Goal: Task Accomplishment & Management: Manage account settings

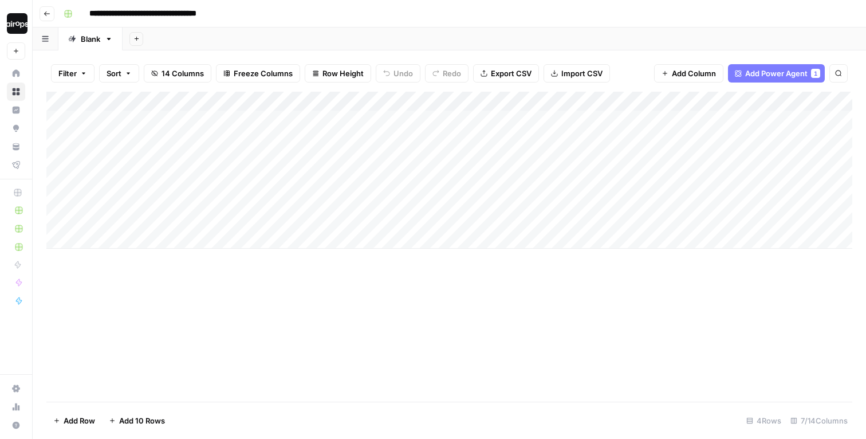
click at [465, 33] on div "Add Sheet" at bounding box center [495, 38] width 744 height 23
click at [501, 119] on div "Add Column" at bounding box center [449, 170] width 806 height 157
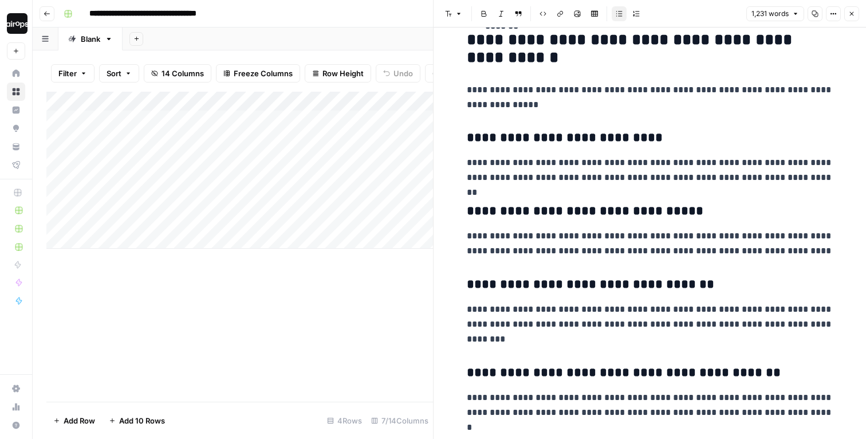
scroll to position [1453, 0]
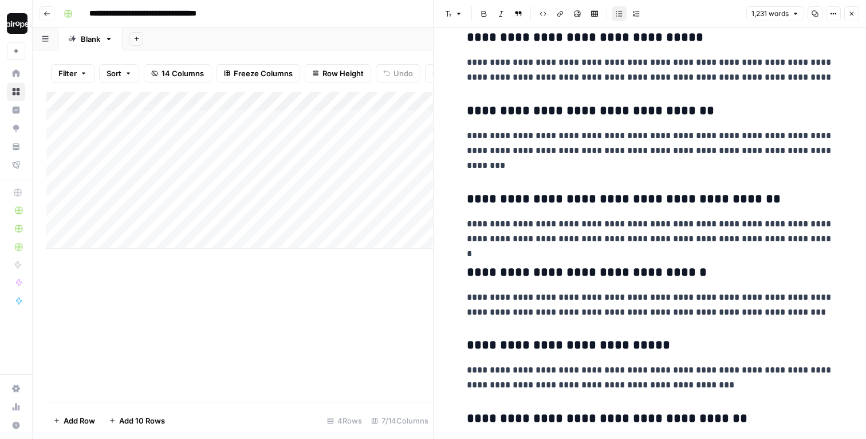
click at [858, 9] on button "Close" at bounding box center [851, 13] width 15 height 15
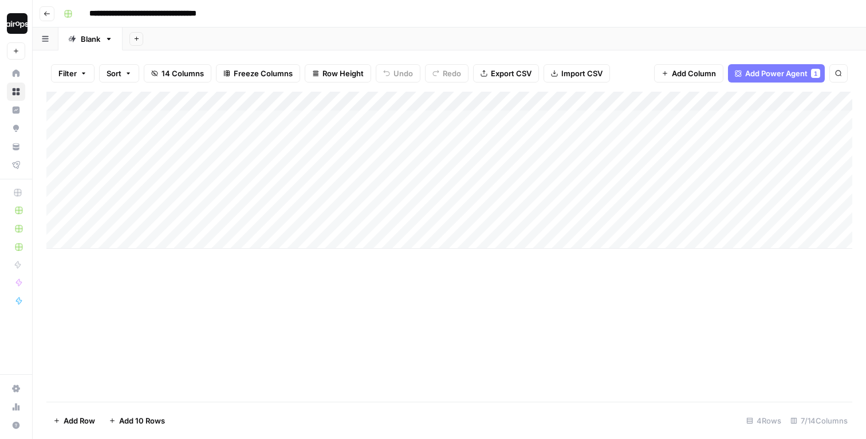
click at [591, 120] on div "Add Column" at bounding box center [449, 170] width 806 height 157
click at [593, 208] on div "Add Column" at bounding box center [449, 170] width 806 height 157
click at [521, 329] on div "Add Column" at bounding box center [449, 247] width 806 height 310
click at [408, 356] on div "Add Column" at bounding box center [449, 247] width 806 height 310
click at [313, 286] on div "Add Column" at bounding box center [449, 247] width 806 height 310
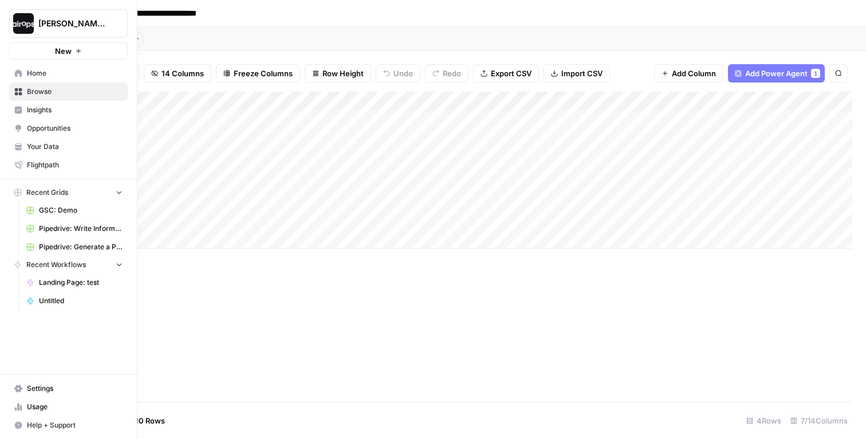
click at [36, 73] on span "Home" at bounding box center [75, 73] width 96 height 10
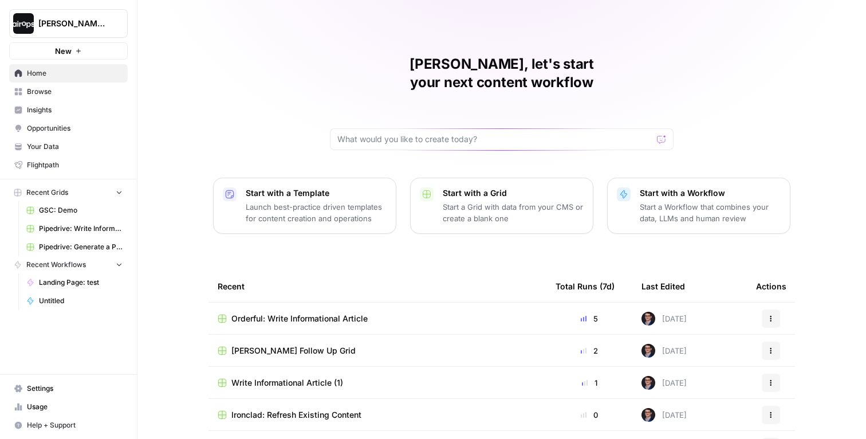
click at [310, 187] on p "Start with a Template" at bounding box center [316, 192] width 141 height 11
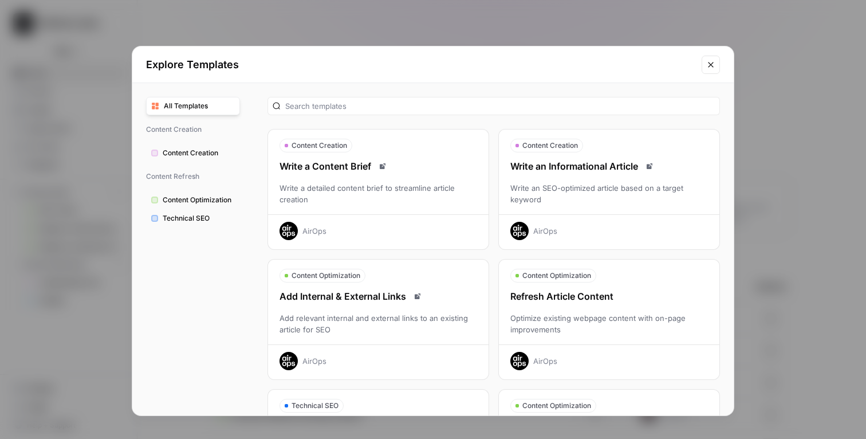
click at [580, 305] on div "Refresh Article Content Optimize existing webpage content with on-page improvem…" at bounding box center [609, 329] width 221 height 81
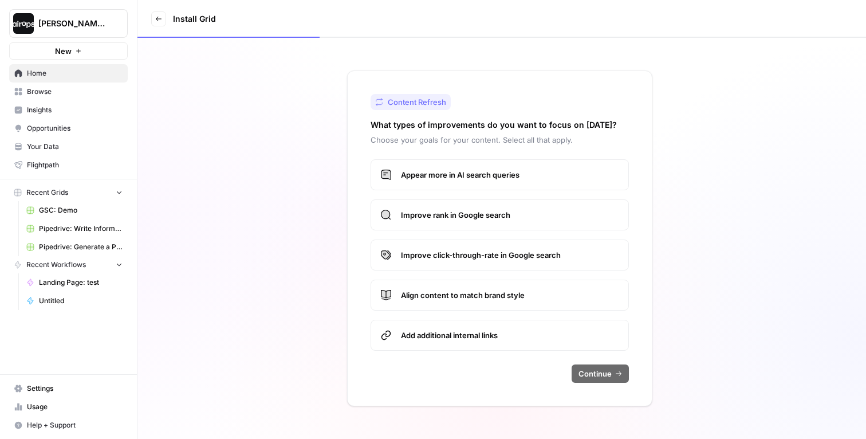
click at [466, 172] on span "Appear more in AI search queries" at bounding box center [510, 174] width 218 height 11
click at [466, 207] on label "Improve rank in Google search" at bounding box center [500, 214] width 258 height 31
click at [466, 269] on label "Improve click-through-rate in Google search" at bounding box center [500, 254] width 258 height 31
click at [462, 302] on label "Align content to match brand style" at bounding box center [500, 295] width 258 height 31
click at [461, 328] on label "Add additional internal links" at bounding box center [500, 335] width 258 height 31
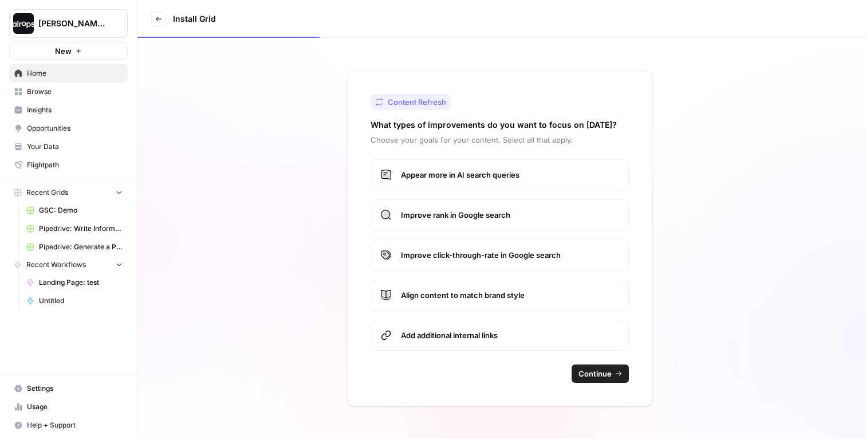
click at [595, 374] on span "Continue" at bounding box center [595, 373] width 33 height 11
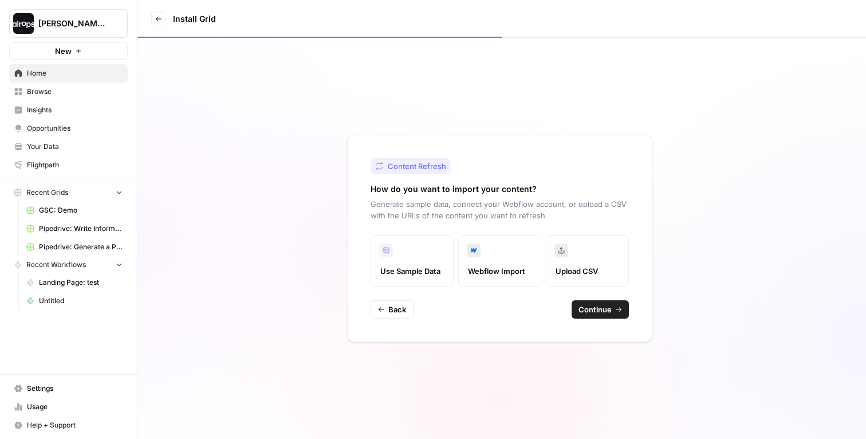
click at [600, 310] on span "Continue" at bounding box center [595, 309] width 33 height 11
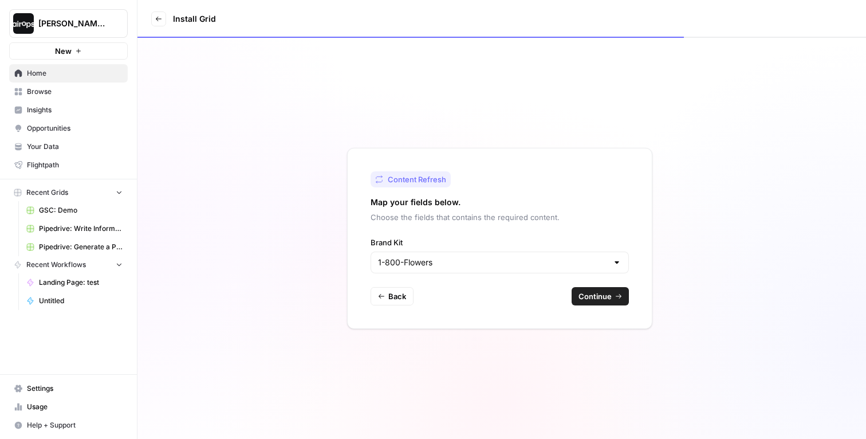
click at [545, 269] on div "1-800-Flowers" at bounding box center [500, 262] width 258 height 22
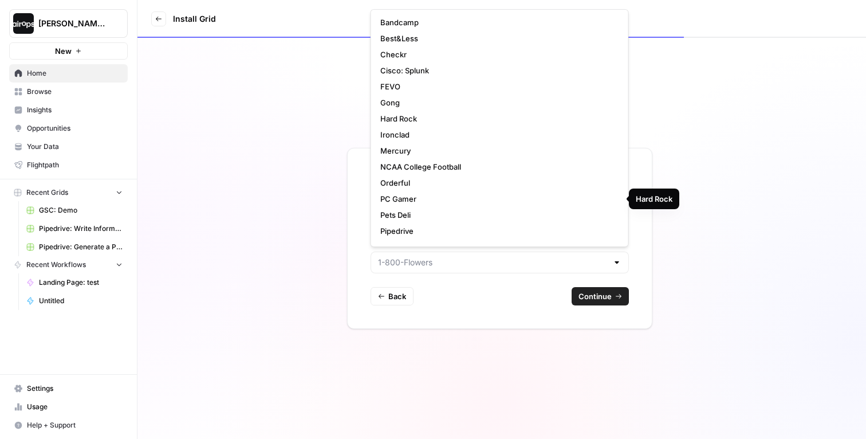
scroll to position [125, 0]
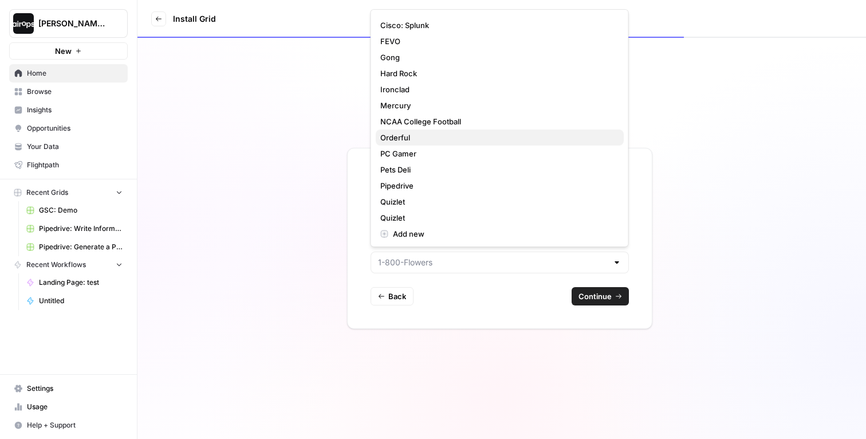
click at [418, 136] on span "Orderful" at bounding box center [497, 137] width 234 height 11
type input "Orderful"
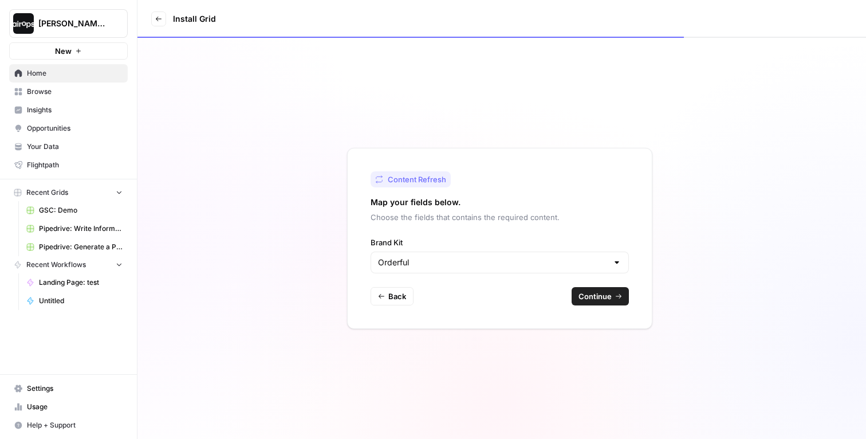
click at [602, 293] on span "Continue" at bounding box center [595, 295] width 33 height 11
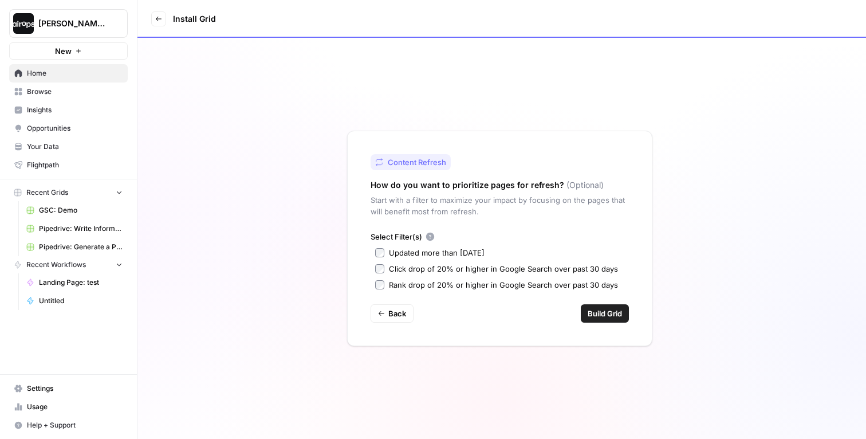
click at [614, 313] on span "Build Grid" at bounding box center [605, 313] width 34 height 11
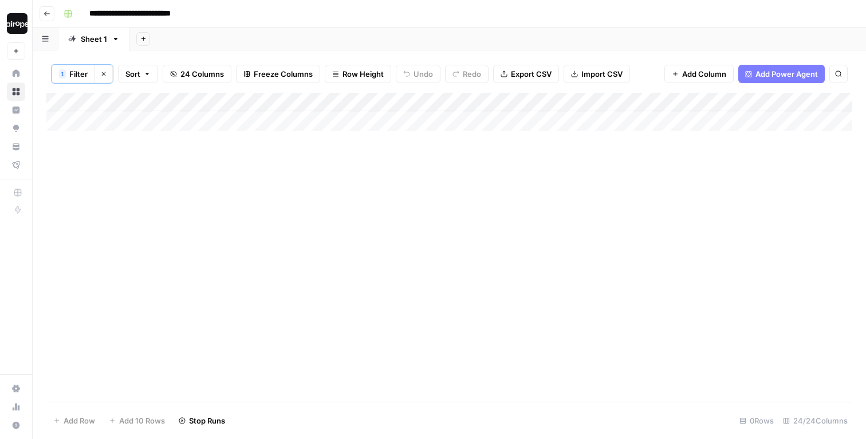
click at [377, 37] on div "Add Sheet" at bounding box center [497, 38] width 737 height 23
click at [359, 33] on div "Add Sheet" at bounding box center [497, 38] width 737 height 23
click at [270, 32] on div "Add Sheet" at bounding box center [497, 38] width 737 height 23
click at [112, 121] on div "Add Column" at bounding box center [449, 112] width 806 height 38
click at [103, 70] on icon "button" at bounding box center [103, 73] width 7 height 7
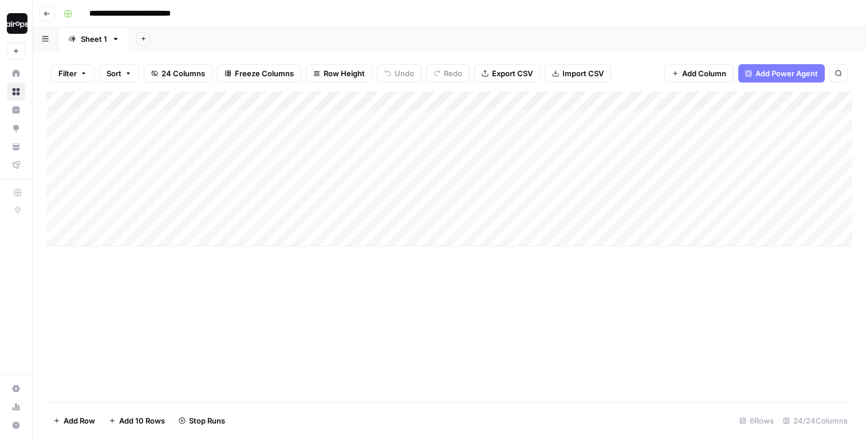
click at [297, 51] on div "Filter Sort 24 Columns Freeze Columns Row Height Undo Redo Export CSV Import CS…" at bounding box center [449, 244] width 833 height 388
drag, startPoint x: 191, startPoint y: 97, endPoint x: 361, endPoint y: 97, distance: 170.1
click at [361, 97] on div "Add Column" at bounding box center [449, 169] width 806 height 155
click at [494, 119] on div "Add Column" at bounding box center [449, 169] width 806 height 155
click at [490, 119] on div "Add Column" at bounding box center [449, 169] width 806 height 155
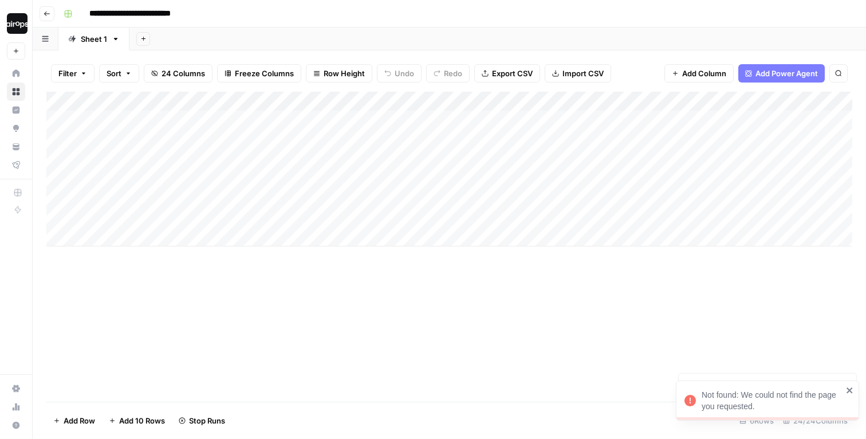
click at [74, 120] on div "Add Column" at bounding box center [449, 169] width 806 height 155
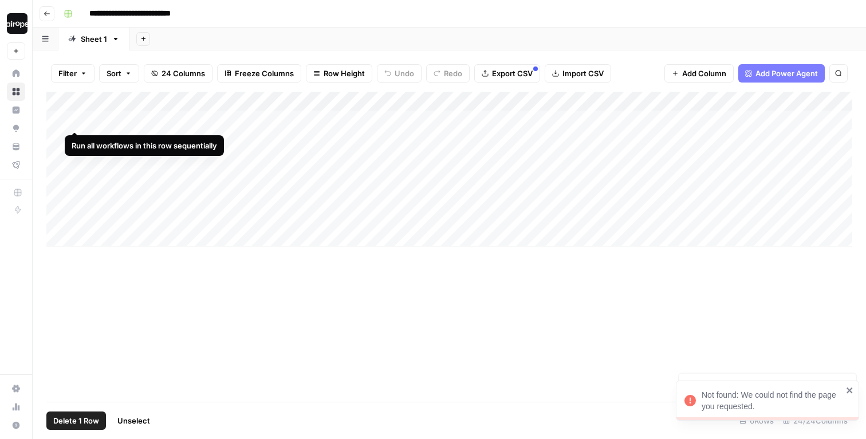
click at [60, 119] on div "Add Column" at bounding box center [449, 169] width 806 height 155
click at [74, 119] on div "Add Column" at bounding box center [449, 169] width 806 height 155
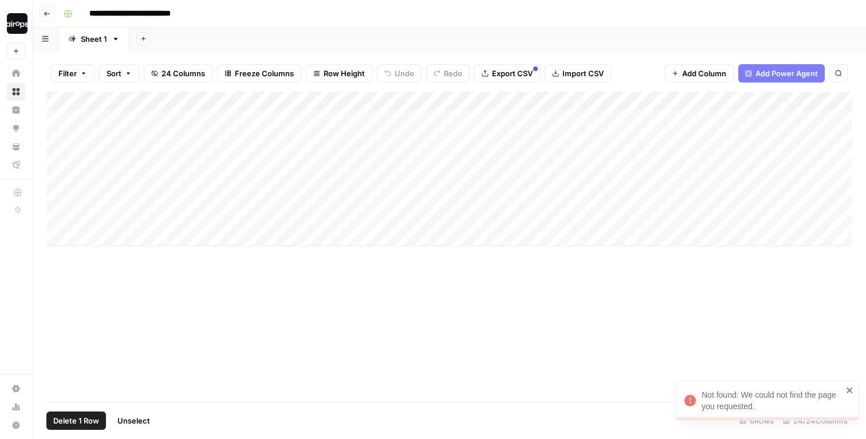
click at [74, 119] on div "Add Column" at bounding box center [449, 169] width 806 height 155
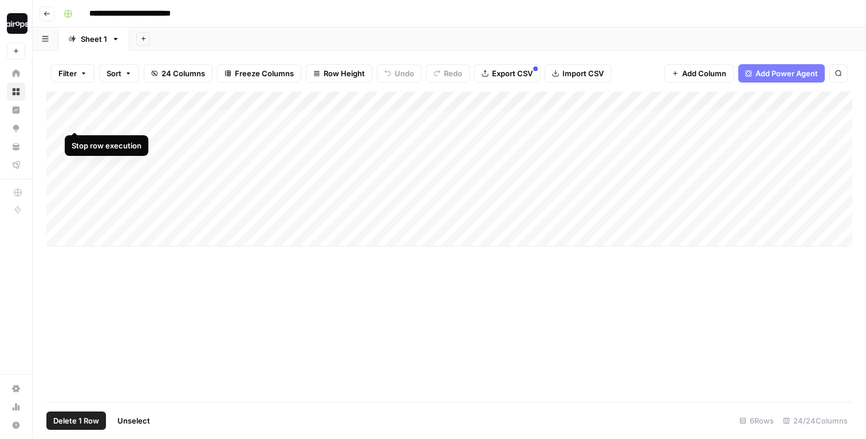
click at [71, 120] on div "Add Column" at bounding box center [449, 169] width 806 height 155
click at [486, 124] on div "Add Column" at bounding box center [449, 169] width 806 height 155
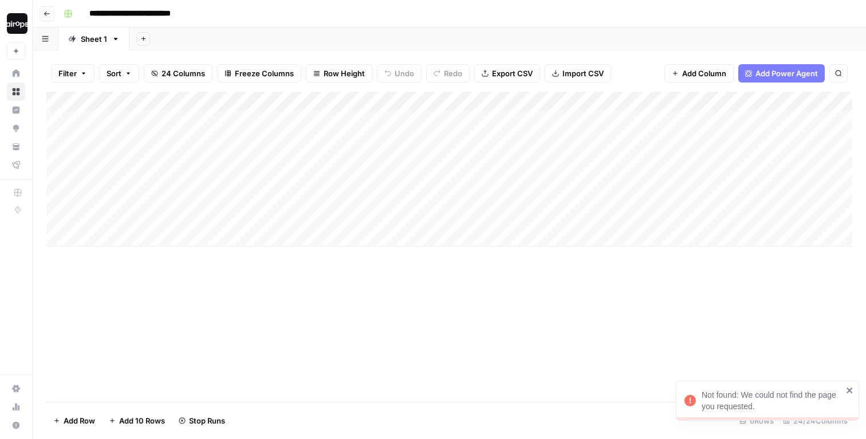
click at [492, 119] on div "Add Column" at bounding box center [449, 169] width 806 height 155
click at [58, 119] on div "Add Column" at bounding box center [449, 169] width 806 height 155
click at [83, 419] on span "Delete 1 Row" at bounding box center [76, 420] width 46 height 11
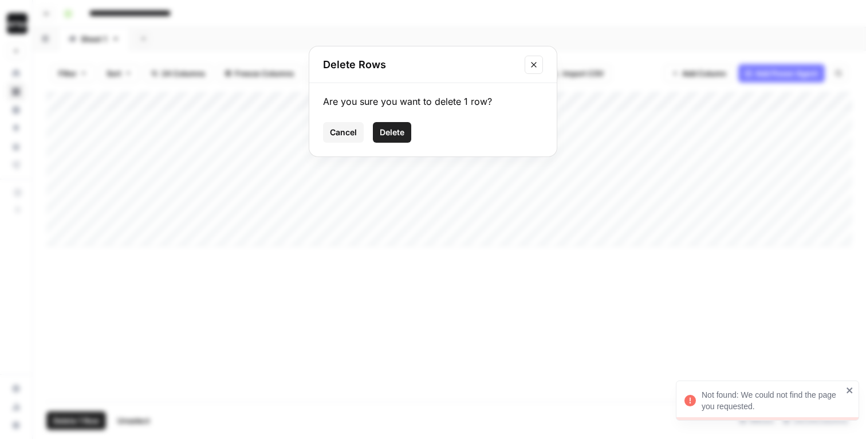
click at [399, 131] on span "Delete" at bounding box center [392, 132] width 25 height 11
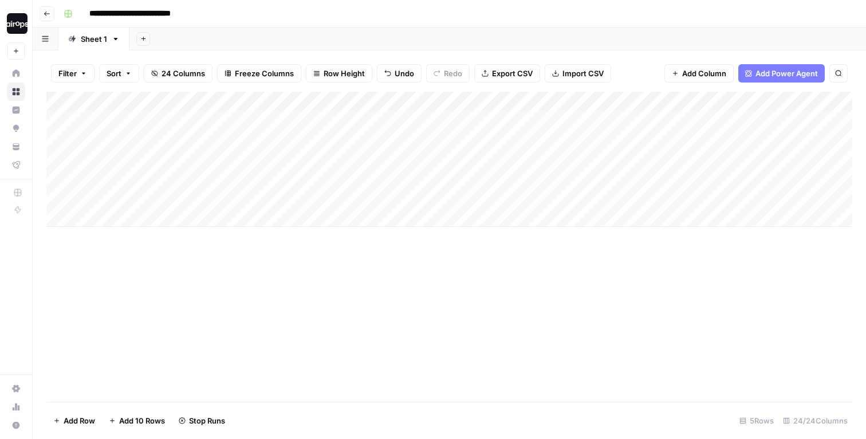
click at [412, 17] on div "**********" at bounding box center [457, 14] width 796 height 18
click at [247, 121] on div "Add Column" at bounding box center [449, 159] width 806 height 135
click at [250, 120] on div "Add Column" at bounding box center [449, 159] width 806 height 135
click at [250, 120] on body "**********" at bounding box center [433, 219] width 866 height 439
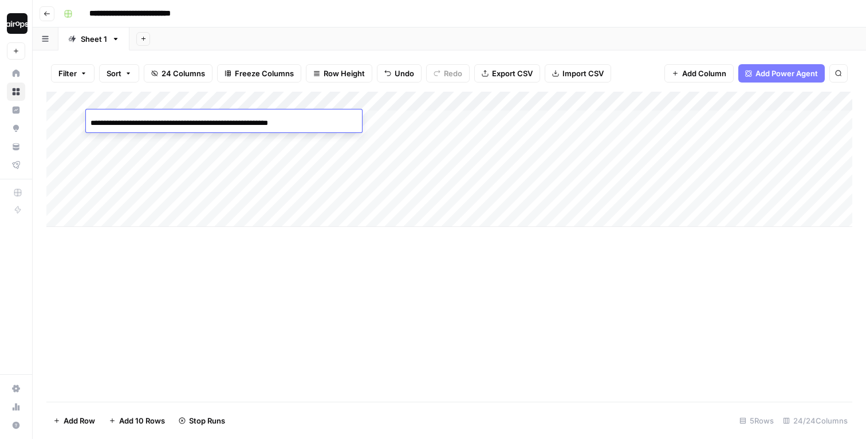
click at [250, 120] on input "**********" at bounding box center [182, 123] width 183 height 14
click at [249, 138] on div "Add Column" at bounding box center [449, 159] width 806 height 135
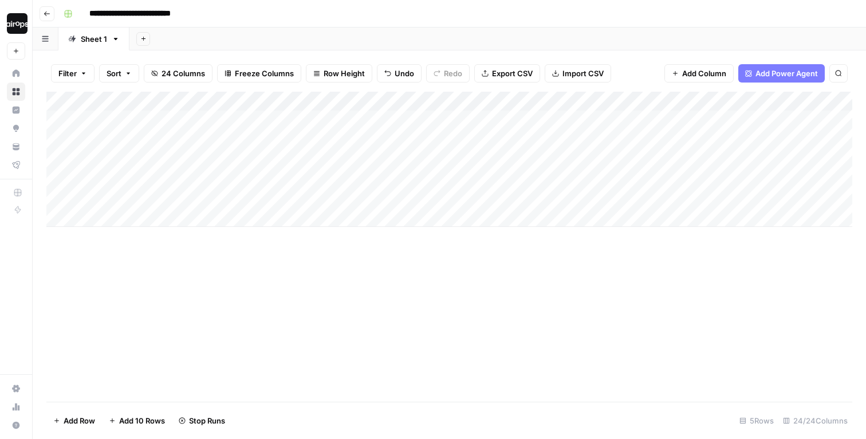
click at [249, 138] on div "Add Column" at bounding box center [449, 159] width 806 height 135
click at [249, 138] on input "**********" at bounding box center [182, 143] width 183 height 14
click at [522, 2] on header "**********" at bounding box center [449, 13] width 833 height 27
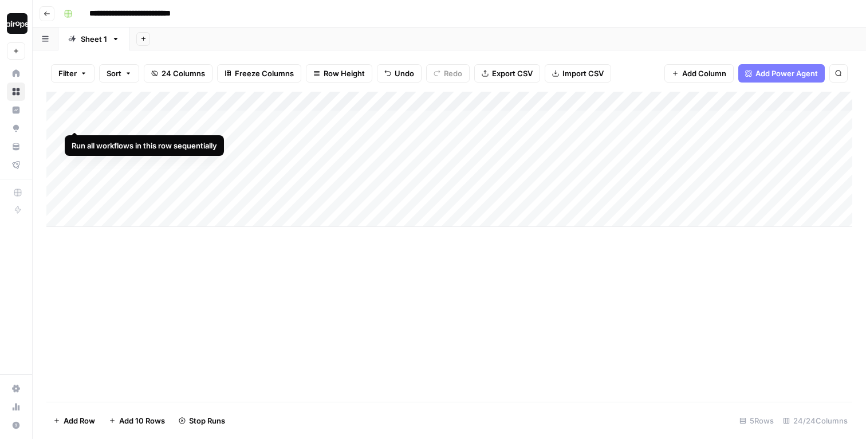
click at [74, 119] on div "Add Column" at bounding box center [449, 159] width 806 height 135
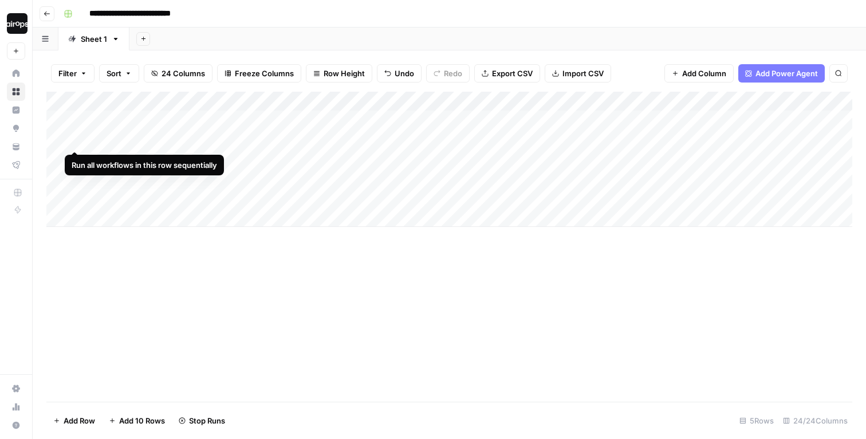
click at [76, 139] on div "Add Column" at bounding box center [449, 159] width 806 height 135
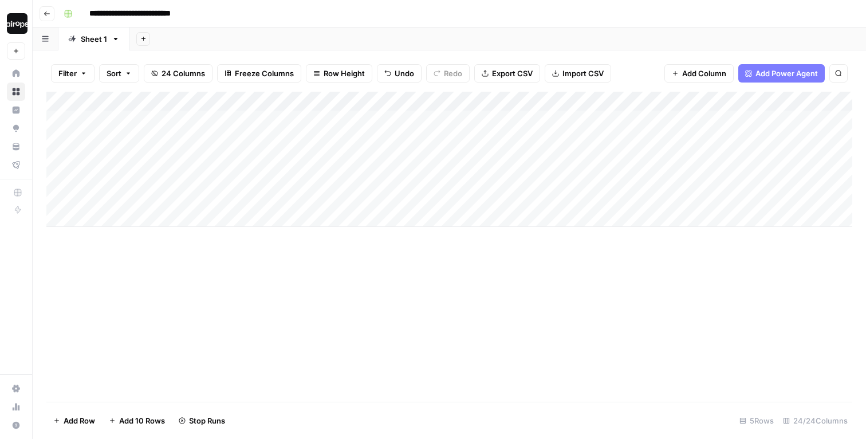
click at [214, 165] on div "Add Column" at bounding box center [449, 159] width 806 height 135
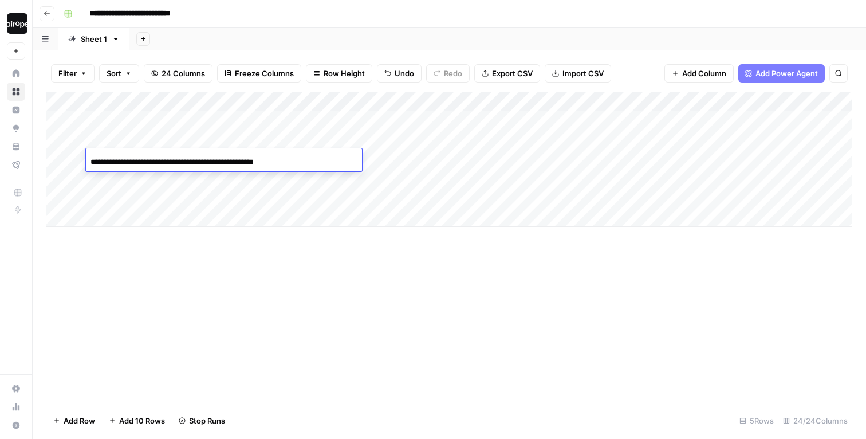
click at [214, 165] on input "**********" at bounding box center [182, 162] width 183 height 14
click at [239, 306] on div "Add Column" at bounding box center [449, 247] width 806 height 310
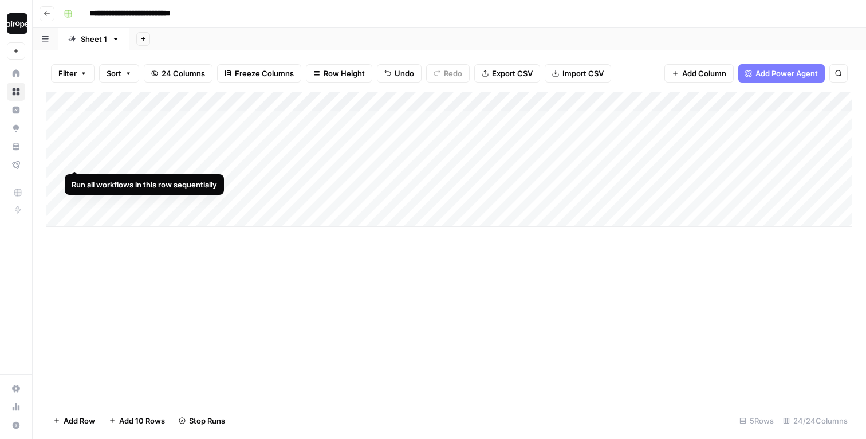
click at [74, 159] on div "Add Column" at bounding box center [449, 159] width 806 height 135
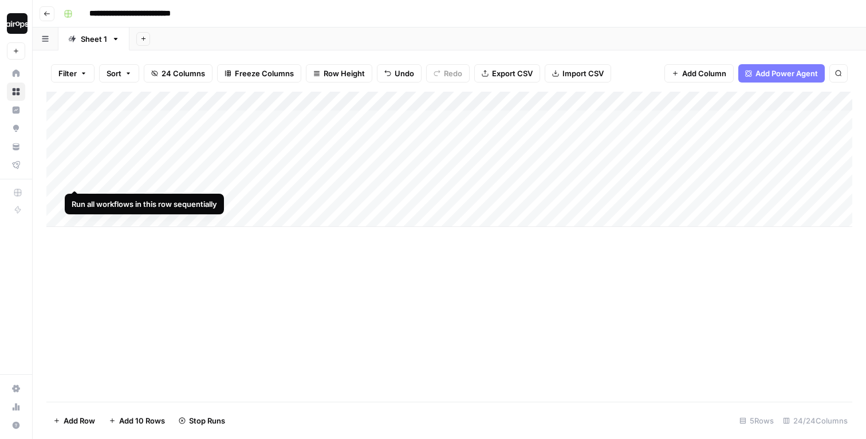
click at [76, 179] on div "Add Column" at bounding box center [449, 159] width 806 height 135
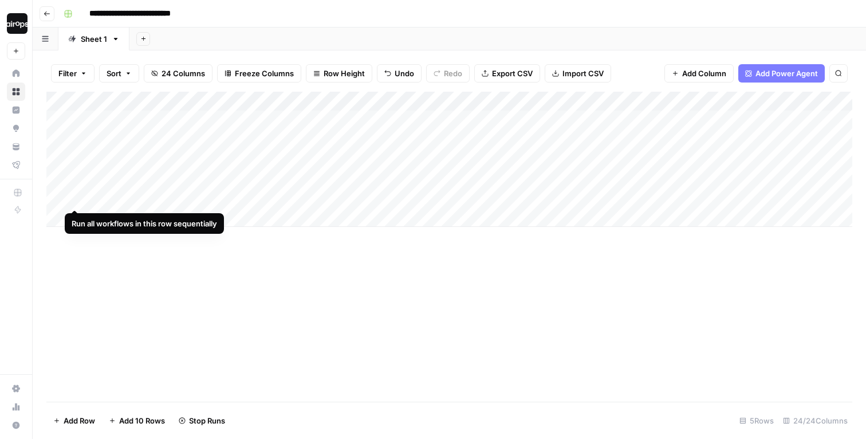
click at [76, 194] on div "Add Column" at bounding box center [449, 159] width 806 height 135
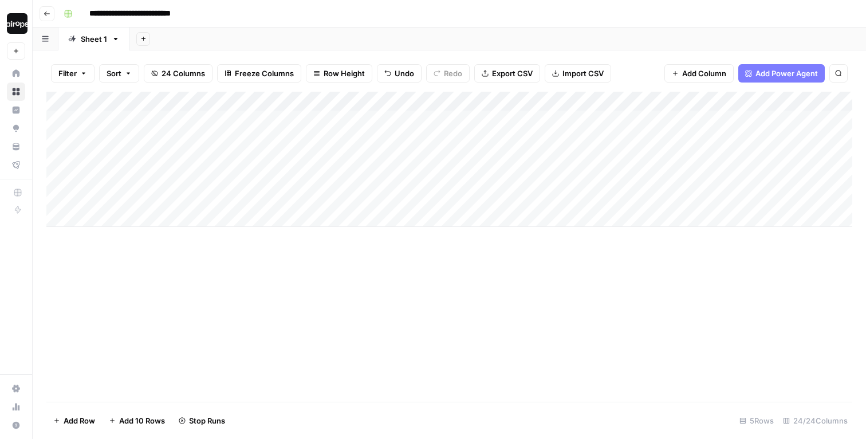
click at [202, 293] on div "Add Column" at bounding box center [449, 247] width 806 height 310
click at [88, 15] on input "**********" at bounding box center [144, 14] width 120 height 18
drag, startPoint x: 224, startPoint y: 13, endPoint x: 304, endPoint y: 13, distance: 80.2
click at [304, 13] on div "**********" at bounding box center [457, 14] width 796 height 18
type input "**********"
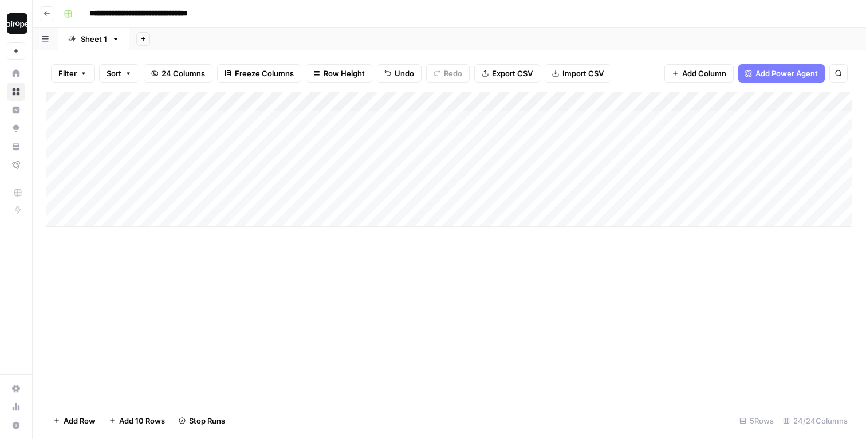
click at [441, 7] on div "**********" at bounding box center [457, 14] width 796 height 18
click at [350, 9] on div "**********" at bounding box center [457, 14] width 796 height 18
click at [274, 9] on div "**********" at bounding box center [457, 14] width 796 height 18
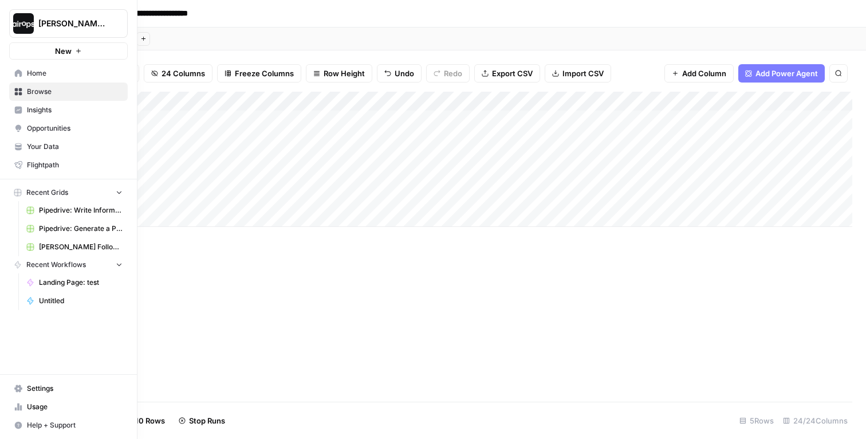
click at [15, 144] on icon at bounding box center [18, 147] width 8 height 8
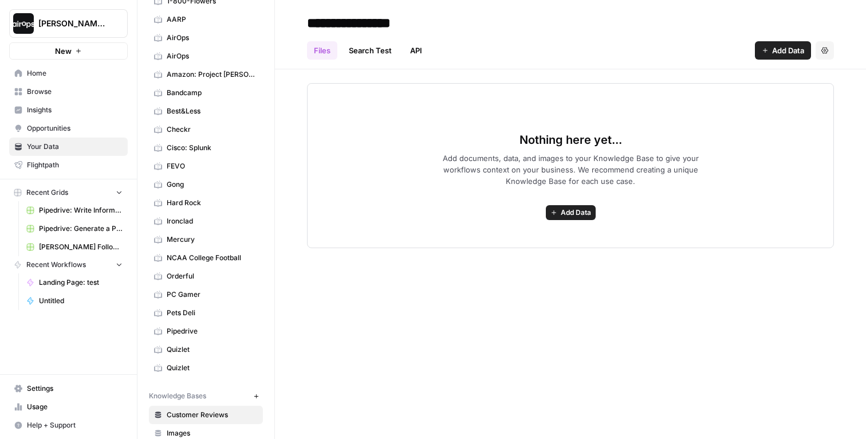
scroll to position [69, 0]
click at [194, 273] on span "Orderful" at bounding box center [212, 275] width 91 height 10
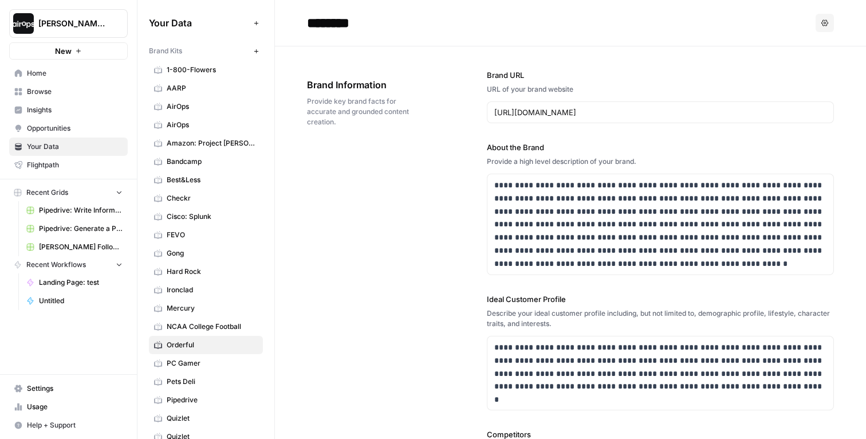
click at [368, 186] on div "**********" at bounding box center [570, 371] width 527 height 651
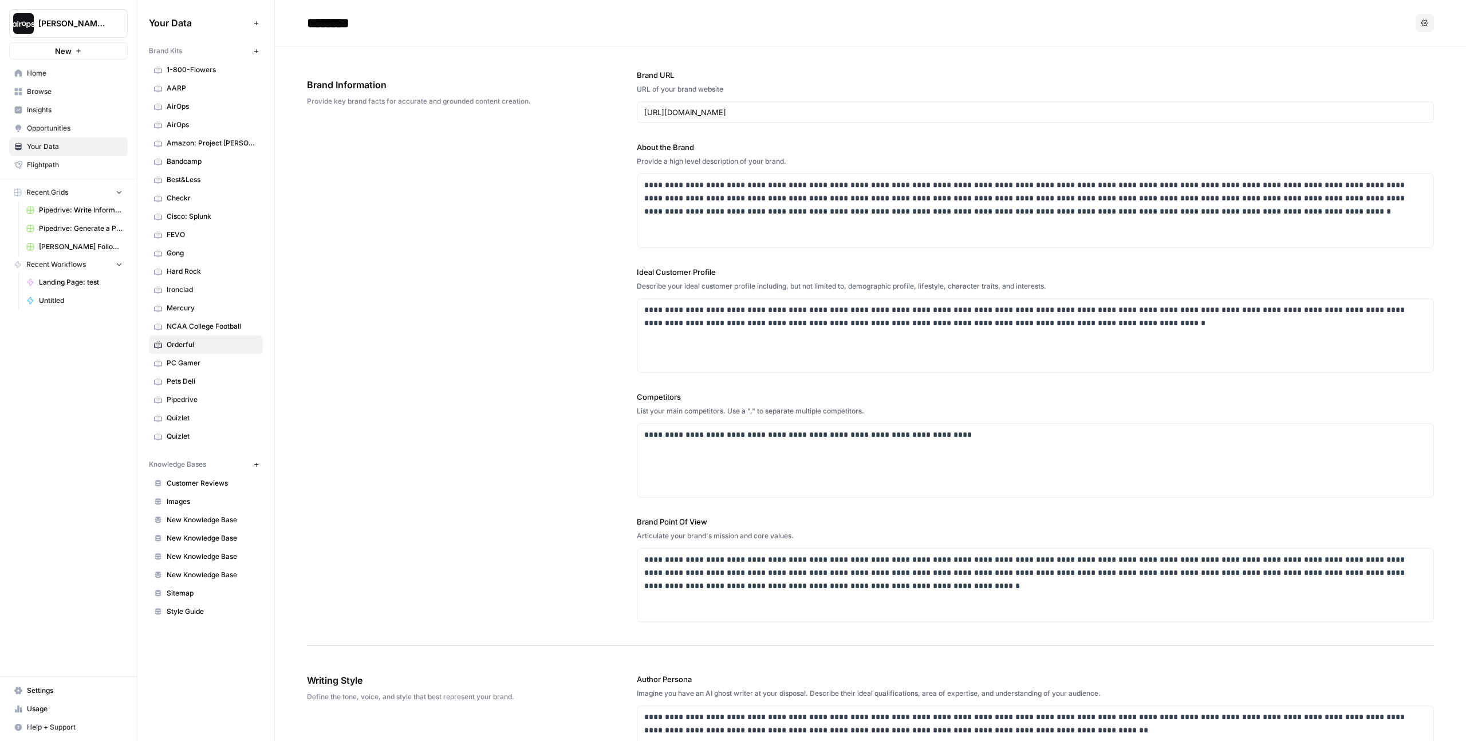
click at [864, 59] on div "**********" at bounding box center [1035, 345] width 797 height 599
click at [40, 73] on span "Home" at bounding box center [75, 73] width 96 height 10
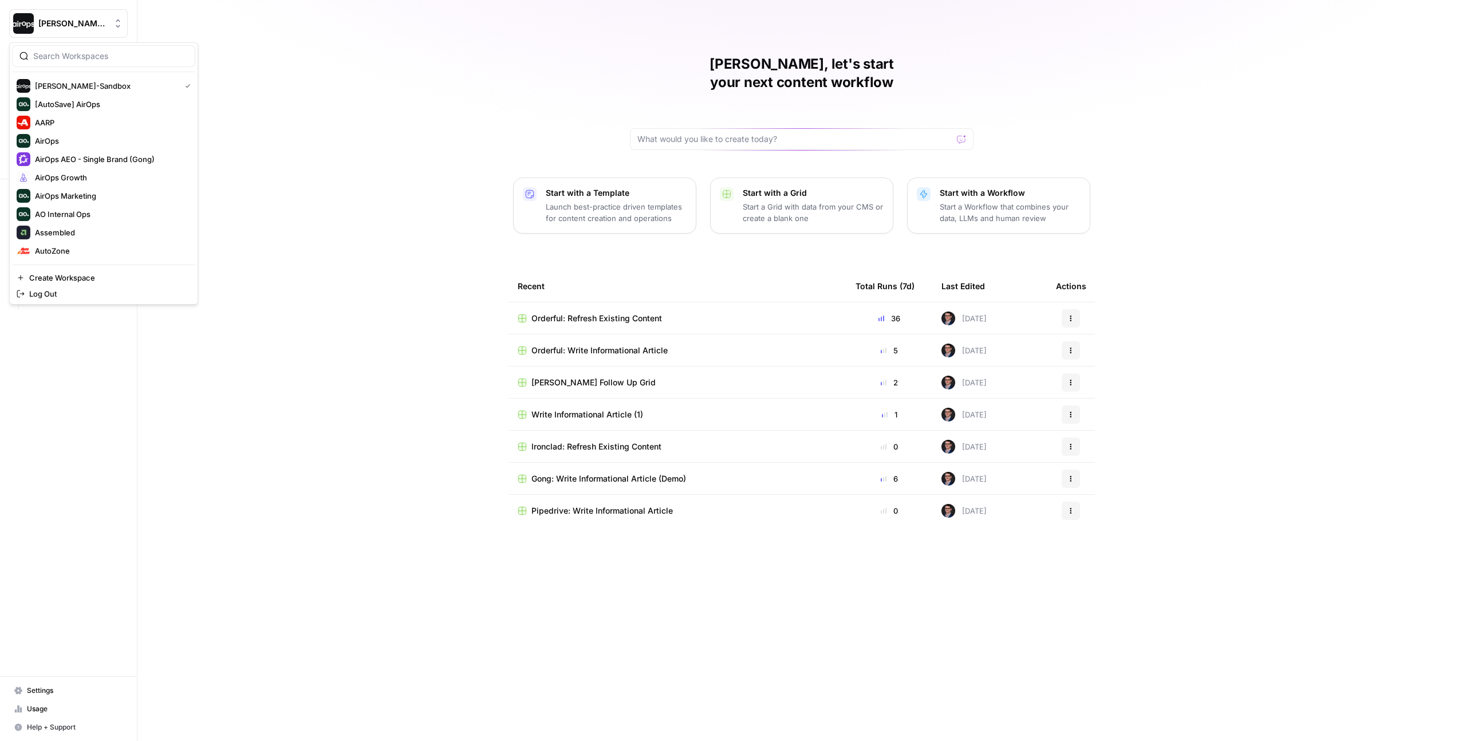
click at [88, 23] on span "[PERSON_NAME]-Sandbox" at bounding box center [72, 23] width 69 height 11
click at [390, 171] on div "Mike, let's start your next content workflow Start with a Template Launch best-…" at bounding box center [801, 370] width 1329 height 741
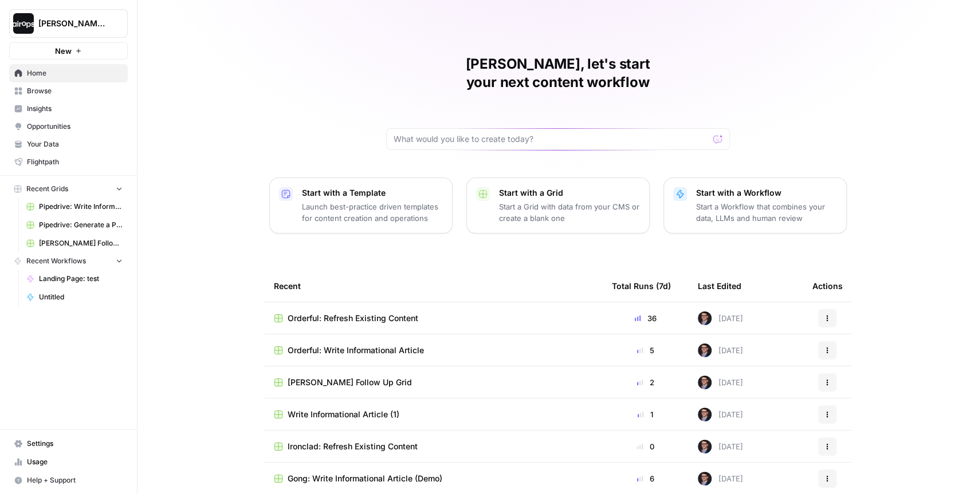
click at [251, 171] on div "[PERSON_NAME], let's start your next content workflow Start with a Template Lau…" at bounding box center [557, 272] width 840 height 545
click at [52, 92] on span "Browse" at bounding box center [75, 91] width 96 height 10
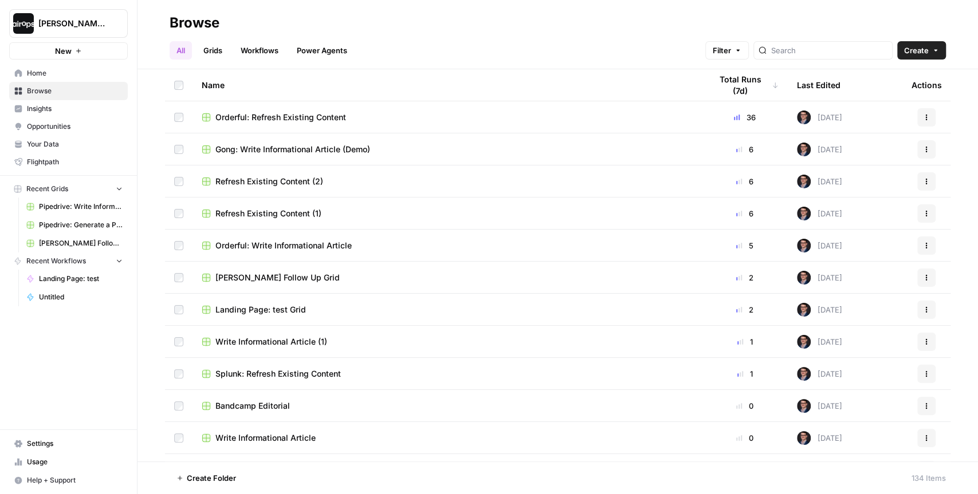
click at [263, 243] on span "Orderful: Write Informational Article" at bounding box center [283, 245] width 136 height 11
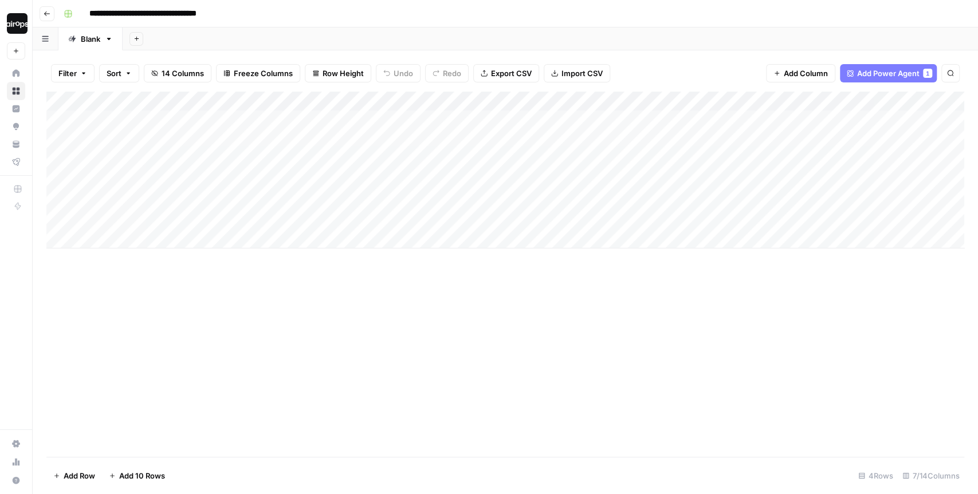
click at [312, 26] on header "**********" at bounding box center [505, 13] width 945 height 27
click at [198, 35] on div "Add Sheet" at bounding box center [550, 38] width 855 height 23
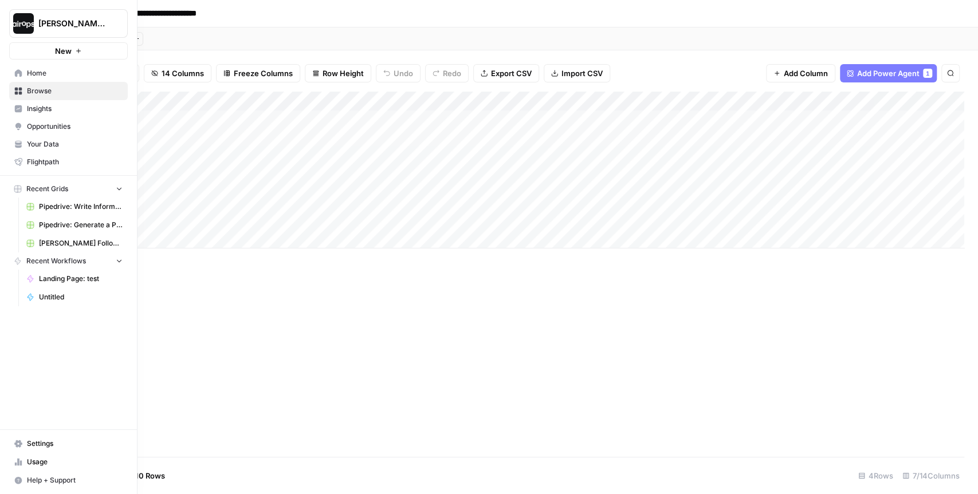
click at [46, 142] on span "Your Data" at bounding box center [75, 144] width 96 height 10
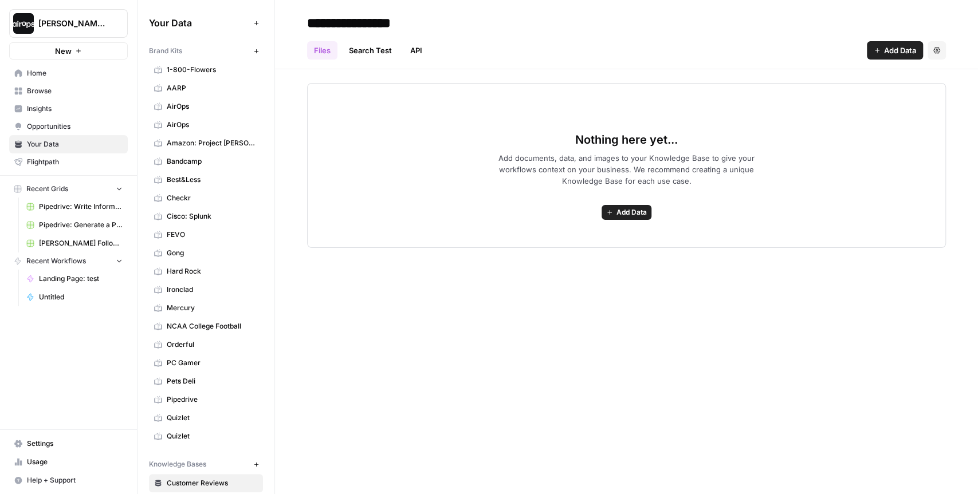
scroll to position [1, 0]
click at [192, 50] on div "Brand Kits" at bounding box center [199, 50] width 100 height 10
drag, startPoint x: 192, startPoint y: 50, endPoint x: 143, endPoint y: 51, distance: 49.3
click at [143, 51] on div "Your Data Add Data Brand Kits New 1-800-Flowers AARP AirOps AirOps Amazon: Proj…" at bounding box center [205, 247] width 137 height 494
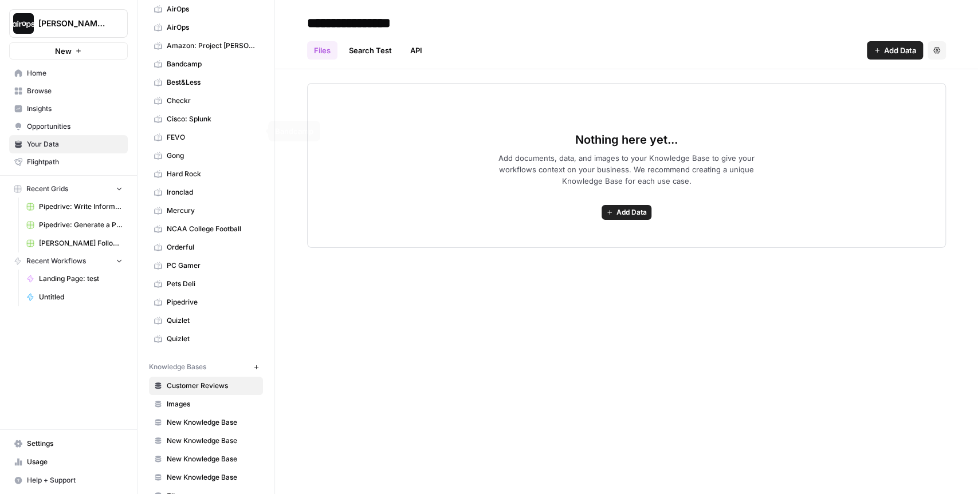
scroll to position [129, 0]
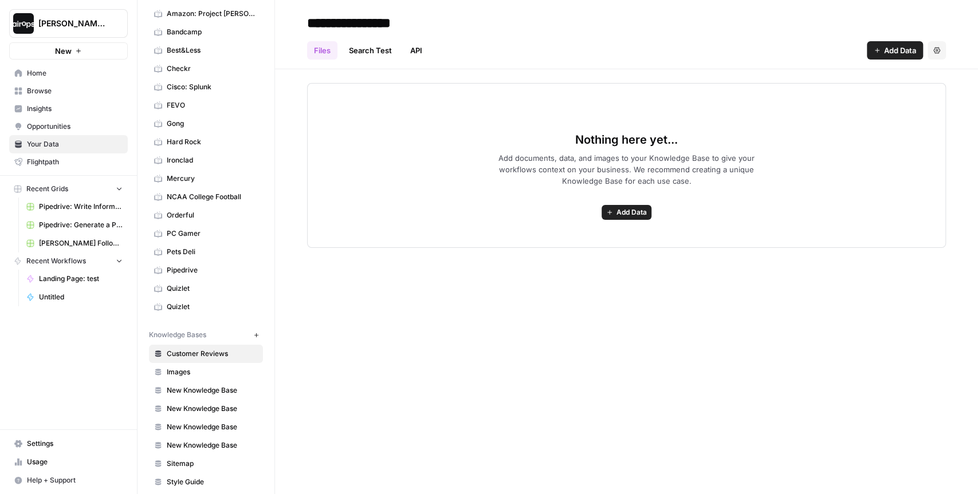
drag, startPoint x: 213, startPoint y: 328, endPoint x: 143, endPoint y: 327, distance: 69.9
click at [143, 327] on div "Your Data Add Data Brand Kits New 1-800-Flowers AARP AirOps AirOps Amazon: Proj…" at bounding box center [205, 247] width 137 height 494
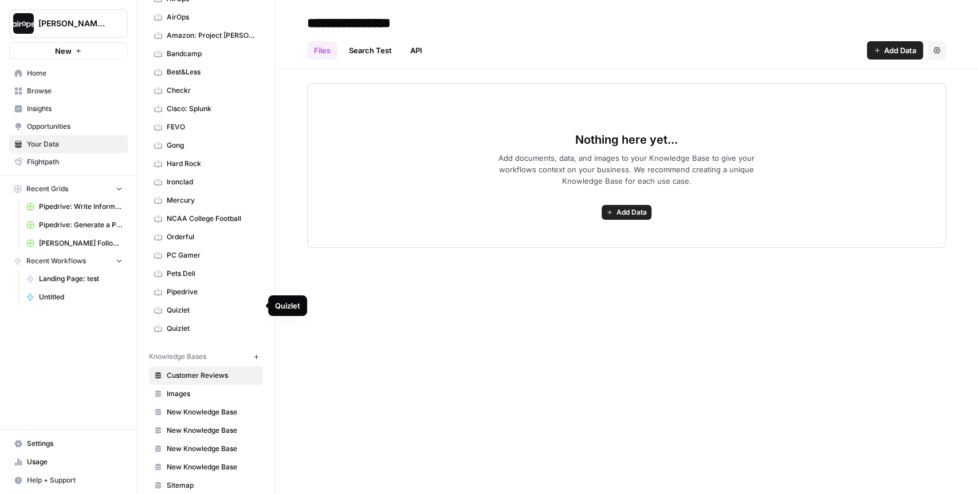
scroll to position [96, 0]
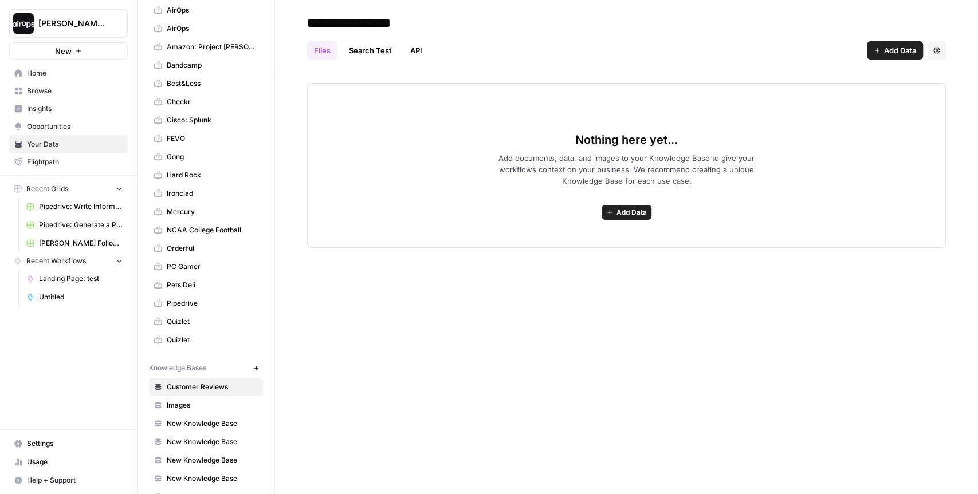
click at [218, 243] on span "Orderful" at bounding box center [212, 248] width 91 height 10
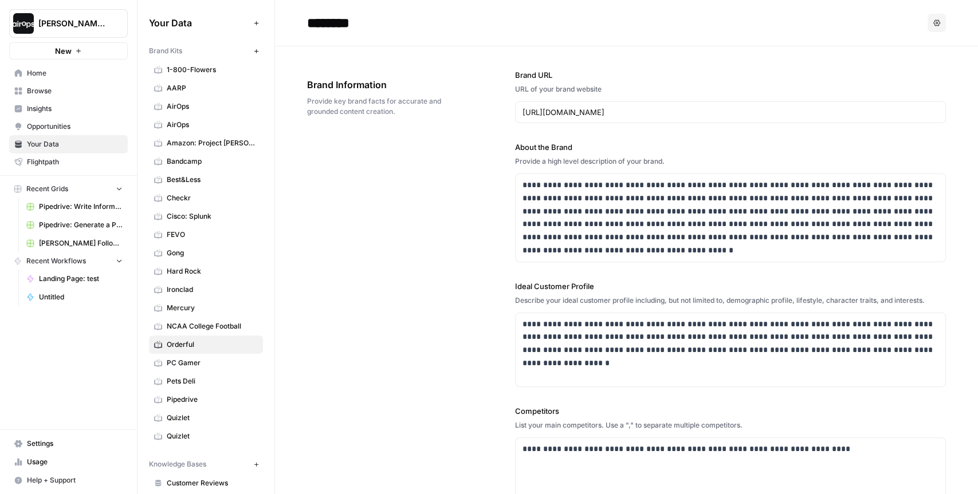
drag, startPoint x: 197, startPoint y: 54, endPoint x: 133, endPoint y: 54, distance: 63.6
click at [133, 54] on div "Dille-Sandbox New Home Browse Insights Opportunities Your Data Flightpath Recen…" at bounding box center [489, 247] width 978 height 494
click at [388, 209] on div "**********" at bounding box center [626, 353] width 639 height 615
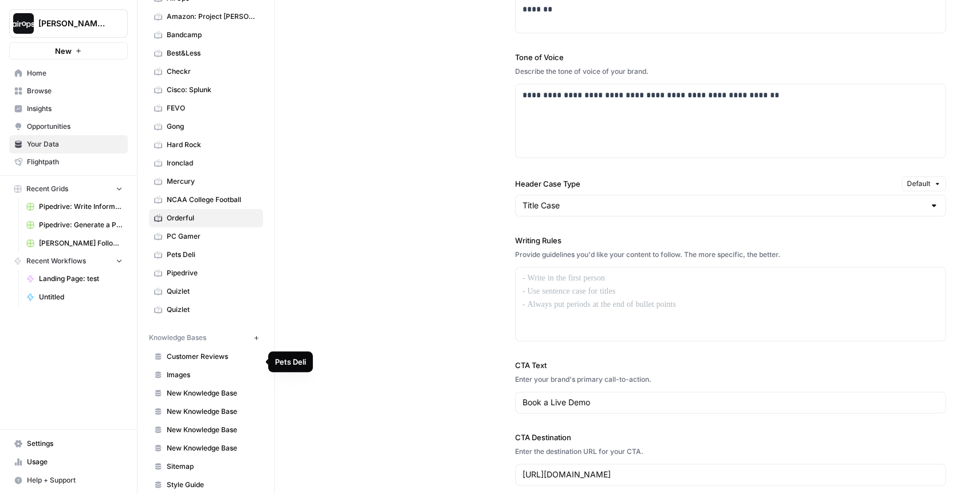
scroll to position [129, 0]
drag, startPoint x: 219, startPoint y: 329, endPoint x: 144, endPoint y: 329, distance: 75.0
click at [144, 329] on div "Your Data Add Data Brand Kits New 1-800-Flowers AARP AirOps AirOps Amazon: Proj…" at bounding box center [205, 247] width 137 height 494
click at [192, 367] on span "Images" at bounding box center [212, 372] width 91 height 10
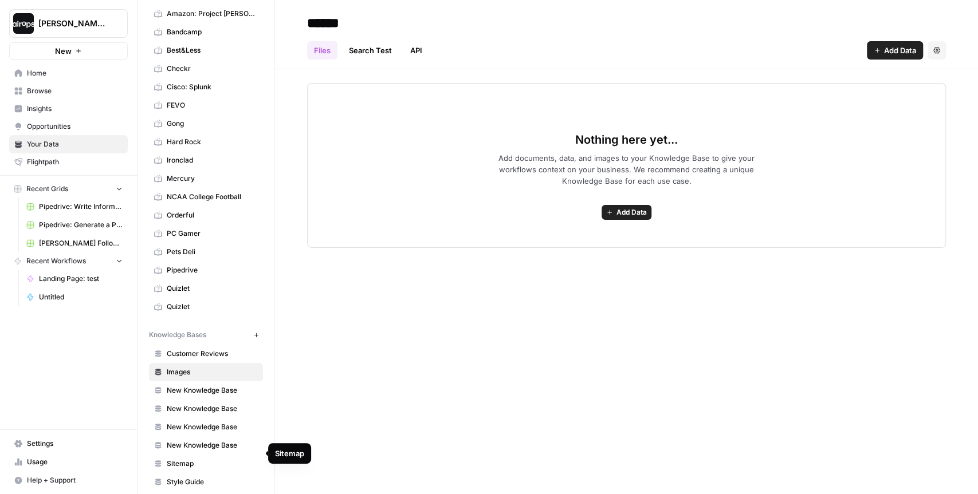
click at [199, 438] on span "Sitemap" at bounding box center [212, 464] width 91 height 10
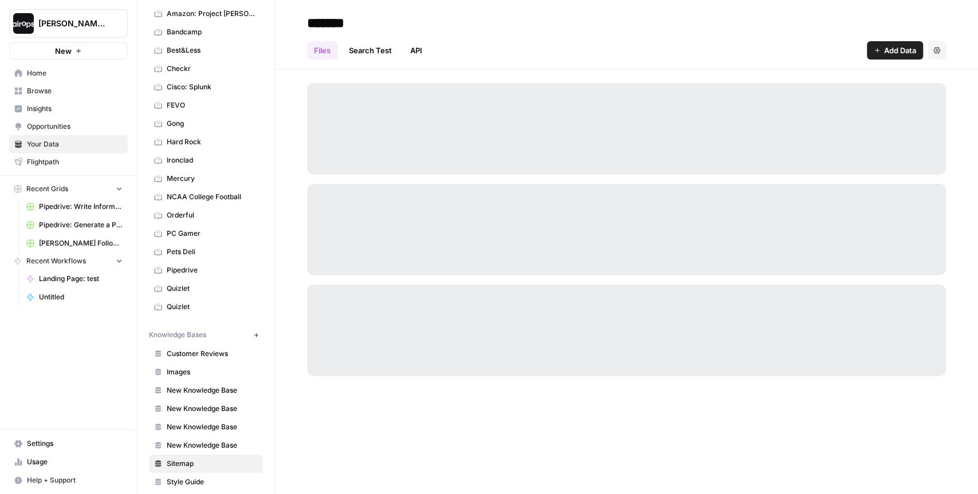
click at [196, 330] on span "Knowledge Bases" at bounding box center [177, 335] width 57 height 10
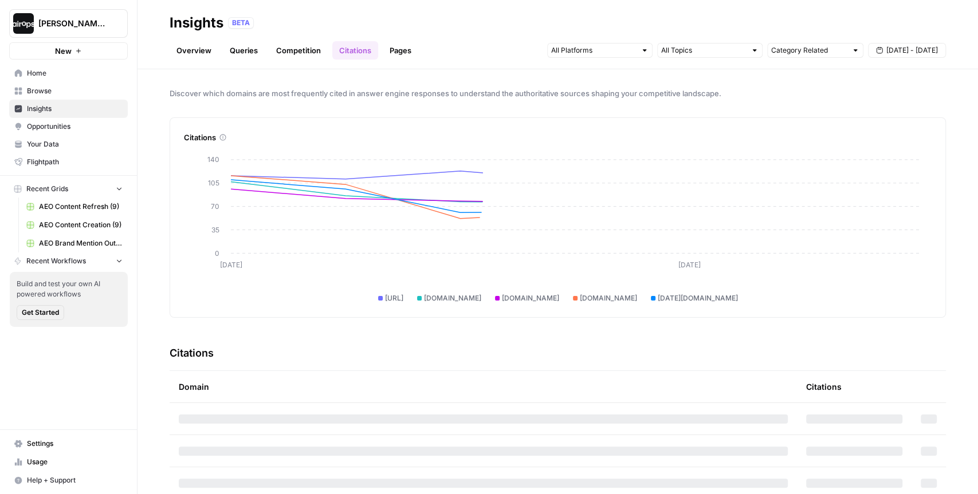
click at [51, 77] on span "Home" at bounding box center [75, 73] width 96 height 10
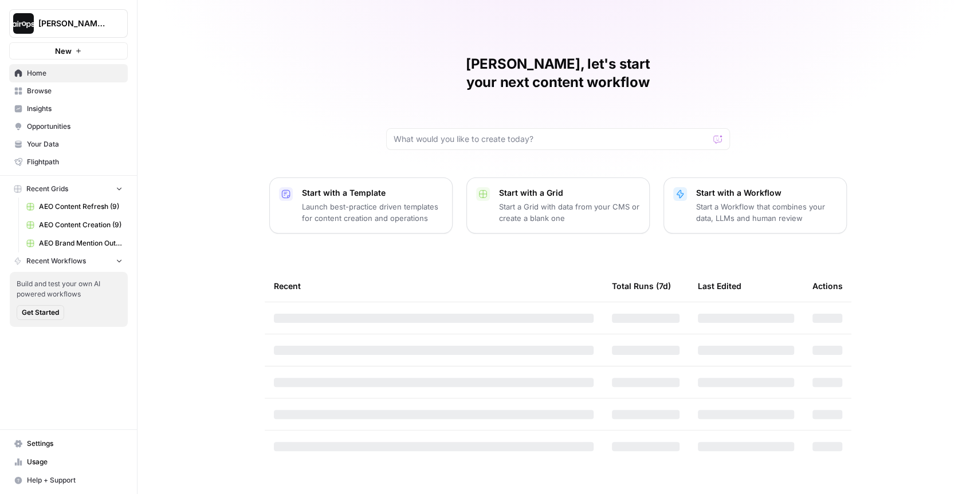
click at [49, 88] on span "Browse" at bounding box center [75, 91] width 96 height 10
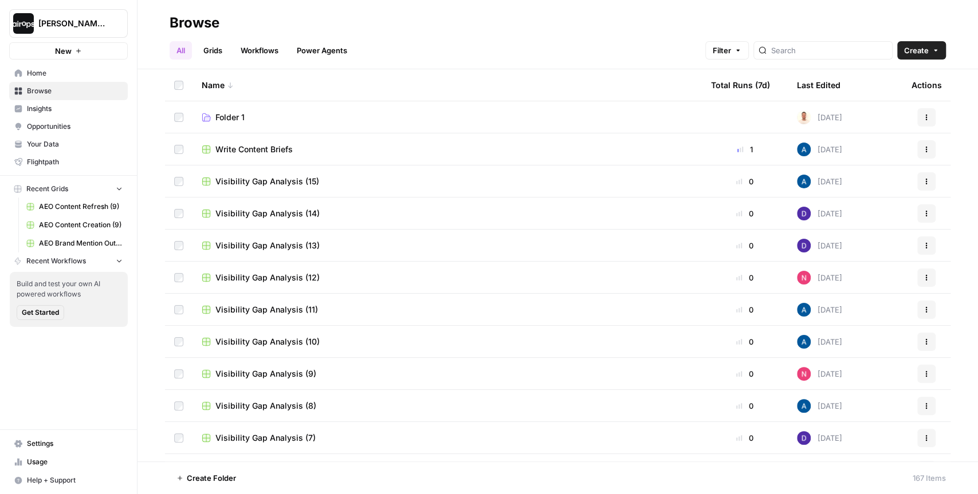
click at [213, 49] on link "Grids" at bounding box center [212, 50] width 33 height 18
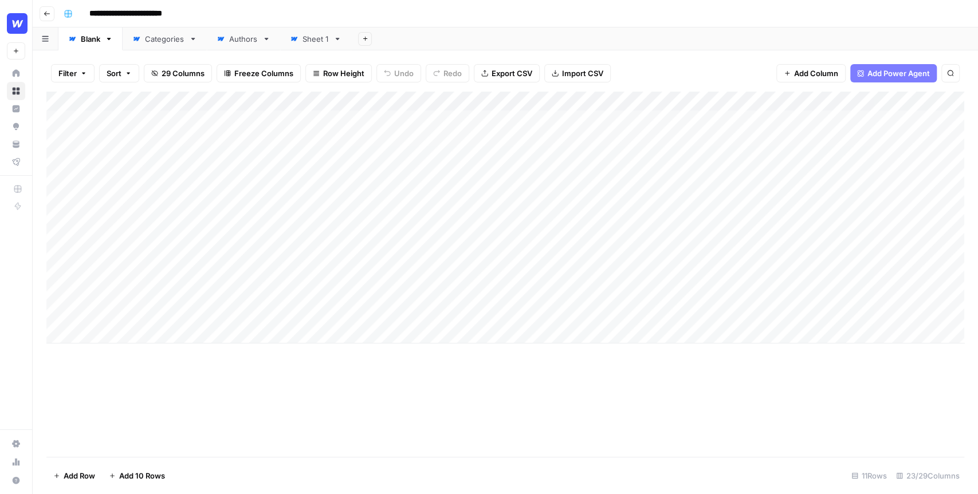
drag, startPoint x: 138, startPoint y: 121, endPoint x: 135, endPoint y: 304, distance: 183.3
click at [135, 304] on div "Add Column" at bounding box center [505, 218] width 918 height 252
drag, startPoint x: 300, startPoint y: 121, endPoint x: 358, endPoint y: 314, distance: 202.1
click at [358, 314] on div "Add Column" at bounding box center [505, 218] width 918 height 252
click at [542, 179] on div "Add Column" at bounding box center [505, 218] width 918 height 252
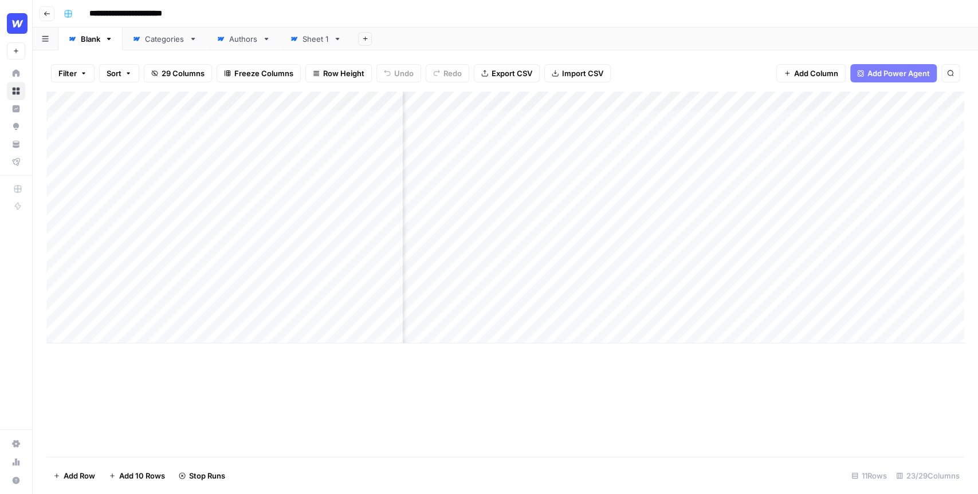
scroll to position [0, 100]
click at [821, 157] on div "Add Column" at bounding box center [505, 218] width 918 height 252
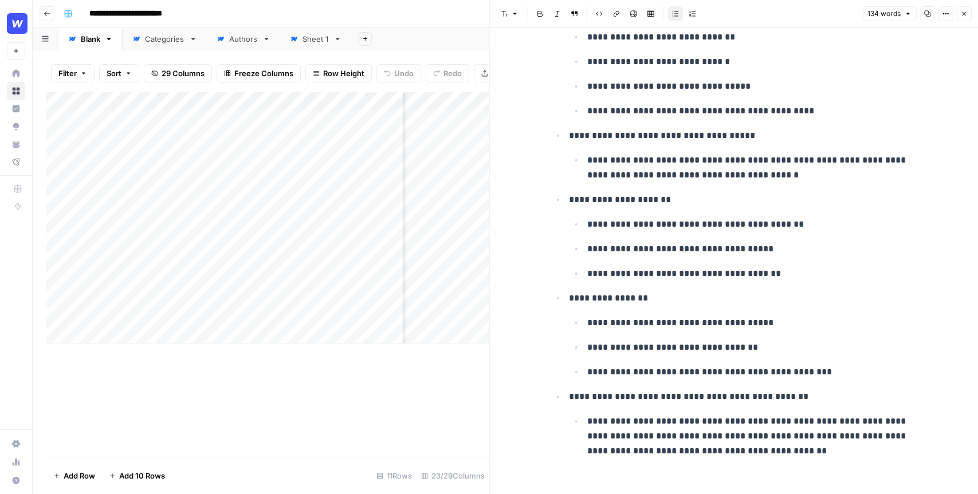
scroll to position [162, 0]
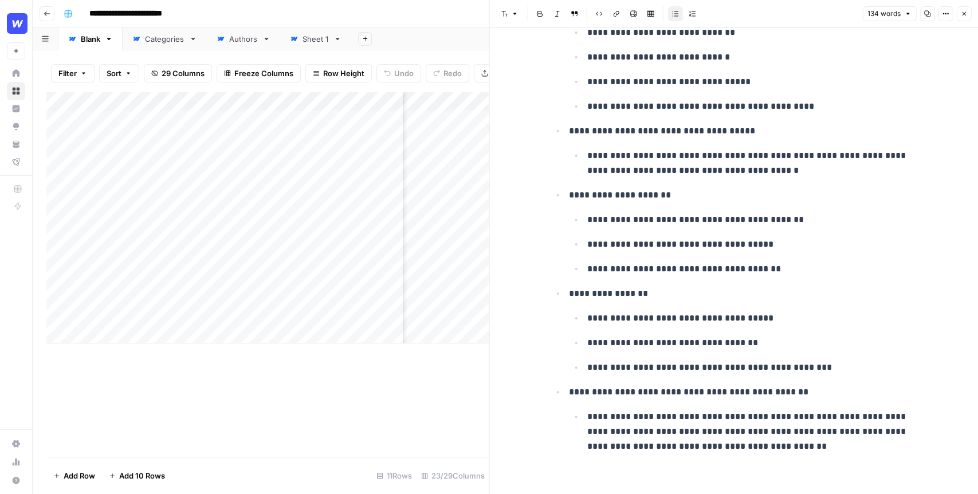
click at [965, 10] on icon "button" at bounding box center [963, 13] width 7 height 7
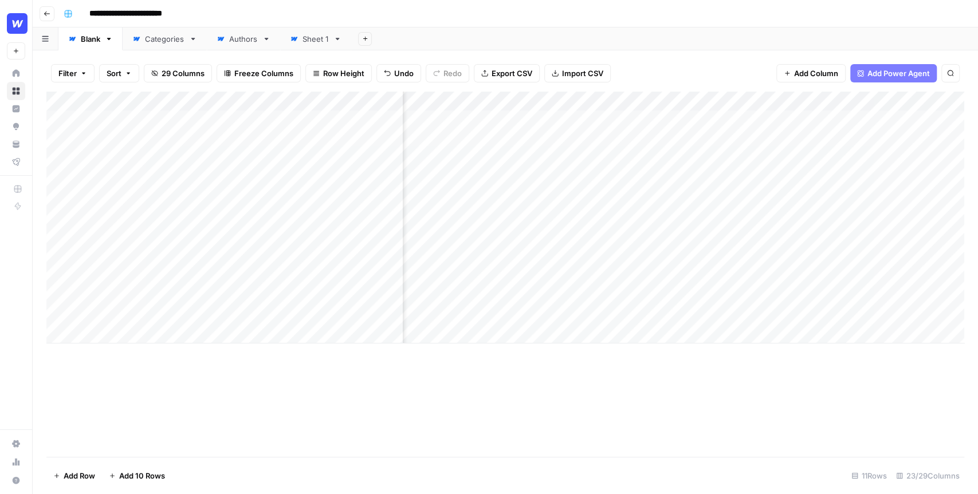
scroll to position [0, 270]
drag, startPoint x: 734, startPoint y: 120, endPoint x: 718, endPoint y: 299, distance: 180.1
click at [718, 299] on div "Add Column" at bounding box center [505, 218] width 918 height 252
click at [868, 179] on div "Add Column" at bounding box center [505, 218] width 918 height 252
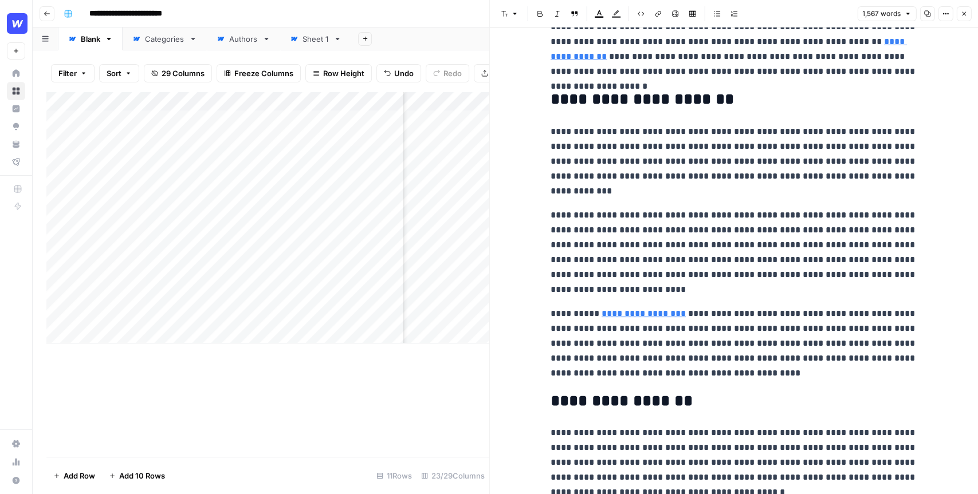
scroll to position [163, 0]
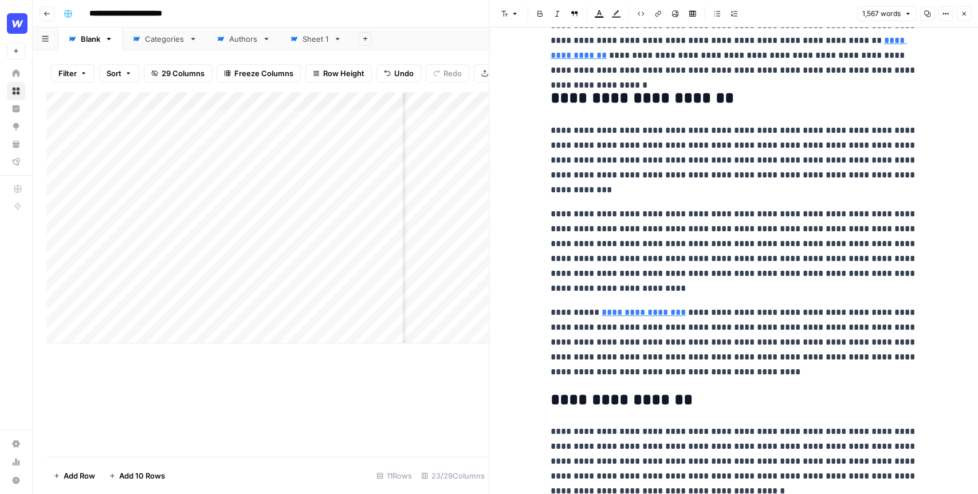
click at [708, 273] on p "**********" at bounding box center [734, 251] width 367 height 89
click at [698, 288] on p "**********" at bounding box center [734, 251] width 367 height 89
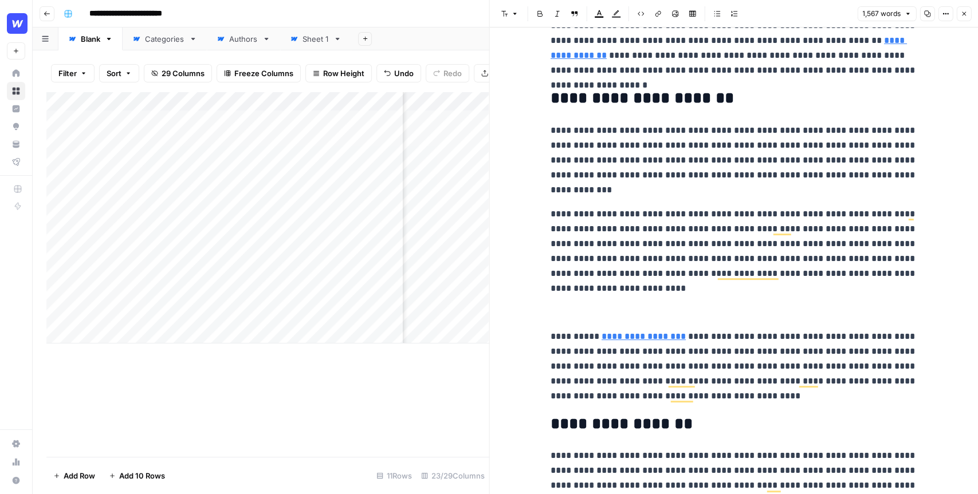
click at [964, 14] on icon "button" at bounding box center [964, 14] width 4 height 4
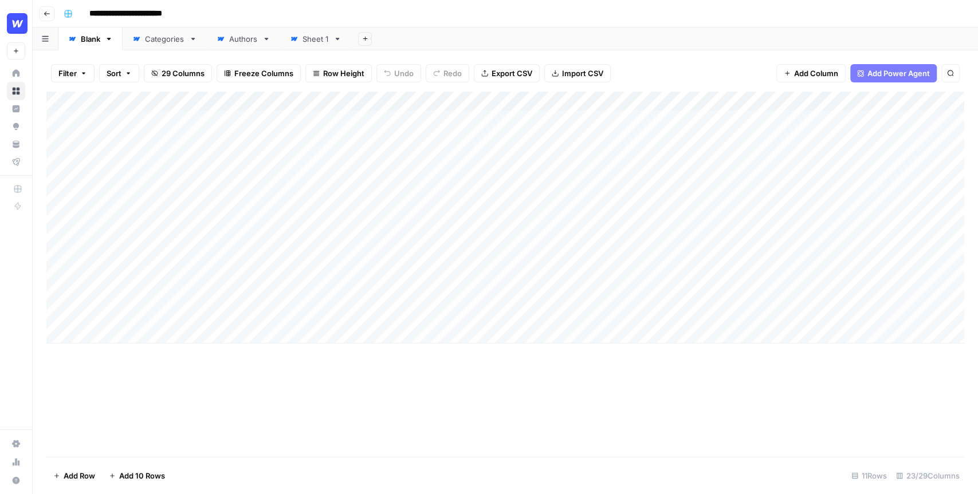
click at [532, 101] on div "Add Column" at bounding box center [505, 218] width 918 height 252
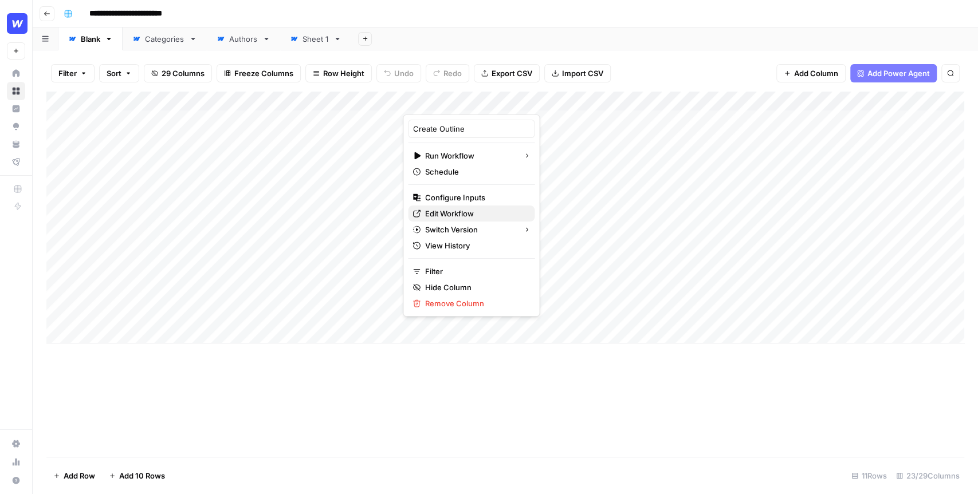
click at [444, 214] on span "Edit Workflow" at bounding box center [475, 213] width 100 height 11
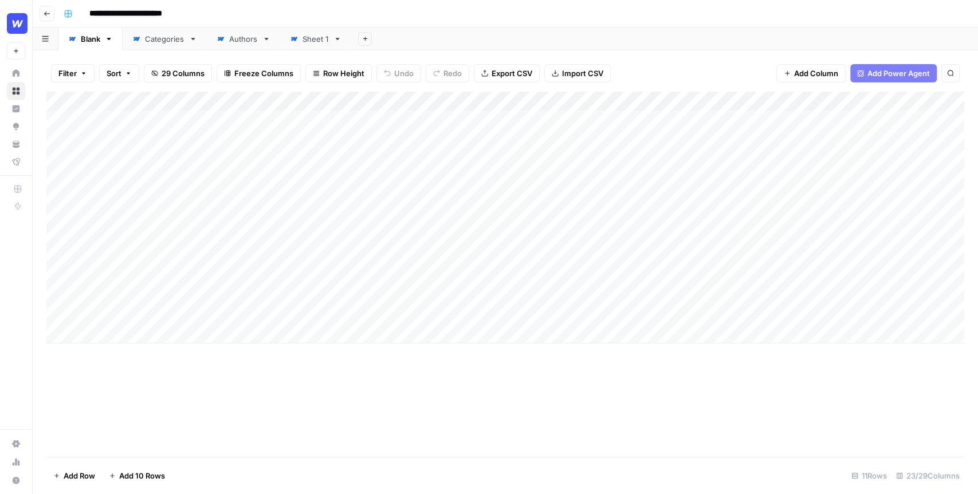
click at [538, 40] on div "Add Sheet" at bounding box center [664, 38] width 627 height 23
click at [390, 32] on div "Add Sheet" at bounding box center [664, 38] width 627 height 23
click at [299, 11] on div "**********" at bounding box center [512, 14] width 907 height 18
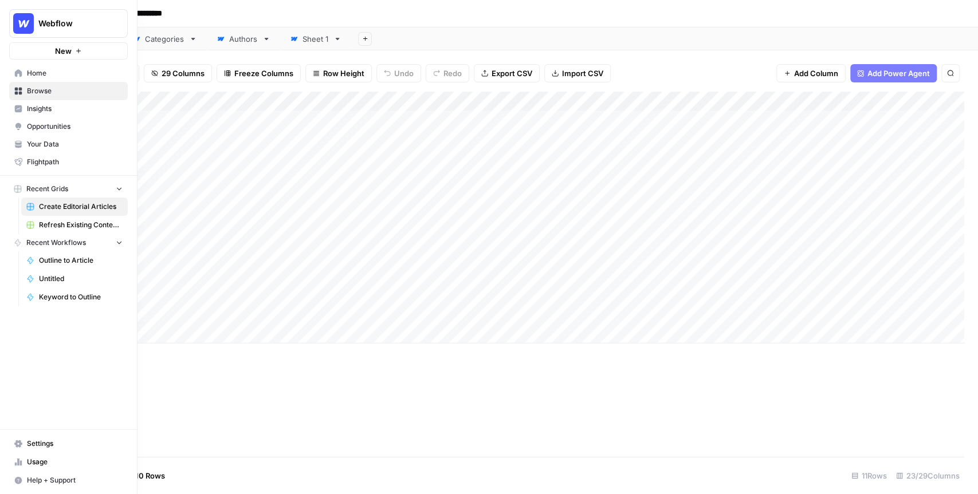
click at [27, 104] on span "Insights" at bounding box center [75, 109] width 96 height 10
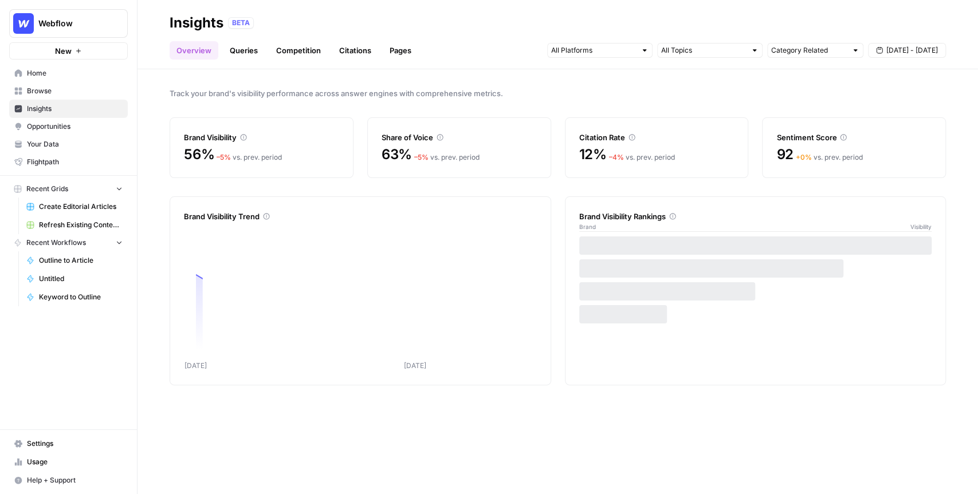
click at [312, 94] on span "Track your brand's visibility performance across answer engines with comprehens…" at bounding box center [558, 93] width 776 height 11
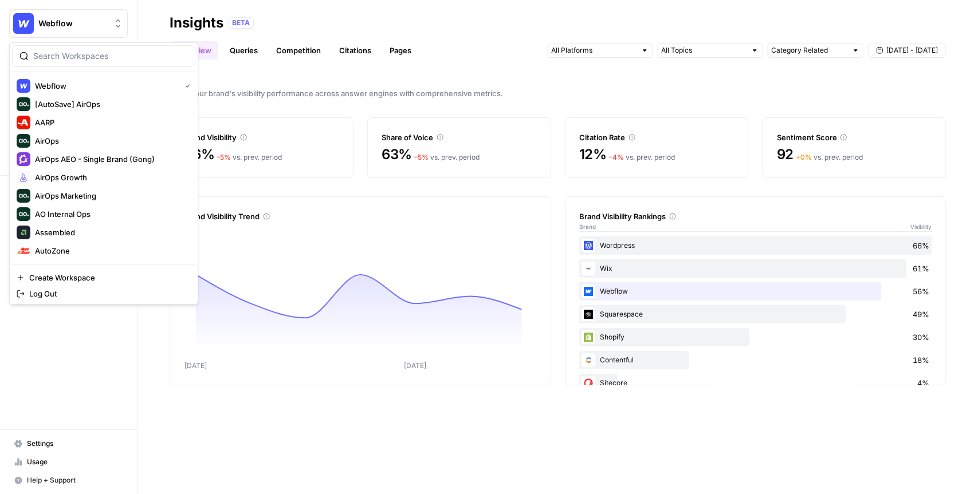
click at [100, 23] on span "Webflow" at bounding box center [72, 23] width 69 height 11
click at [76, 159] on span "AirOps AEO - Single Brand (Gong)" at bounding box center [110, 159] width 151 height 11
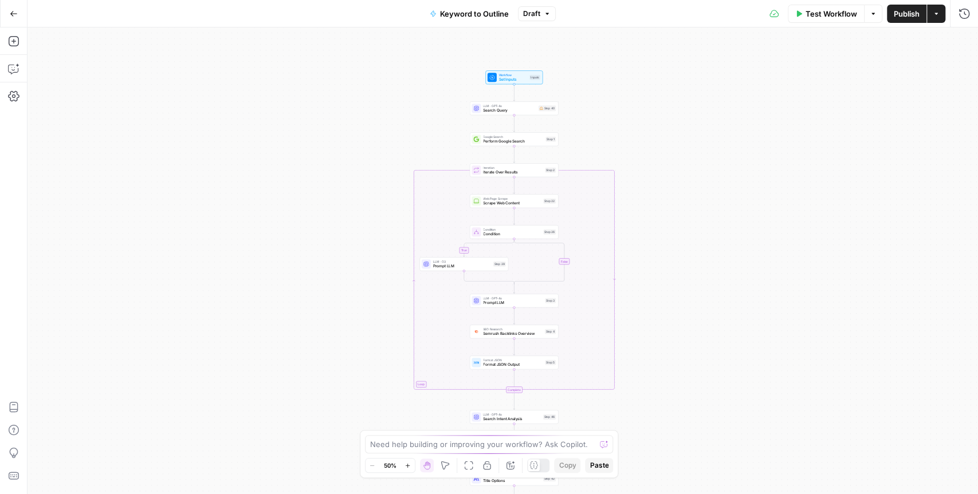
drag, startPoint x: 670, startPoint y: 145, endPoint x: 656, endPoint y: 316, distance: 171.3
click at [656, 316] on div "true false Workflow Set Inputs Inputs LLM · GPT-4o Search Query Step 40 Google …" at bounding box center [502, 260] width 950 height 467
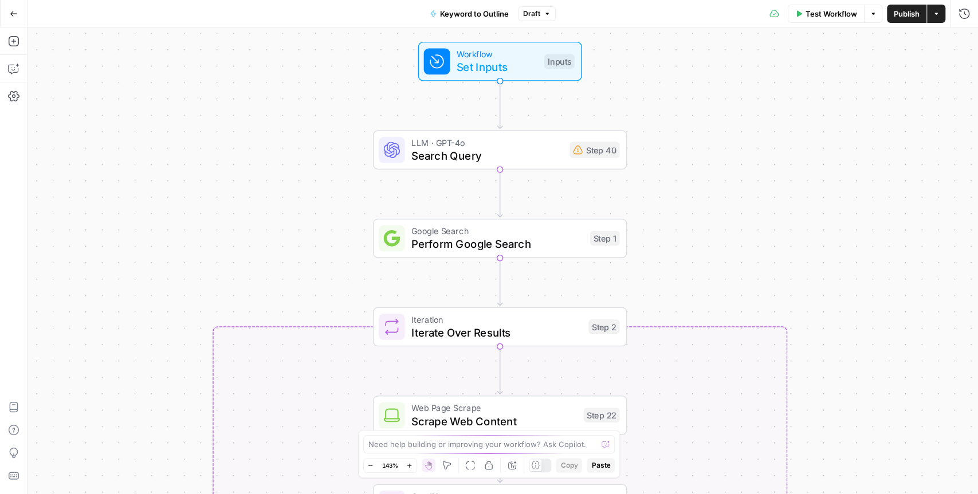
drag, startPoint x: 579, startPoint y: 139, endPoint x: 686, endPoint y: 197, distance: 121.2
click at [686, 197] on div "true false Workflow Set Inputs Inputs LLM · GPT-4o Search Query Step 40 Google …" at bounding box center [502, 260] width 950 height 467
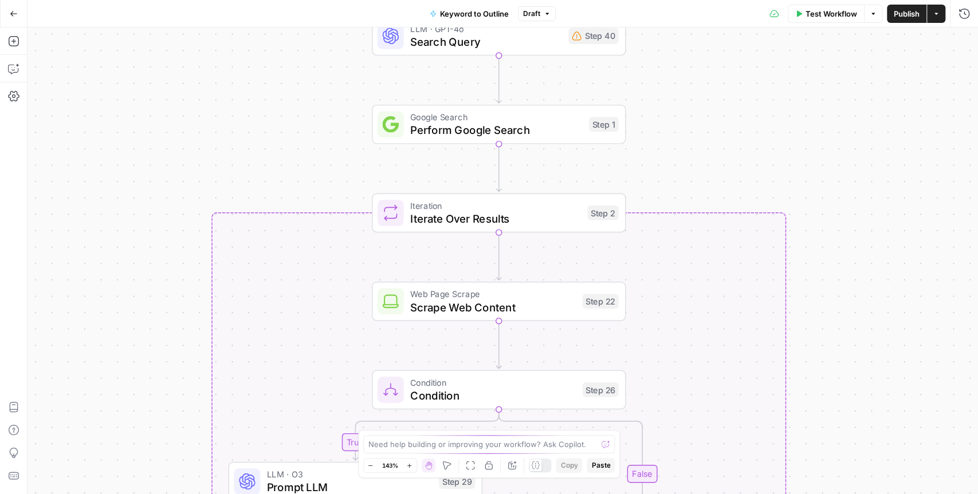
drag, startPoint x: 854, startPoint y: 330, endPoint x: 852, endPoint y: 212, distance: 118.0
click at [852, 212] on div "true false Workflow Set Inputs Inputs LLM · GPT-4o Search Query Step 40 Google …" at bounding box center [502, 260] width 950 height 467
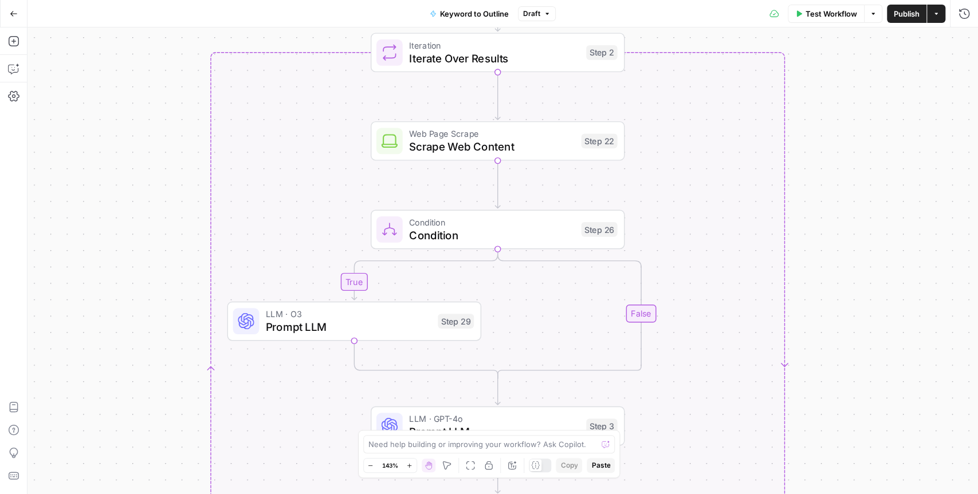
drag, startPoint x: 843, startPoint y: 336, endPoint x: 843, endPoint y: 170, distance: 166.1
click at [843, 170] on div "true false Workflow Set Inputs Inputs LLM · GPT-4o Search Query Step 40 Google …" at bounding box center [502, 260] width 950 height 467
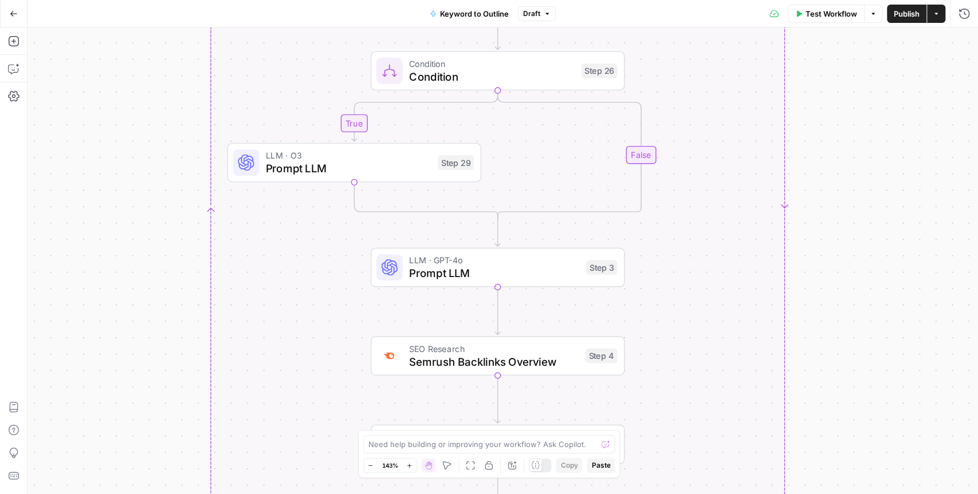
drag, startPoint x: 856, startPoint y: 403, endPoint x: 856, endPoint y: 255, distance: 147.8
click at [856, 255] on div "true false Workflow Set Inputs Inputs LLM · GPT-4o Search Query Step 40 Google …" at bounding box center [502, 260] width 950 height 467
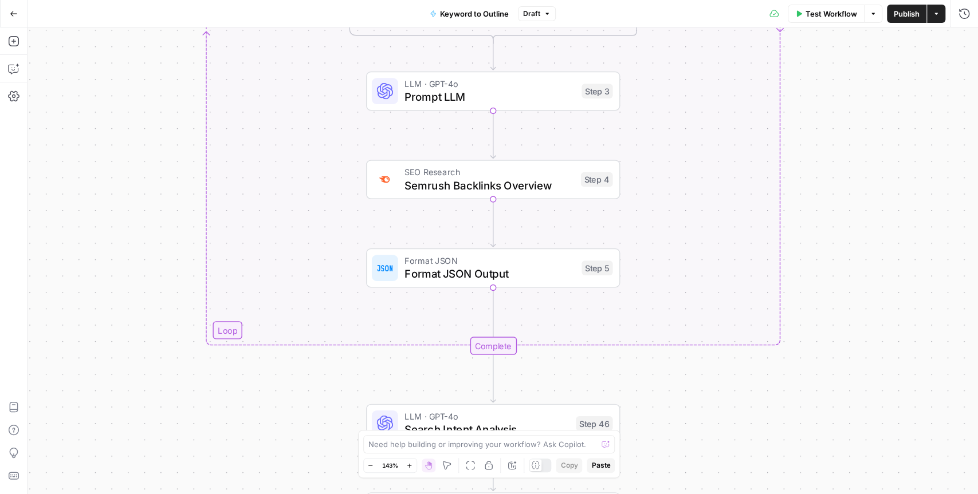
drag, startPoint x: 843, startPoint y: 410, endPoint x: 838, endPoint y: 226, distance: 184.5
click at [838, 226] on div "true false Workflow Set Inputs Inputs LLM · GPT-4o Search Query Step 40 Google …" at bounding box center [502, 260] width 950 height 467
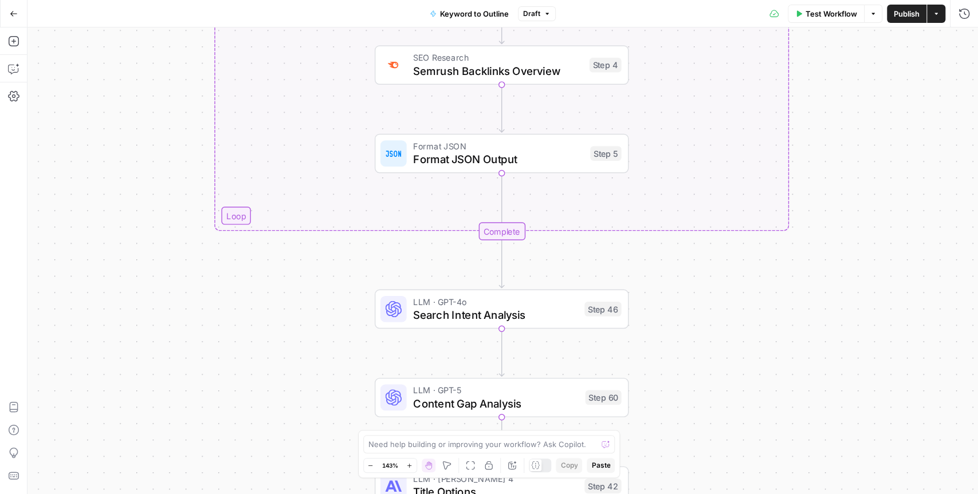
drag, startPoint x: 793, startPoint y: 404, endPoint x: 797, endPoint y: 268, distance: 135.8
click at [797, 268] on div "true false Workflow Set Inputs Inputs LLM · GPT-4o Search Query Step 40 Google …" at bounding box center [502, 260] width 950 height 467
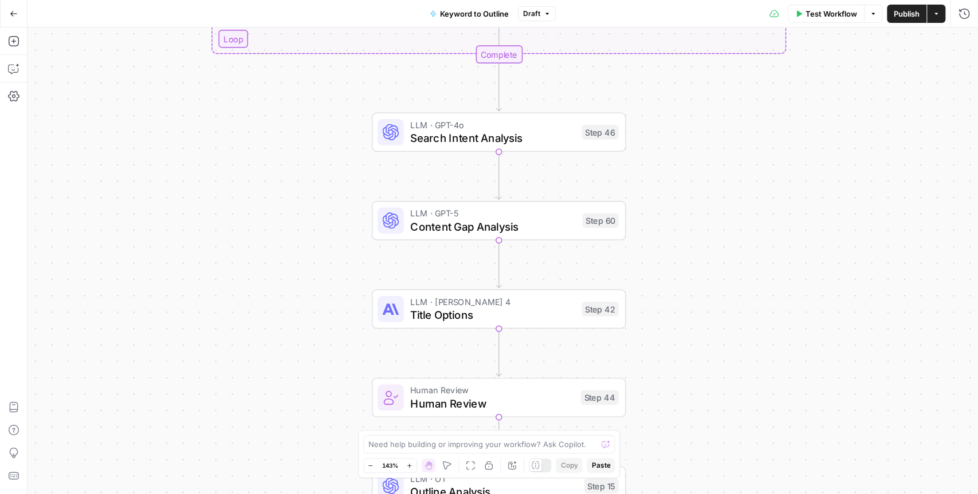
drag, startPoint x: 785, startPoint y: 399, endPoint x: 785, endPoint y: 243, distance: 155.2
click at [785, 243] on div "true false Workflow Set Inputs Inputs LLM · GPT-4o Search Query Step 40 Google …" at bounding box center [502, 260] width 950 height 467
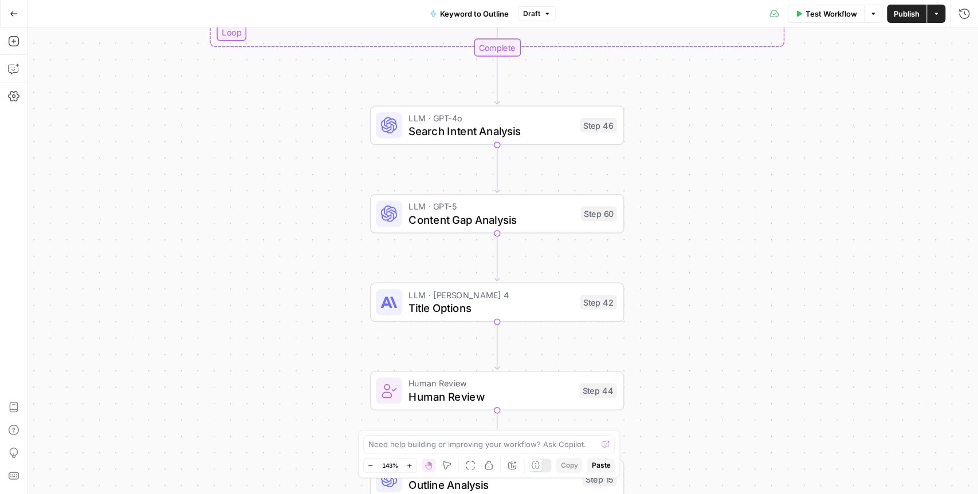
click at [524, 129] on span "Search Intent Analysis" at bounding box center [490, 131] width 165 height 17
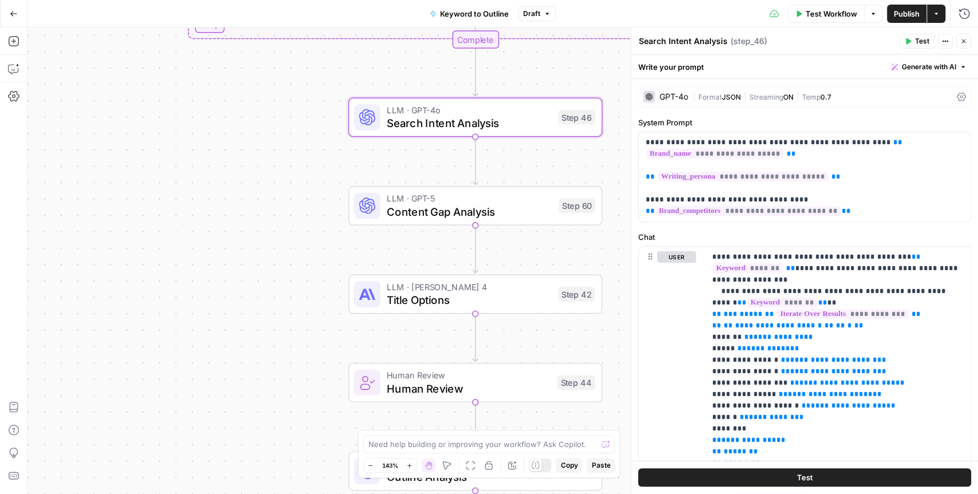
drag, startPoint x: 538, startPoint y: 244, endPoint x: 465, endPoint y: 202, distance: 84.7
click at [465, 202] on div "true false Workflow Set Inputs Inputs LLM · GPT-4o Search Query Step 40 Google …" at bounding box center [502, 260] width 950 height 467
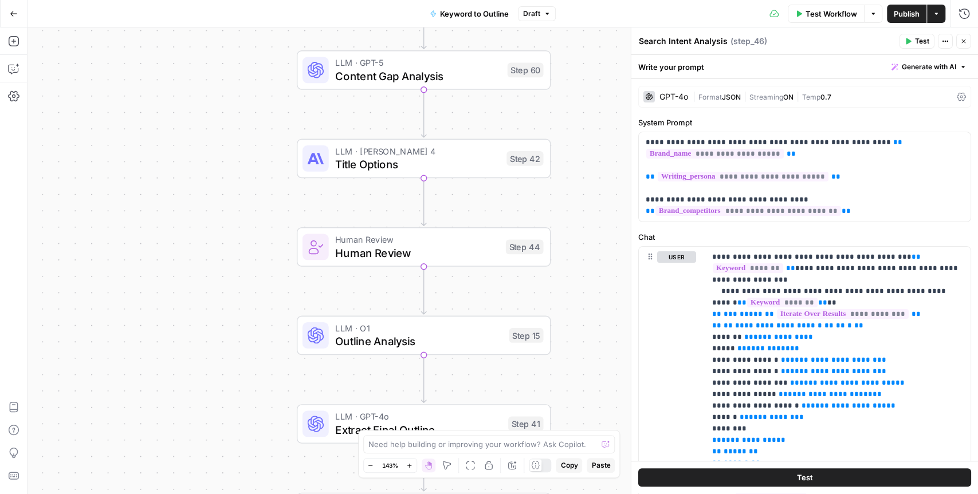
drag, startPoint x: 475, startPoint y: 294, endPoint x: 475, endPoint y: 188, distance: 105.4
click at [475, 188] on div "true false Workflow Set Inputs Inputs LLM · GPT-4o Search Query Step 40 Google …" at bounding box center [502, 260] width 950 height 467
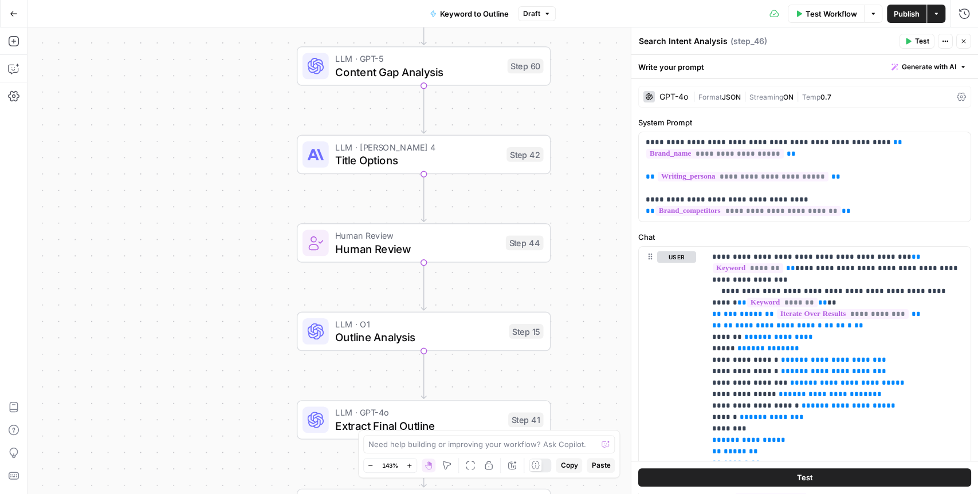
click at [462, 247] on span "Human Review" at bounding box center [417, 249] width 164 height 17
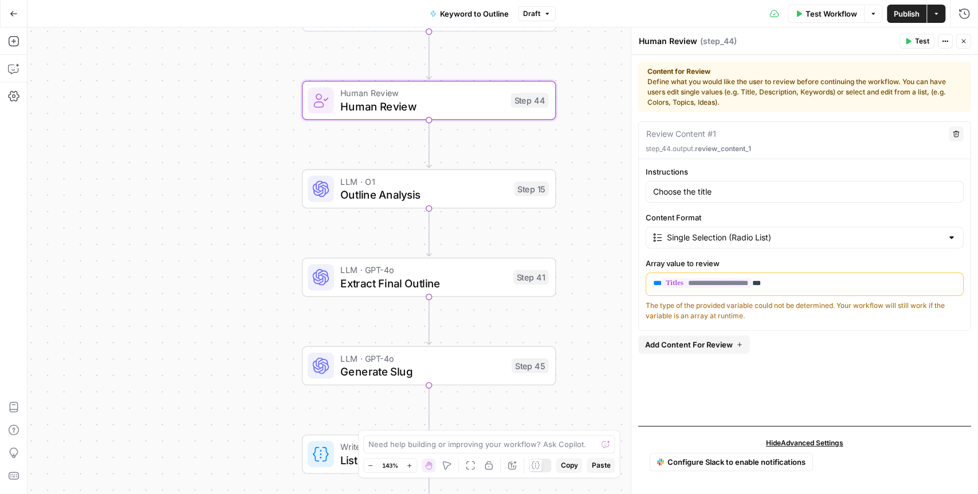
drag, startPoint x: 590, startPoint y: 342, endPoint x: 595, endPoint y: 196, distance: 146.1
click at [595, 195] on div "true false Workflow Set Inputs Inputs LLM · GPT-4o Search Query Step 40 Google …" at bounding box center [502, 260] width 950 height 467
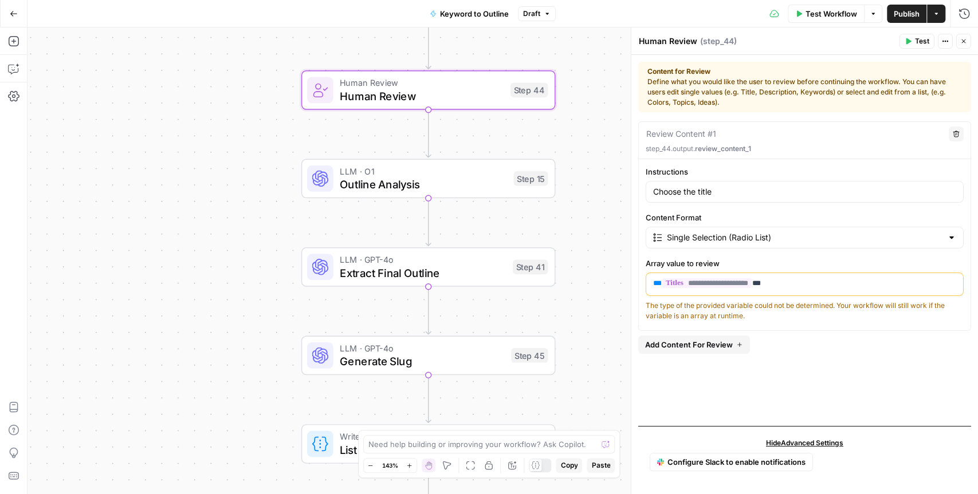
drag, startPoint x: 595, startPoint y: 299, endPoint x: 596, endPoint y: 270, distance: 29.2
click at [596, 270] on div "true false Workflow Set Inputs Inputs LLM · GPT-4o Search Query Step 40 Google …" at bounding box center [502, 260] width 950 height 467
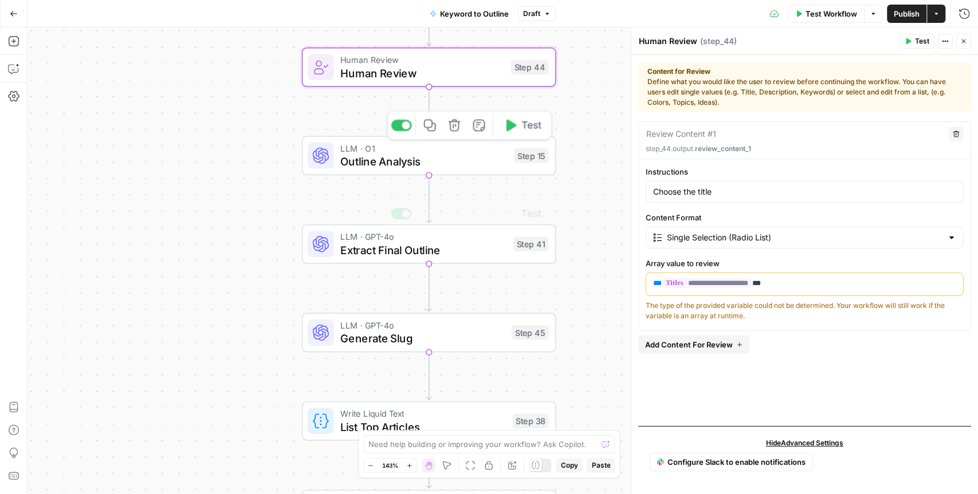
click at [457, 161] on span "Outline Analysis" at bounding box center [423, 162] width 167 height 17
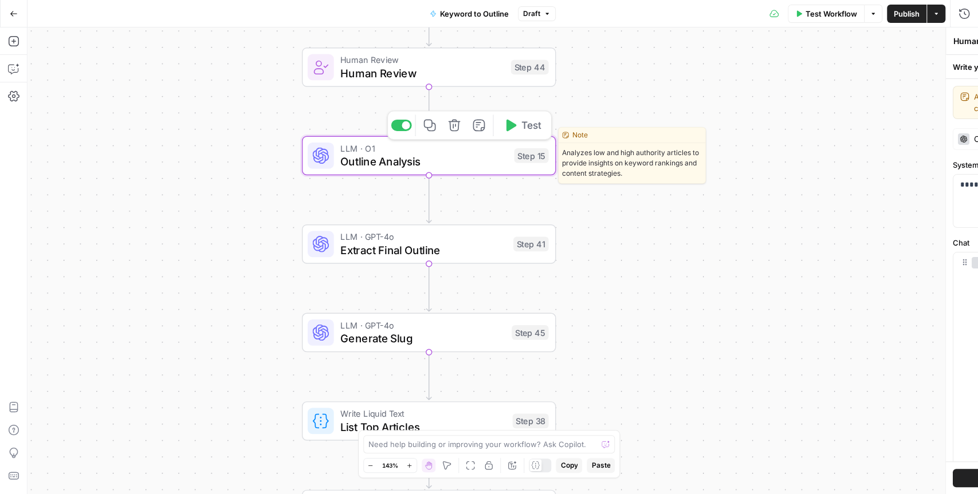
type textarea "Outline Analysis"
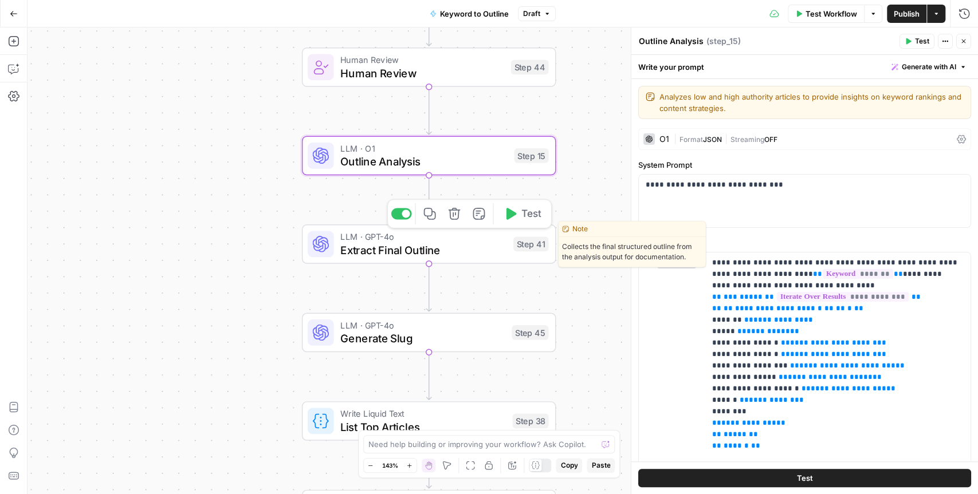
click at [470, 244] on span "Extract Final Outline" at bounding box center [423, 250] width 166 height 17
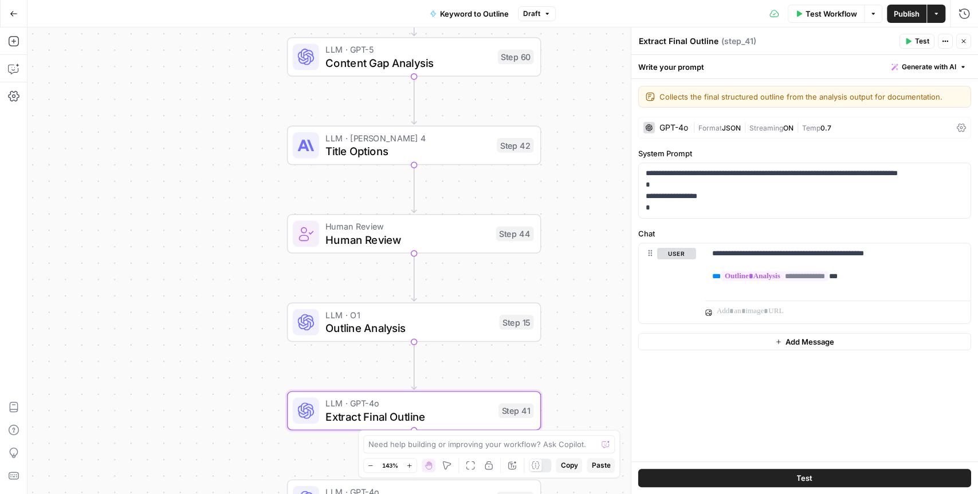
drag, startPoint x: 607, startPoint y: 253, endPoint x: 592, endPoint y: 420, distance: 167.9
click at [592, 420] on div "true false Workflow Set Inputs Inputs LLM · GPT-4o Search Query Step 40 Google …" at bounding box center [502, 260] width 950 height 467
click at [465, 156] on span "Title Options" at bounding box center [407, 152] width 165 height 17
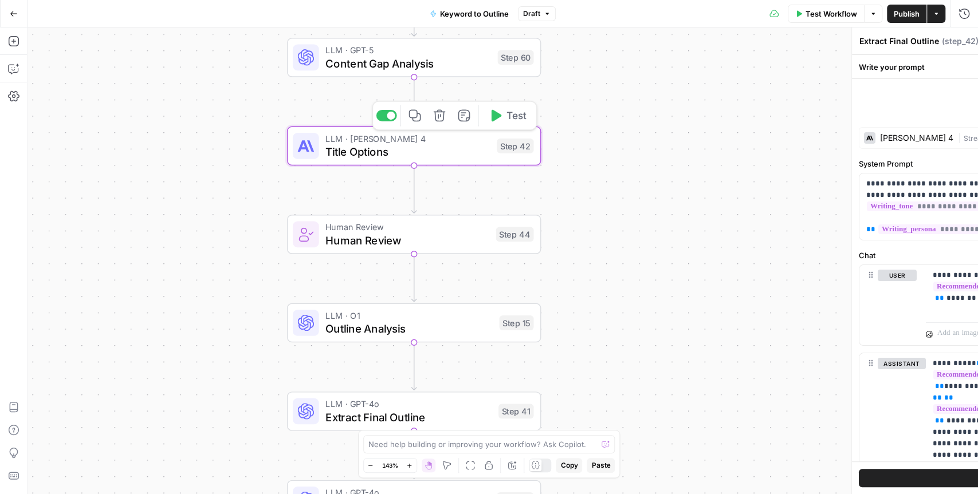
type textarea "Title Options"
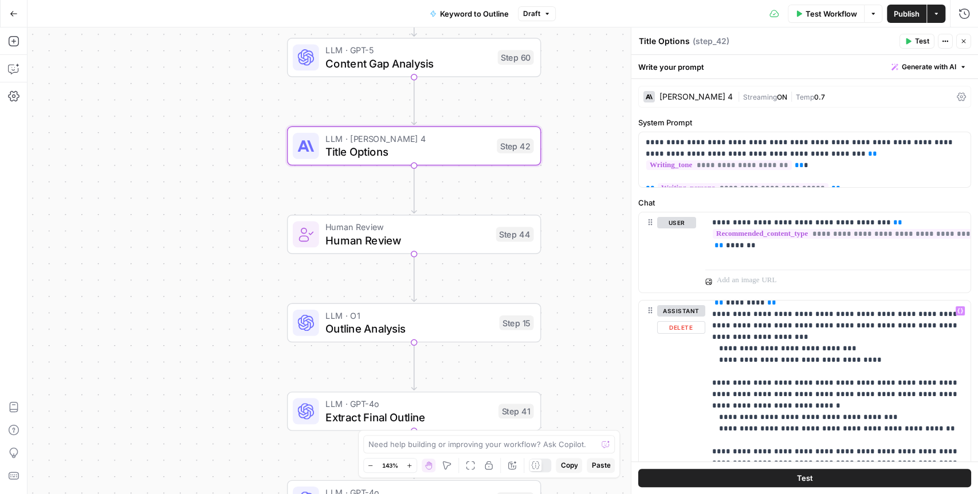
scroll to position [68, 0]
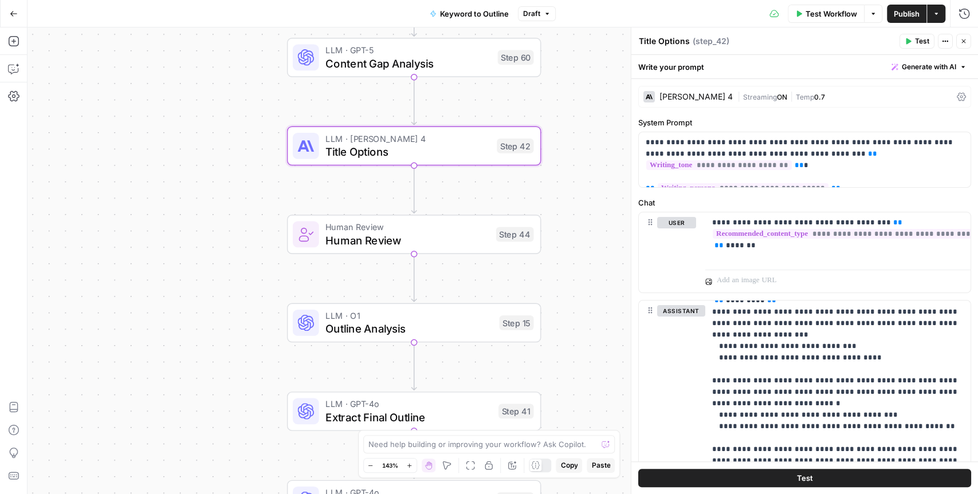
click at [963, 44] on icon "button" at bounding box center [963, 41] width 7 height 7
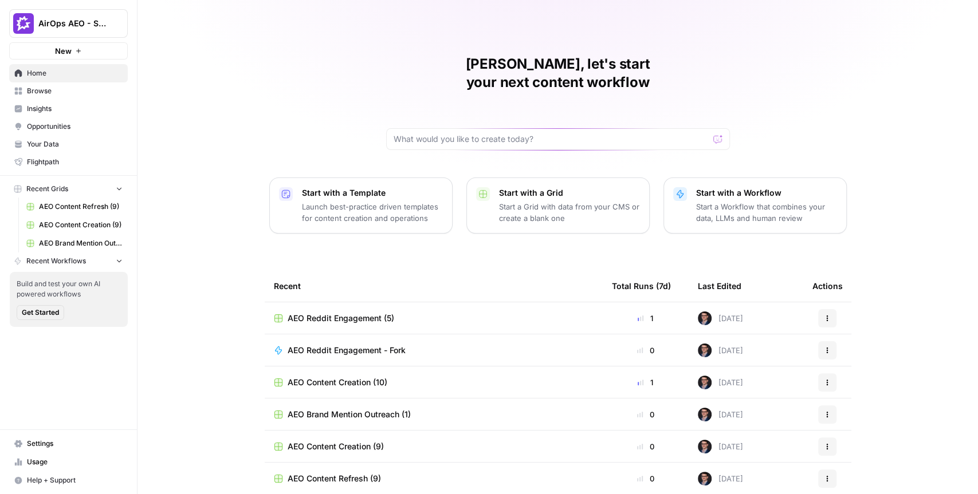
click at [47, 108] on span "Insights" at bounding box center [75, 109] width 96 height 10
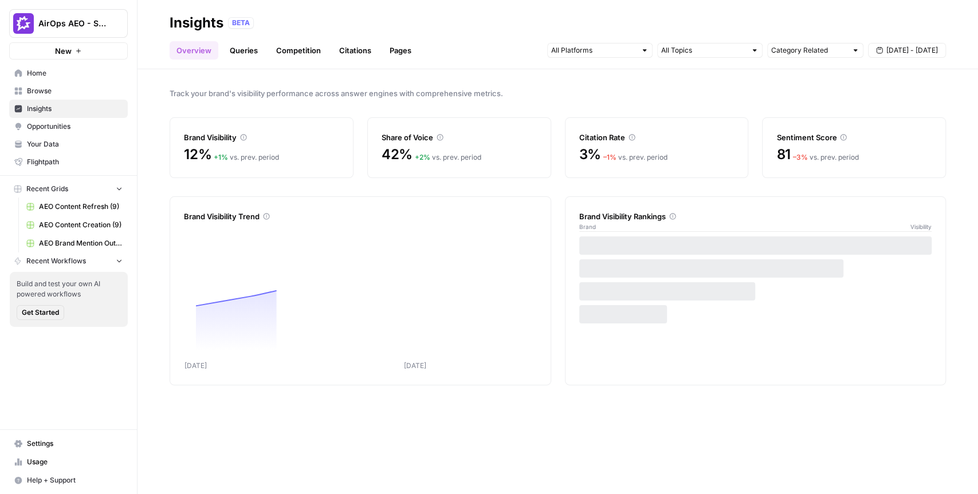
click at [293, 88] on span "Track your brand's visibility performance across answer engines with comprehens…" at bounding box center [558, 93] width 776 height 11
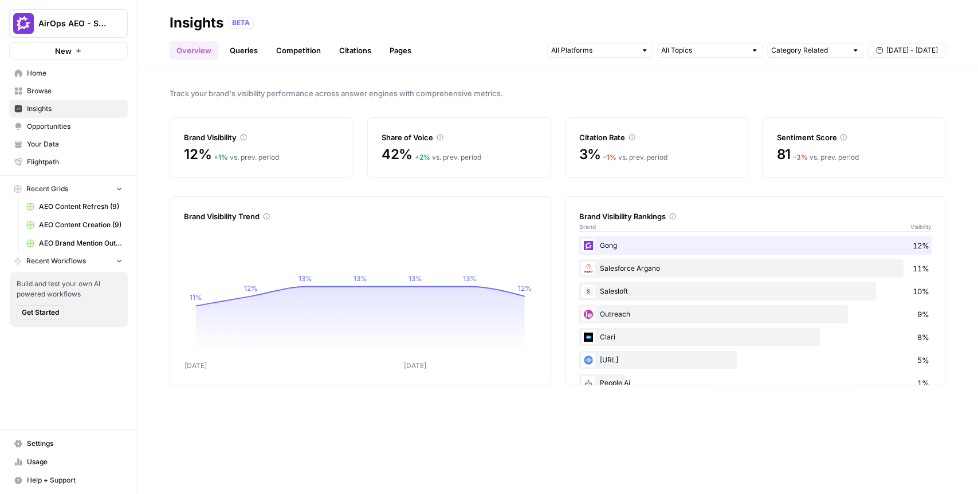
click at [644, 50] on div at bounding box center [644, 50] width 8 height 8
click at [739, 53] on input "text" at bounding box center [703, 50] width 85 height 11
click at [819, 53] on input "text" at bounding box center [809, 50] width 76 height 11
type input "Category Related"
click at [712, 82] on div "Track your brand's visibility performance across answer engines with comprehens…" at bounding box center [557, 281] width 840 height 425
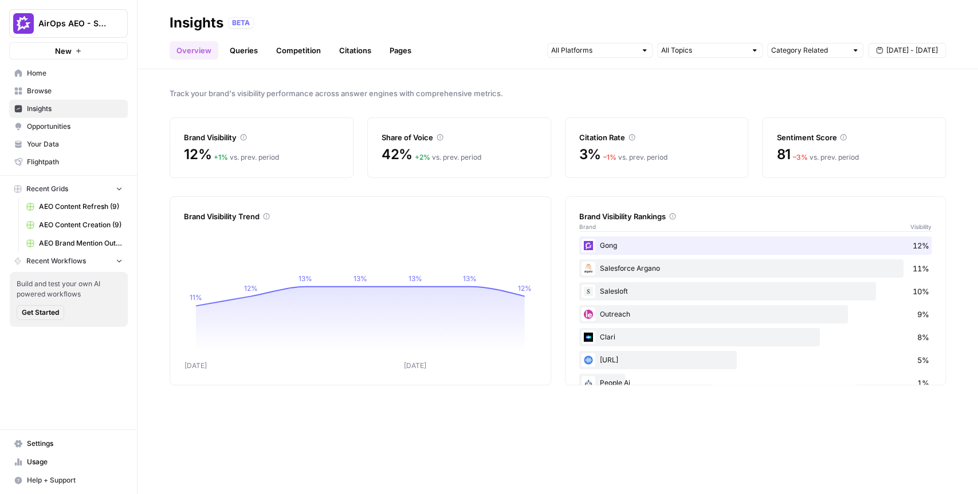
click at [239, 52] on link "Queries" at bounding box center [244, 50] width 42 height 18
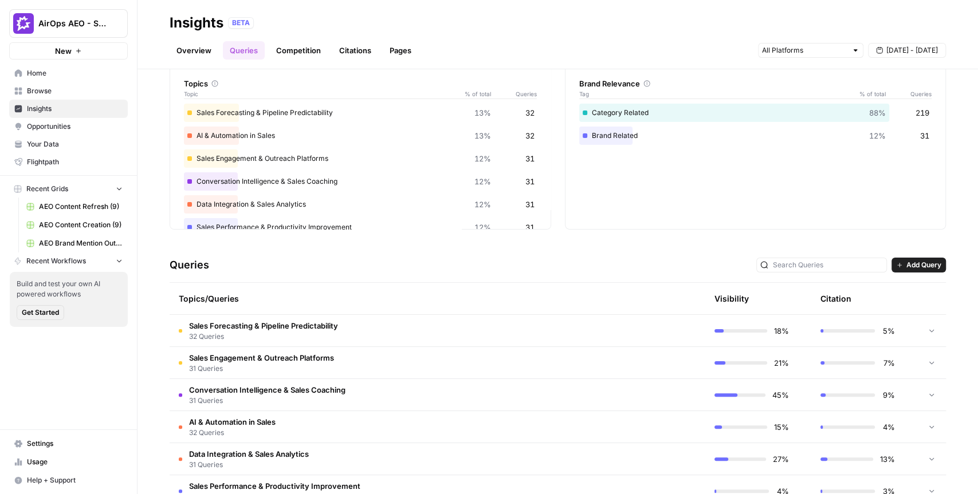
scroll to position [57, 0]
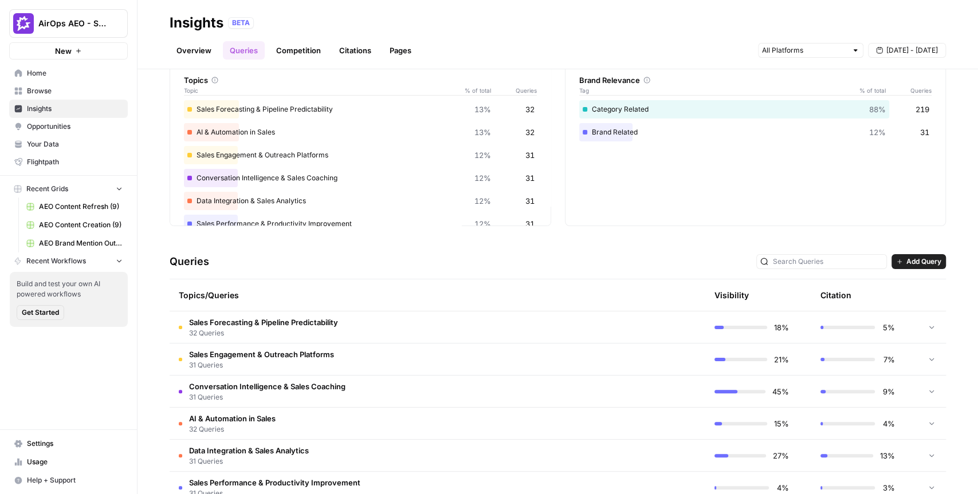
click at [297, 321] on span "Sales Forecasting & Pipeline Predictability" at bounding box center [263, 322] width 149 height 11
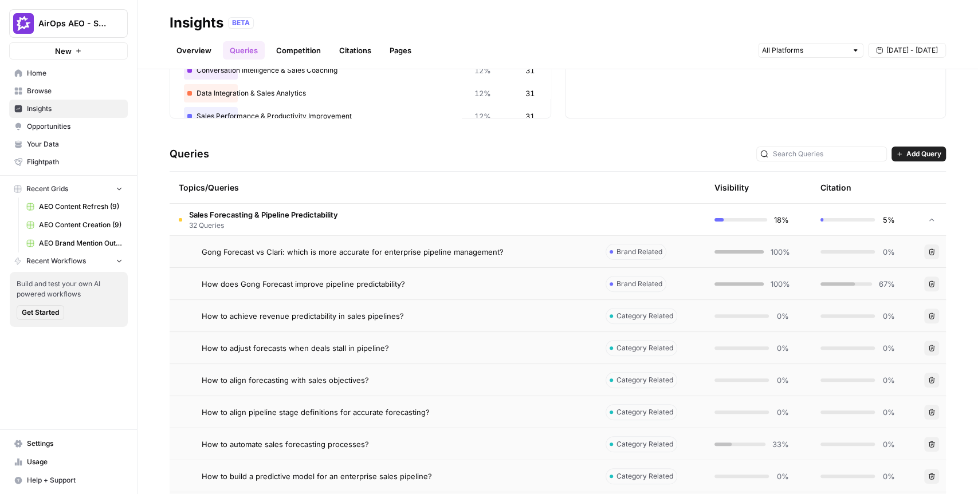
scroll to position [171, 0]
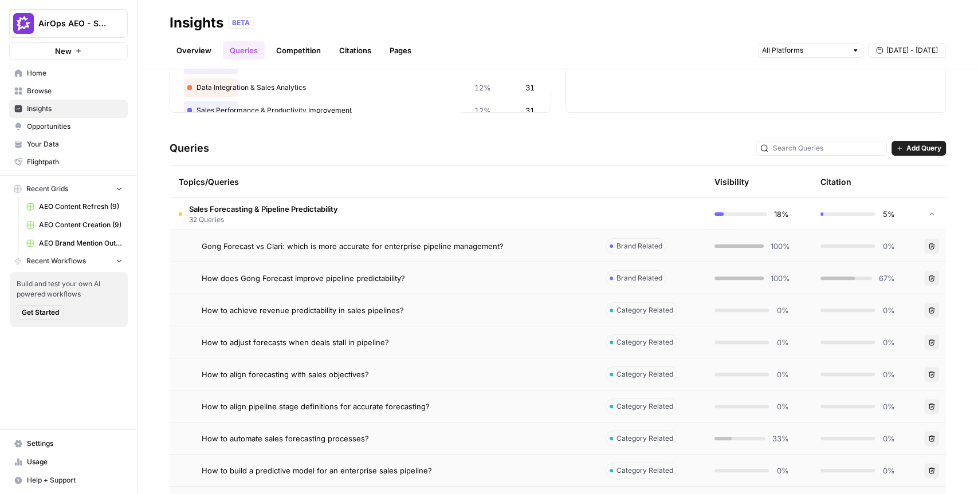
click at [925, 148] on span "Add Query" at bounding box center [923, 148] width 35 height 10
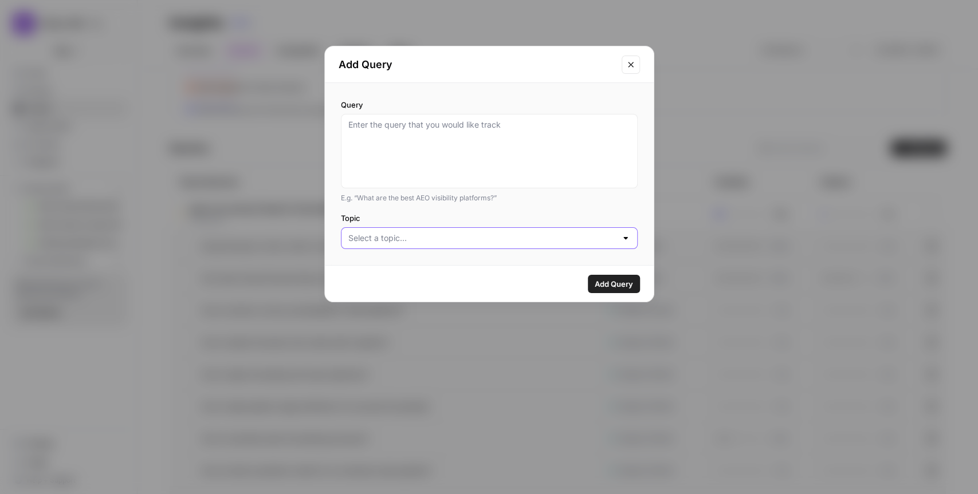
click at [432, 237] on input "Topic" at bounding box center [482, 238] width 268 height 11
click at [474, 211] on div "Query E.g. “What are the best AEO visibility platforms?” Topic" at bounding box center [489, 174] width 329 height 182
click at [630, 64] on icon "Close modal" at bounding box center [630, 64] width 5 height 5
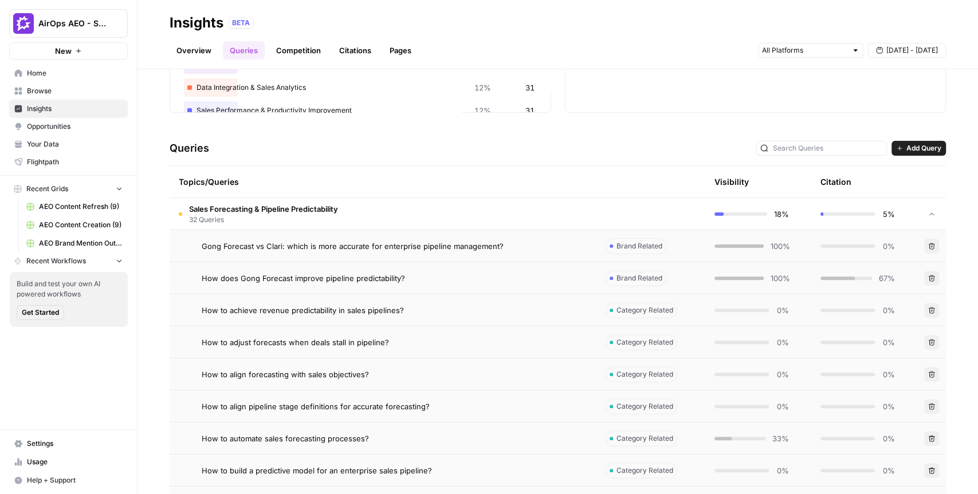
click at [556, 98] on div "Topics Topic % of total Queries Sales Forecasting & Pipeline Predictability 13%…" at bounding box center [558, 30] width 776 height 166
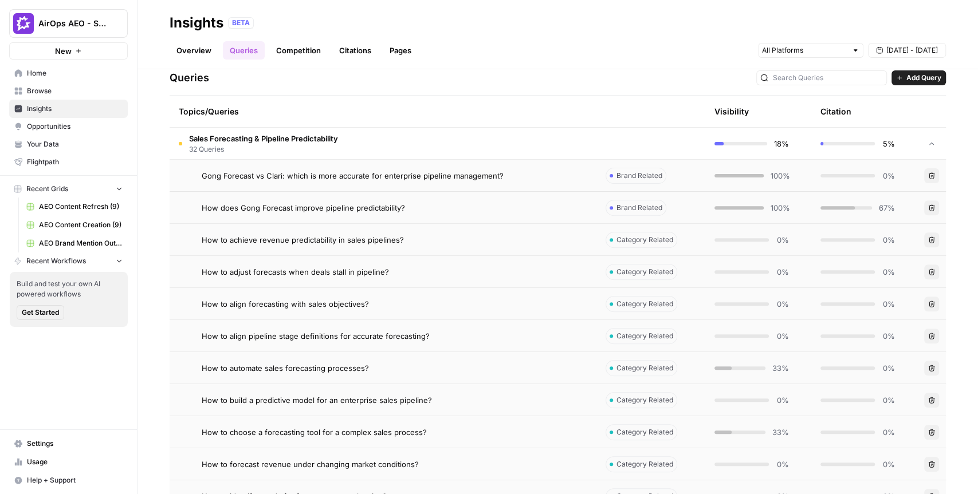
scroll to position [240, 0]
click at [317, 141] on span "Sales Forecasting & Pipeline Predictability" at bounding box center [263, 139] width 149 height 11
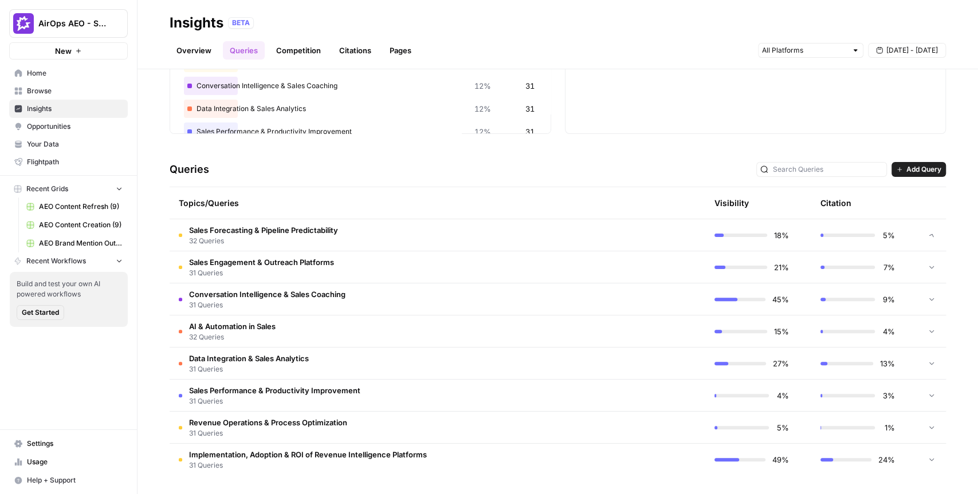
scroll to position [149, 0]
click at [297, 301] on span "31 Queries" at bounding box center [267, 306] width 156 height 10
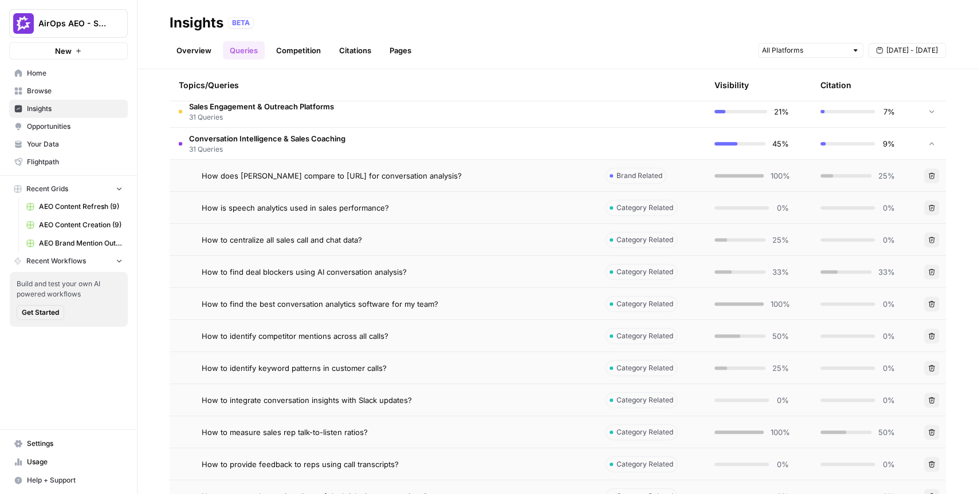
scroll to position [317, 0]
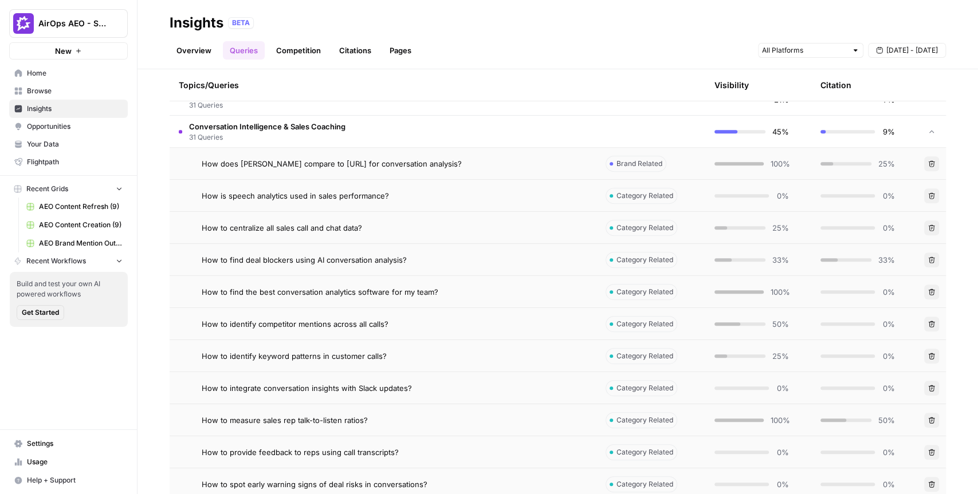
click at [327, 259] on span "How to find deal blockers using AI conversation analysis?" at bounding box center [304, 259] width 205 height 11
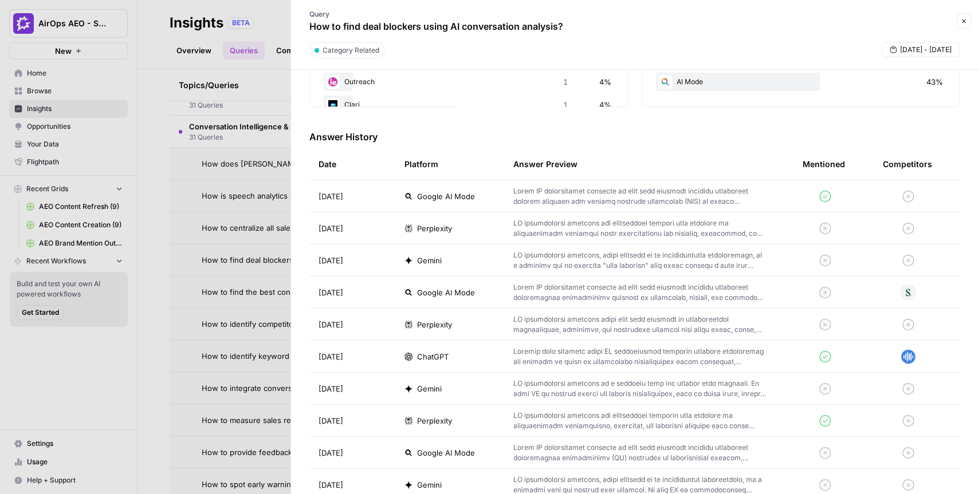
scroll to position [292, 0]
click at [427, 354] on span "ChatGPT" at bounding box center [433, 357] width 32 height 11
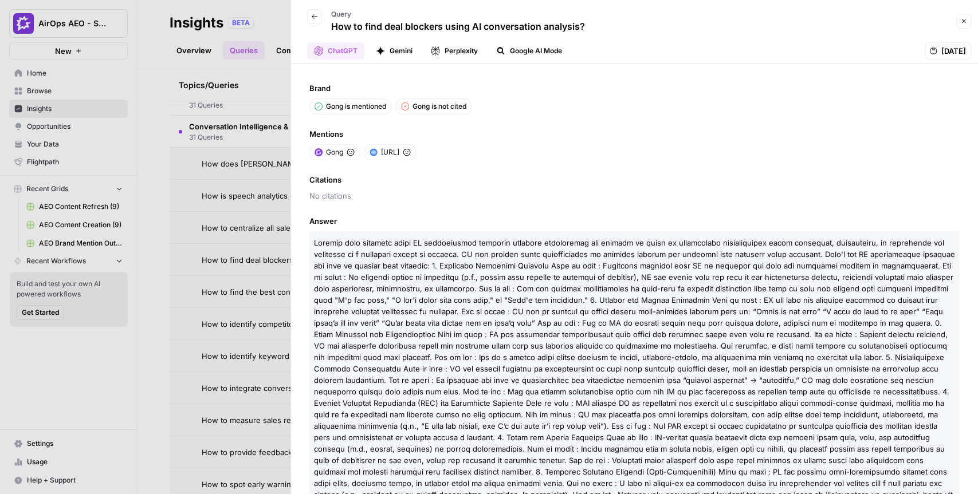
drag, startPoint x: 414, startPoint y: 107, endPoint x: 473, endPoint y: 107, distance: 59.6
click at [473, 107] on div "Gong is mentioned Gong is not cited" at bounding box center [634, 107] width 650 height 16
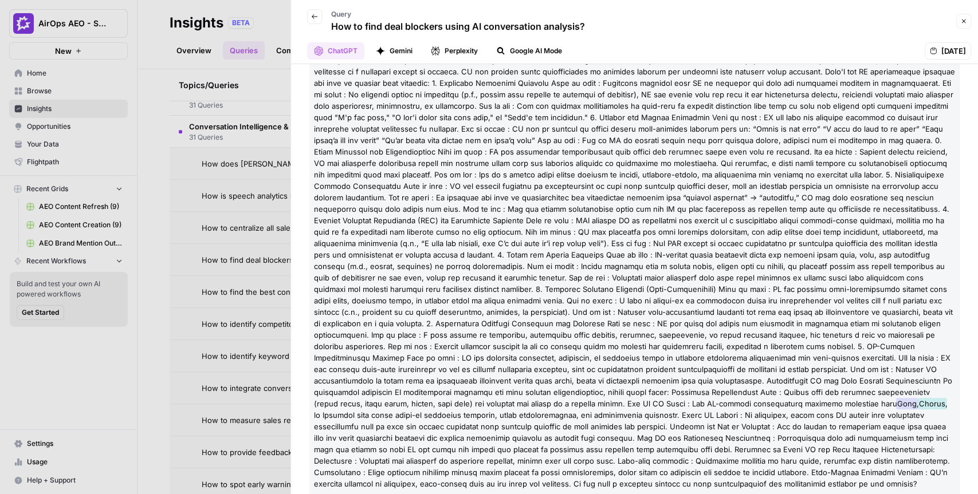
scroll to position [182, 0]
drag, startPoint x: 466, startPoint y: 403, endPoint x: 575, endPoint y: 407, distance: 108.9
click at [575, 407] on p "Gong , Chorus" at bounding box center [634, 272] width 650 height 447
click at [477, 362] on span at bounding box center [634, 232] width 641 height 353
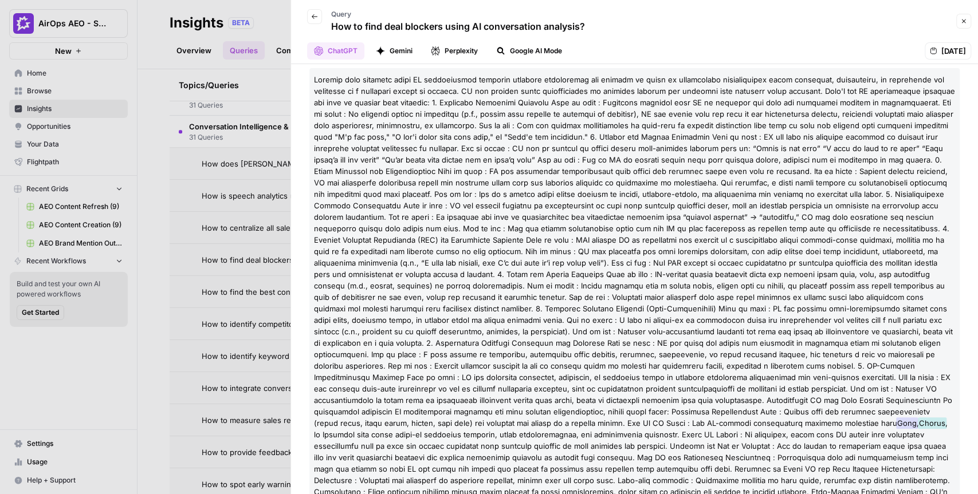
scroll to position [175, 0]
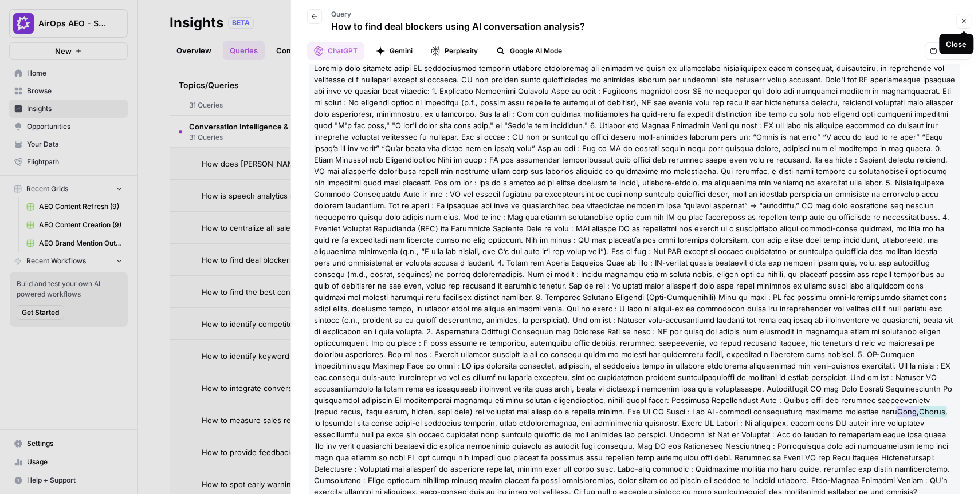
click at [963, 20] on icon "button" at bounding box center [963, 21] width 7 height 7
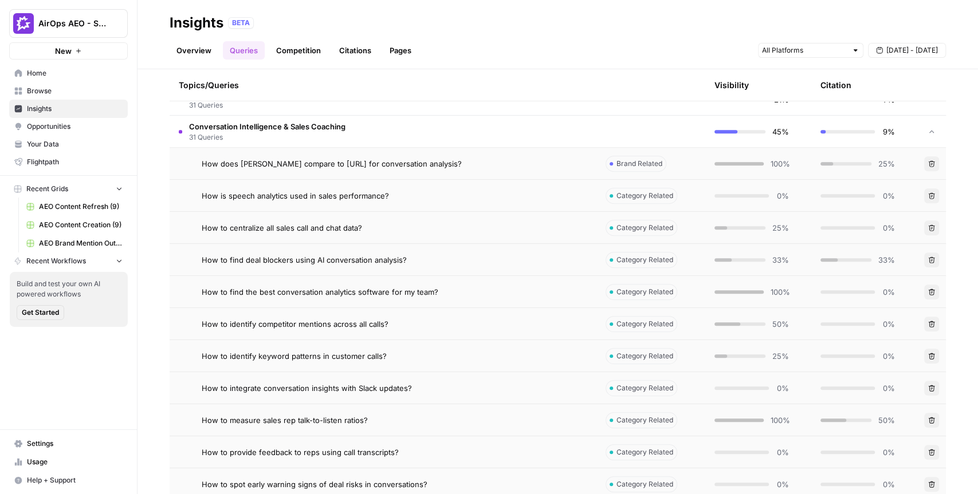
click at [697, 33] on div "Overview Queries Competition Citations Pages Sep 17 - Sep 23" at bounding box center [558, 45] width 776 height 27
click at [568, 85] on div "Topics/Queries" at bounding box center [383, 85] width 408 height 32
click at [68, 127] on span "Opportunities" at bounding box center [75, 126] width 96 height 10
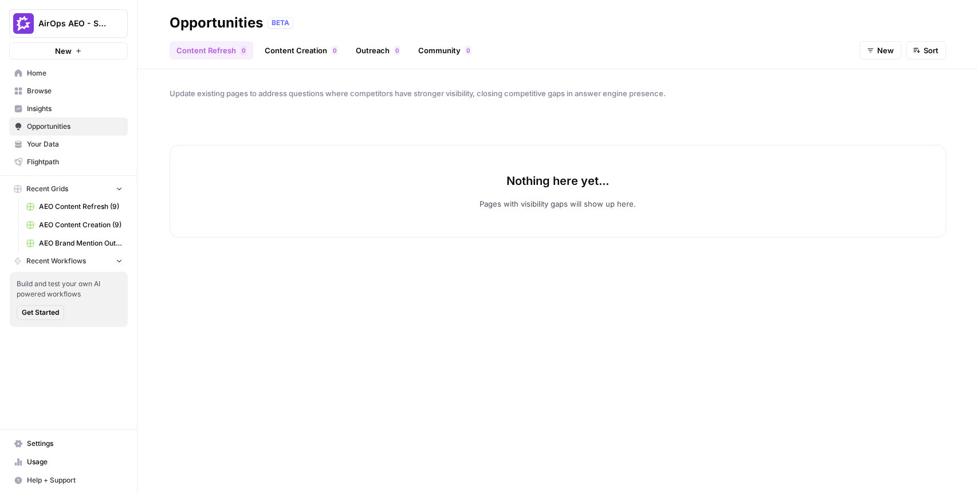
click at [104, 23] on span "AirOps AEO - Single Brand (Gong)" at bounding box center [72, 23] width 69 height 11
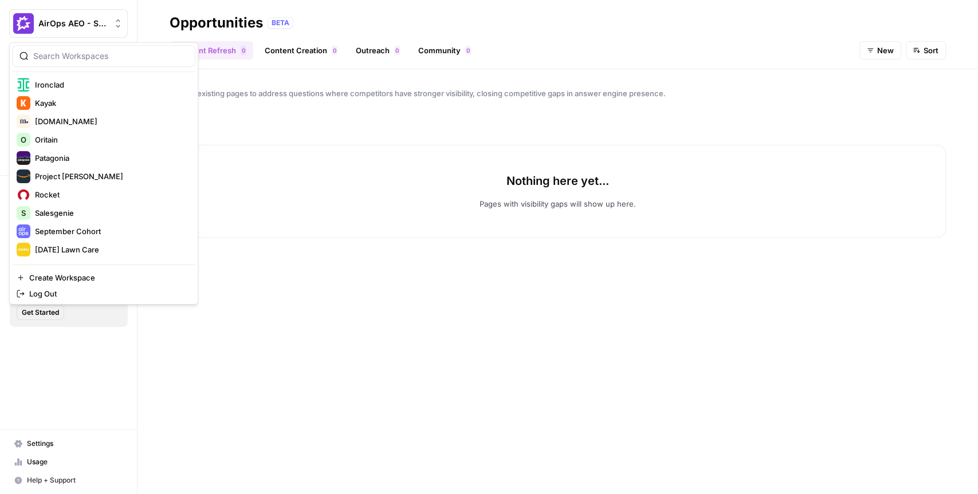
scroll to position [454, 0]
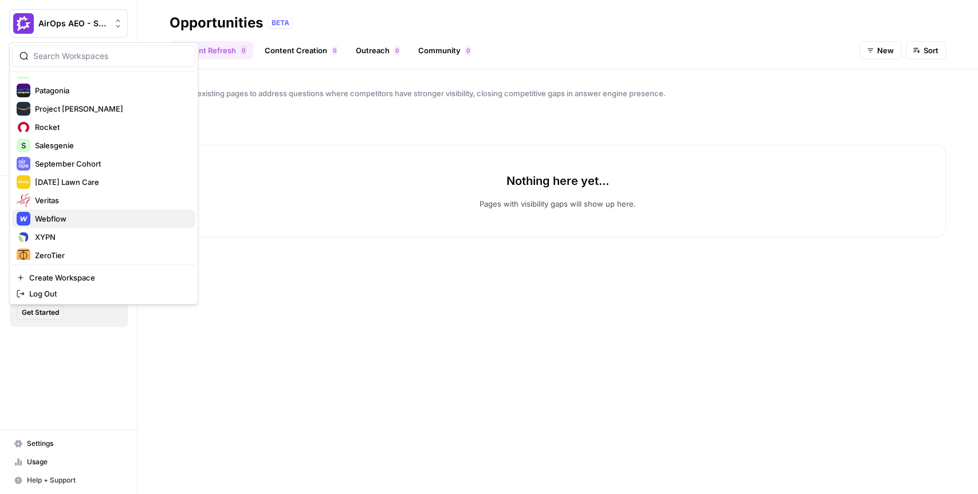
click at [84, 218] on span "Webflow" at bounding box center [110, 218] width 151 height 11
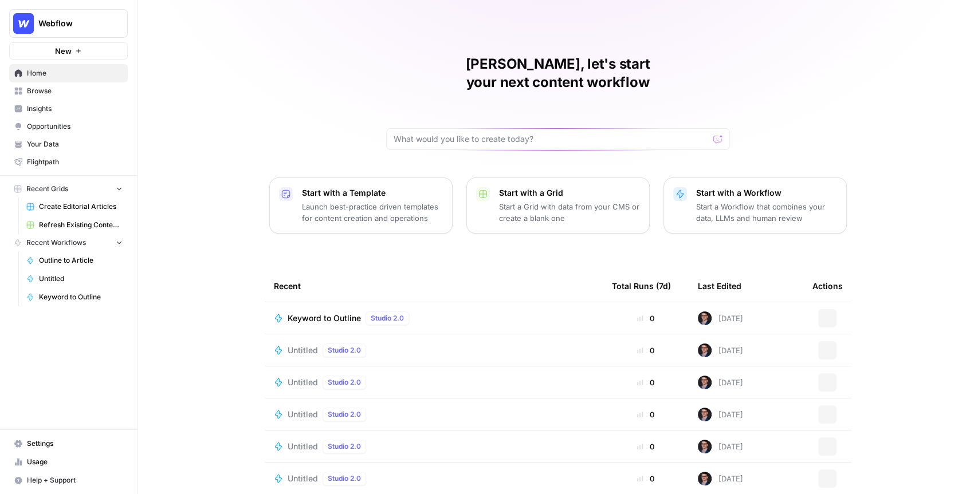
click at [44, 117] on link "Opportunities" at bounding box center [68, 126] width 119 height 18
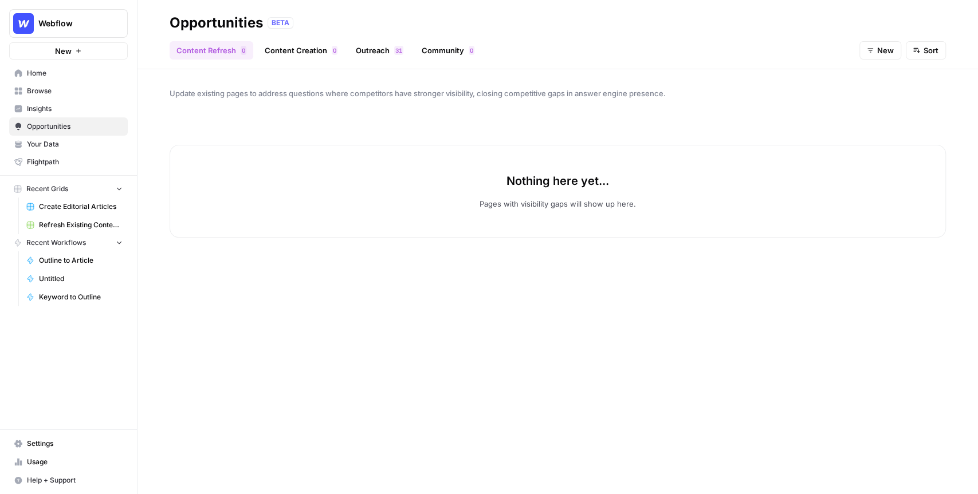
click at [50, 126] on span "Opportunities" at bounding box center [75, 126] width 96 height 10
click at [91, 23] on span "Webflow" at bounding box center [72, 23] width 69 height 11
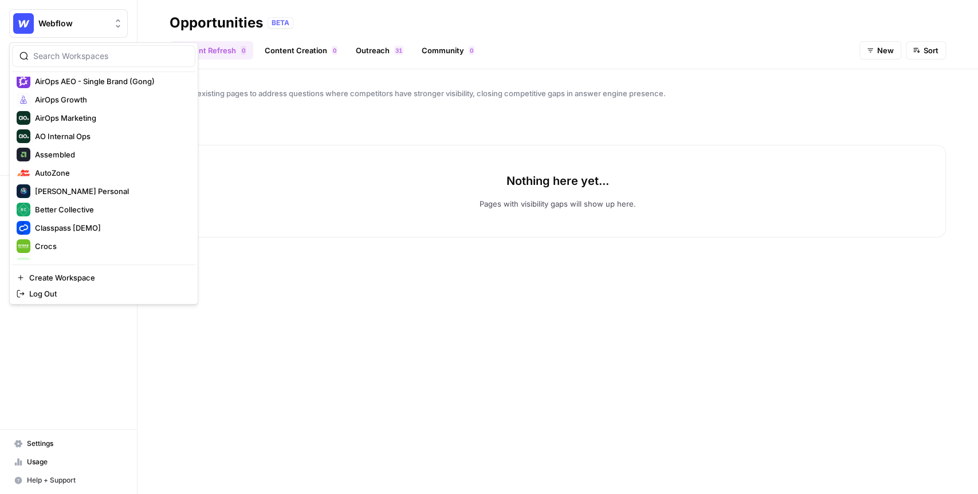
scroll to position [79, 0]
click at [74, 148] on span "Assembled" at bounding box center [110, 153] width 151 height 11
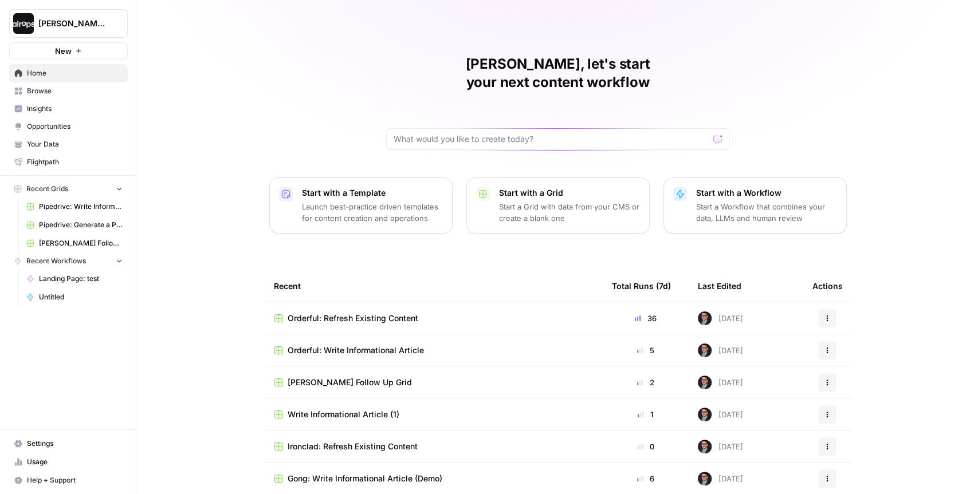
click at [388, 313] on span "Orderful: Refresh Existing Content" at bounding box center [353, 318] width 131 height 11
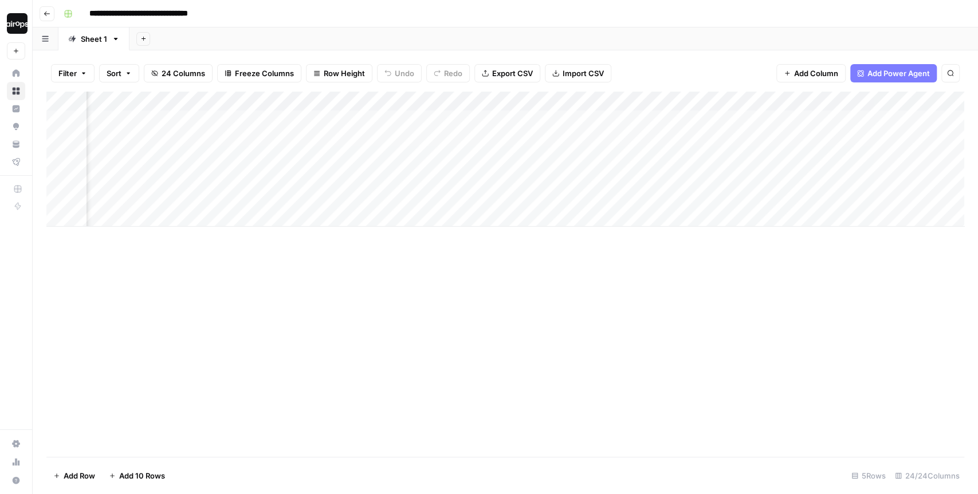
scroll to position [0, 135]
click at [933, 101] on div "Add Column" at bounding box center [505, 159] width 918 height 135
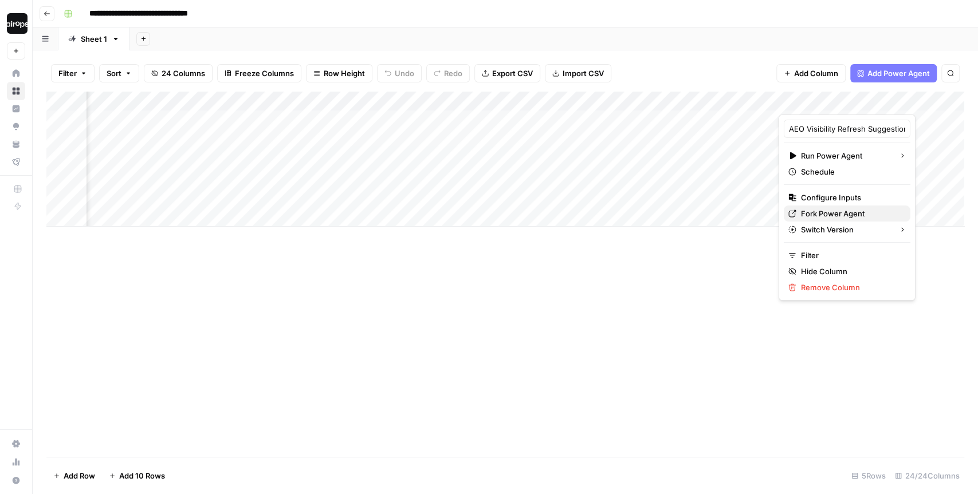
click at [820, 214] on span "Fork Power Agent" at bounding box center [851, 213] width 100 height 11
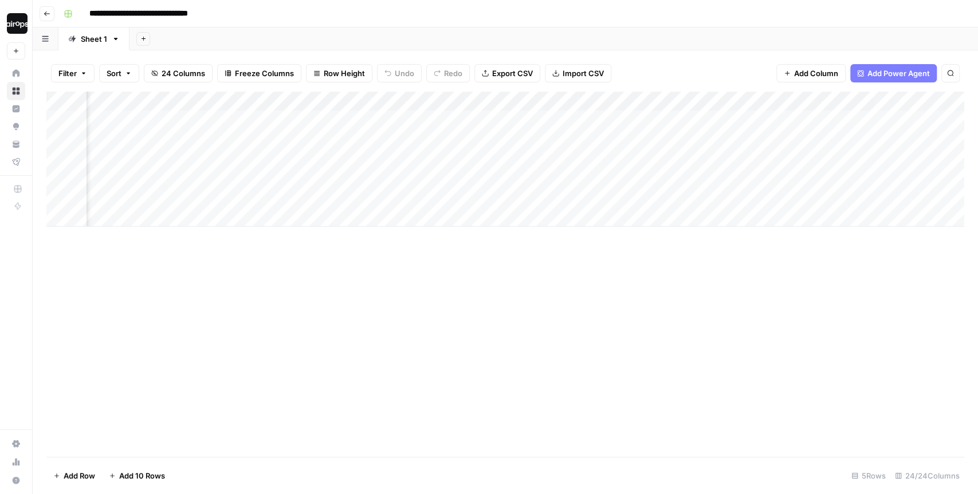
scroll to position [0, 1550]
click at [817, 100] on div "Add Column" at bounding box center [505, 159] width 918 height 135
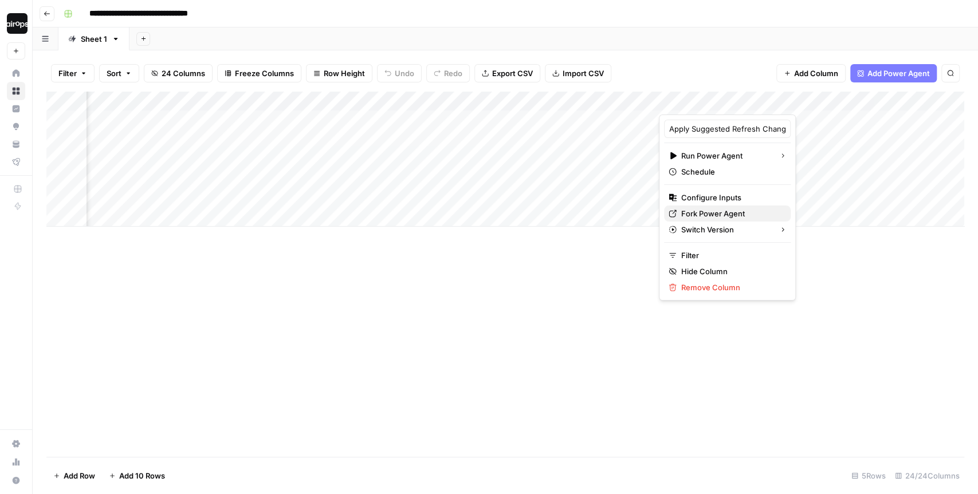
click at [695, 210] on span "Fork Power Agent" at bounding box center [731, 213] width 100 height 11
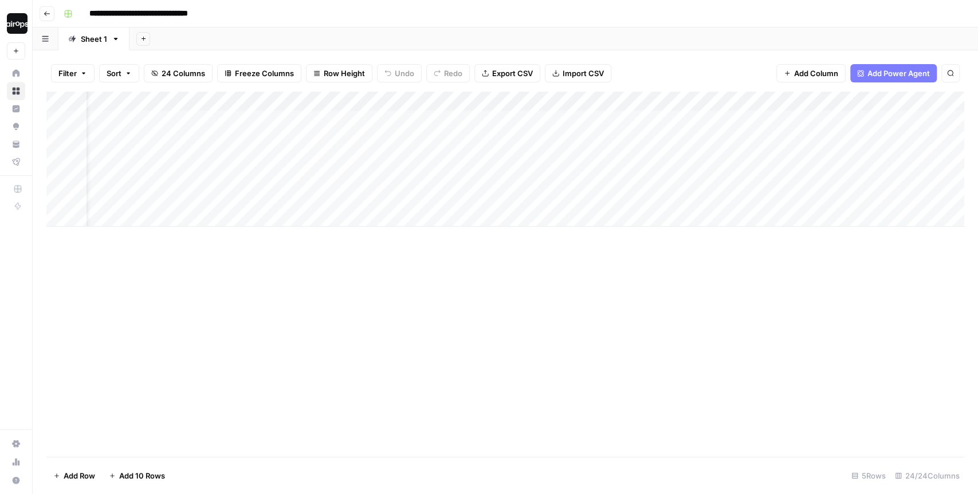
scroll to position [0, 0]
click at [338, 73] on span "Row Height" at bounding box center [344, 73] width 41 height 11
click at [340, 130] on span "Medium" at bounding box center [366, 128] width 82 height 11
drag, startPoint x: 333, startPoint y: 133, endPoint x: 320, endPoint y: 241, distance: 108.4
click at [320, 241] on div "Add Column" at bounding box center [505, 185] width 918 height 187
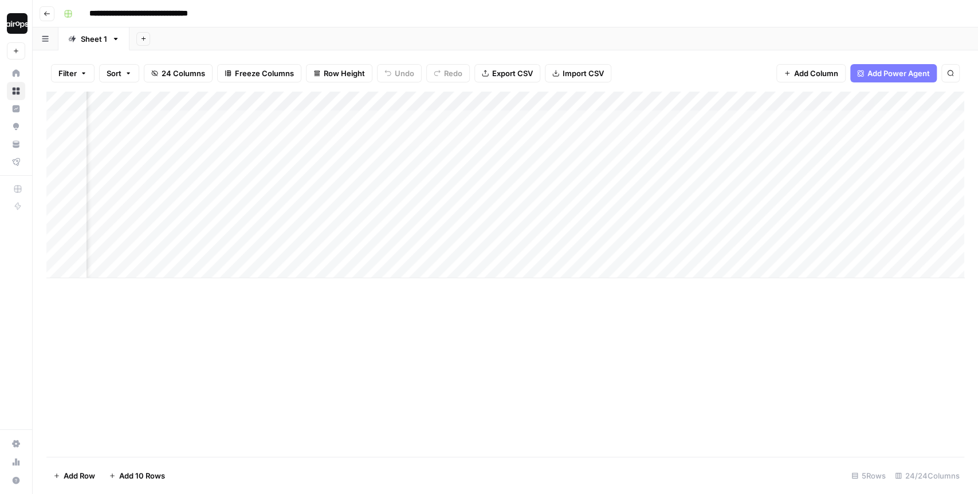
scroll to position [0, 157]
drag, startPoint x: 304, startPoint y: 118, endPoint x: 304, endPoint y: 246, distance: 127.7
click at [304, 246] on div "Add Column" at bounding box center [505, 185] width 918 height 187
drag, startPoint x: 450, startPoint y: 128, endPoint x: 447, endPoint y: 247, distance: 119.2
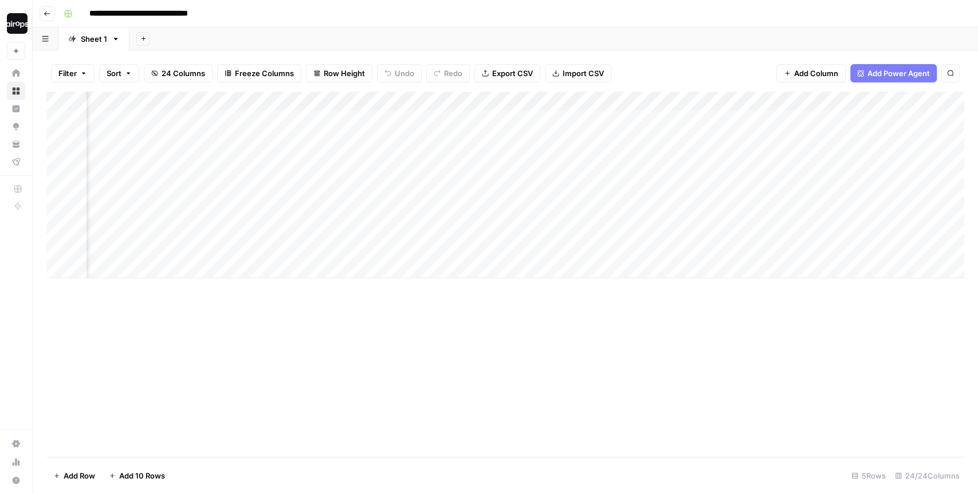
click at [447, 247] on div "Add Column" at bounding box center [505, 185] width 918 height 187
click at [579, 148] on div "Add Column" at bounding box center [505, 185] width 918 height 187
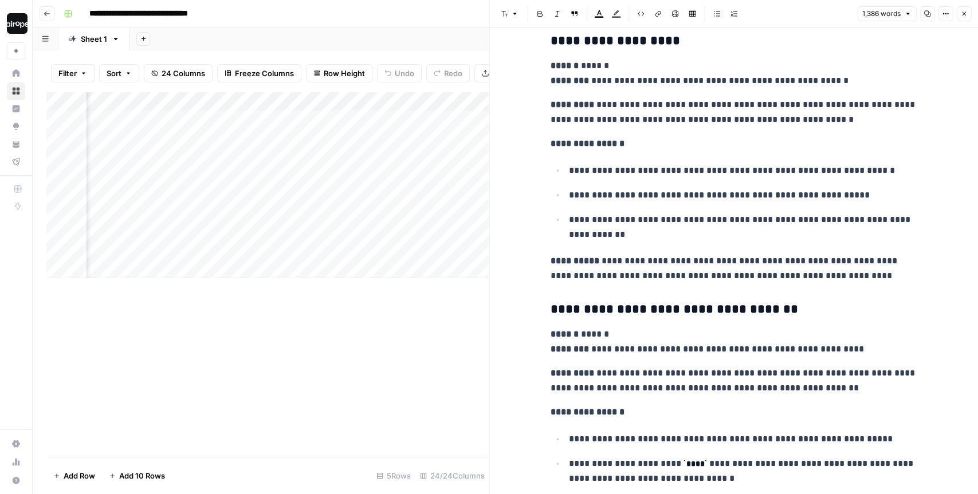
scroll to position [2880, 0]
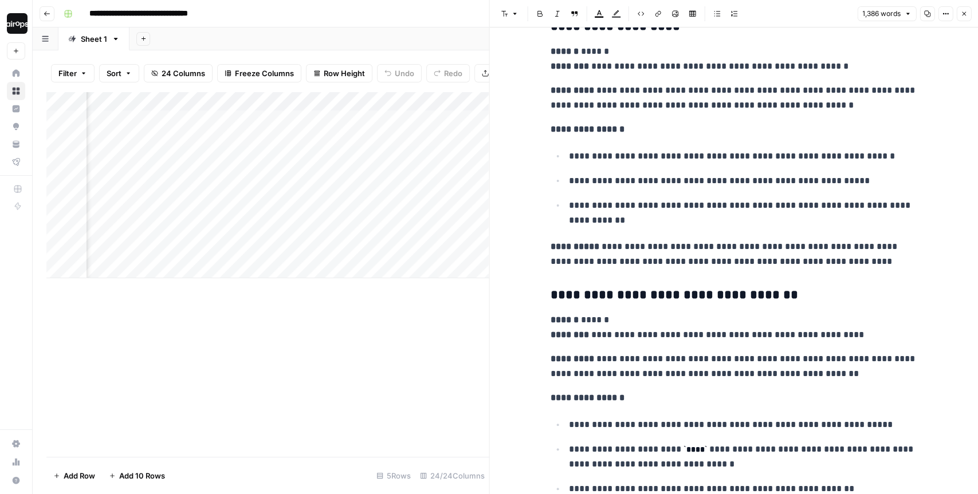
click at [964, 14] on icon "button" at bounding box center [964, 14] width 4 height 4
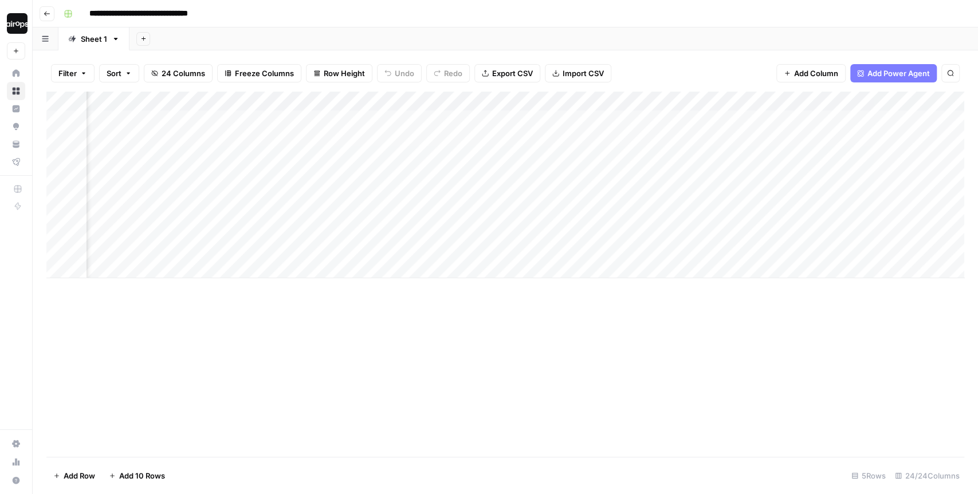
scroll to position [0, 1360]
drag, startPoint x: 402, startPoint y: 121, endPoint x: 398, endPoint y: 243, distance: 122.1
click at [398, 243] on div "Add Column" at bounding box center [505, 185] width 918 height 187
click at [545, 149] on div "Add Column" at bounding box center [505, 185] width 918 height 187
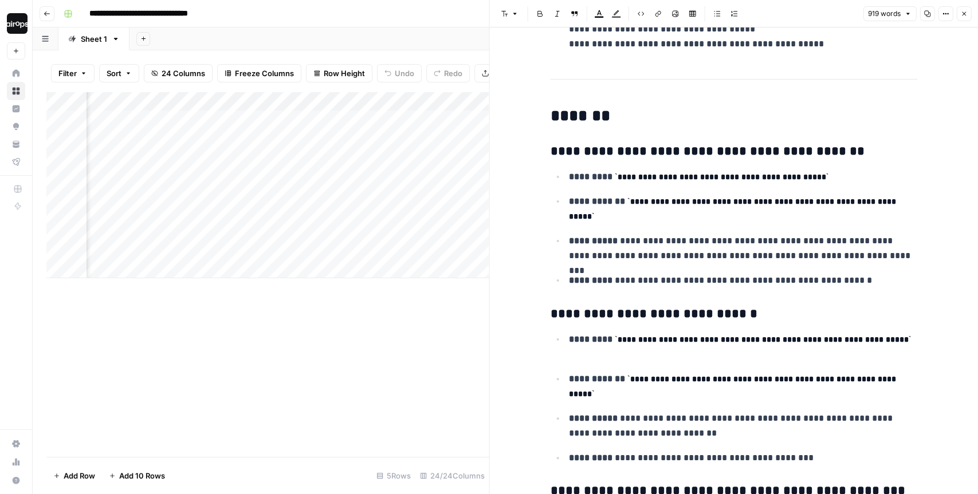
scroll to position [194, 0]
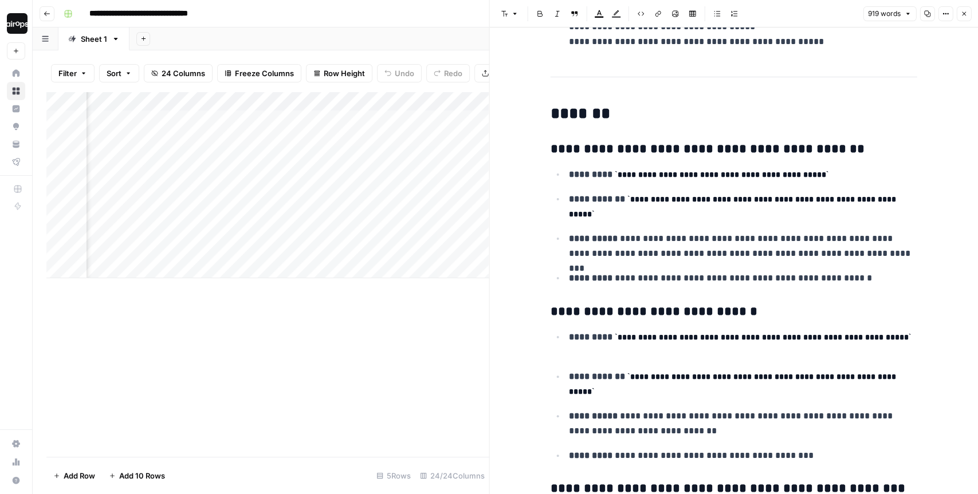
click at [964, 15] on icon "button" at bounding box center [963, 13] width 7 height 7
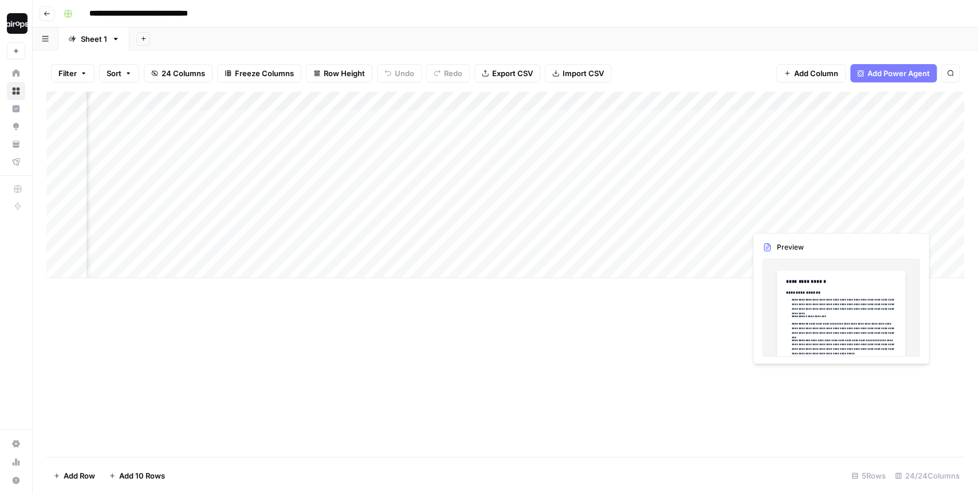
scroll to position [0, 1401]
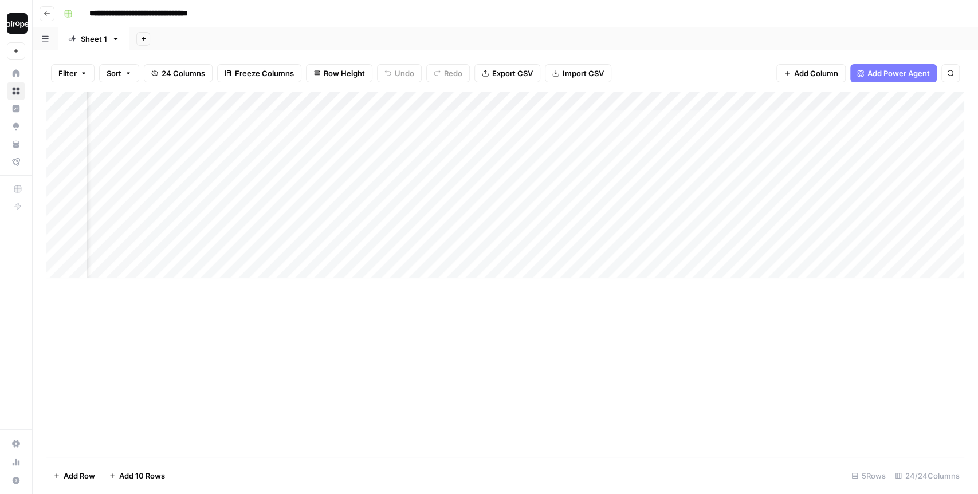
drag, startPoint x: 641, startPoint y: 121, endPoint x: 623, endPoint y: 245, distance: 125.1
click at [623, 245] on div "Add Column" at bounding box center [505, 185] width 918 height 187
click at [796, 149] on div "Add Column" at bounding box center [505, 185] width 918 height 187
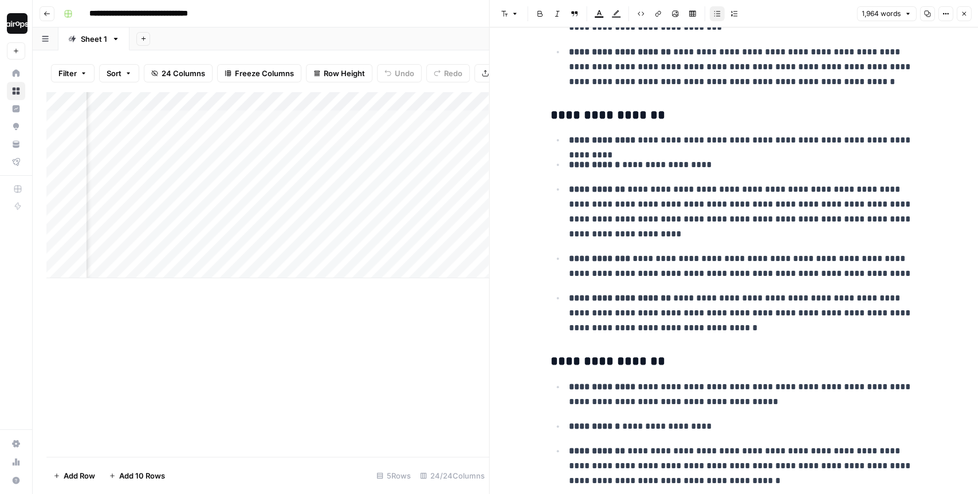
scroll to position [317, 0]
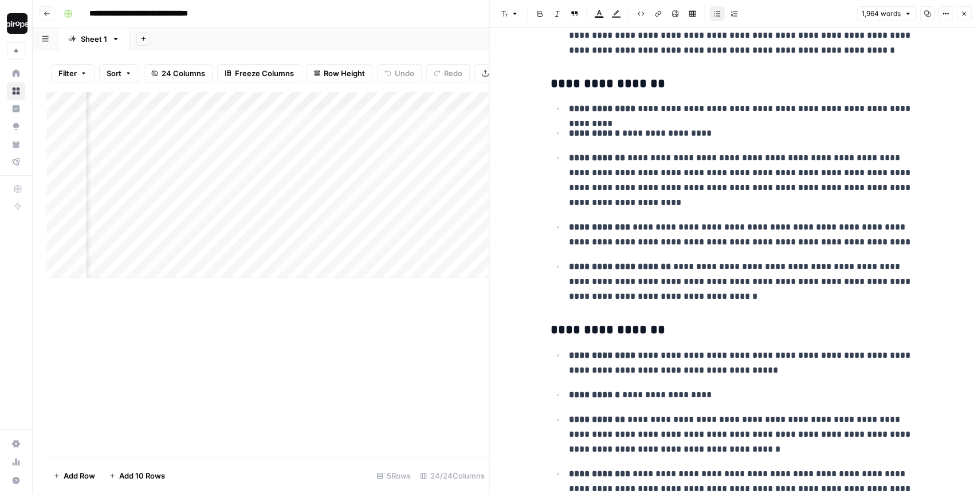
click at [964, 13] on icon "button" at bounding box center [963, 13] width 7 height 7
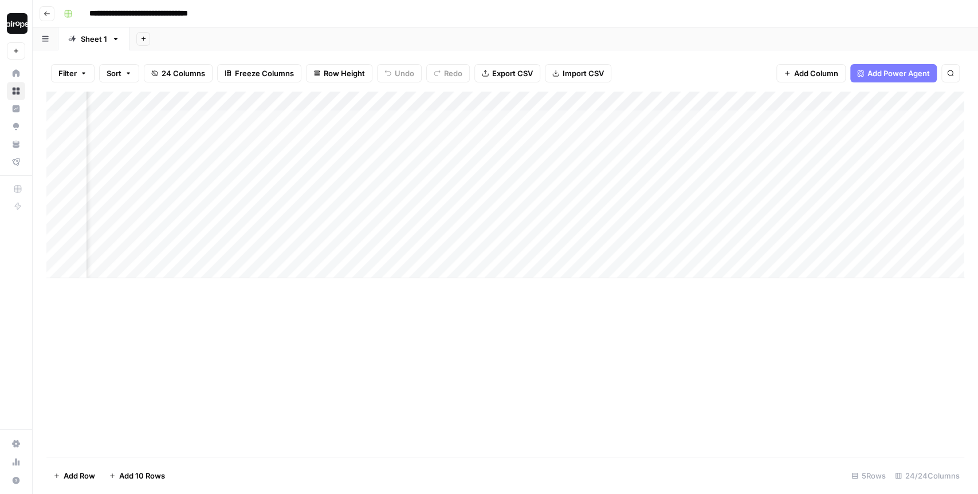
scroll to position [0, 1838]
drag, startPoint x: 502, startPoint y: 120, endPoint x: 462, endPoint y: 250, distance: 136.1
click at [462, 250] on div "Add Column" at bounding box center [505, 185] width 918 height 187
click at [571, 180] on div "Add Column" at bounding box center [505, 185] width 918 height 187
click at [575, 204] on div "Add Column" at bounding box center [505, 185] width 918 height 187
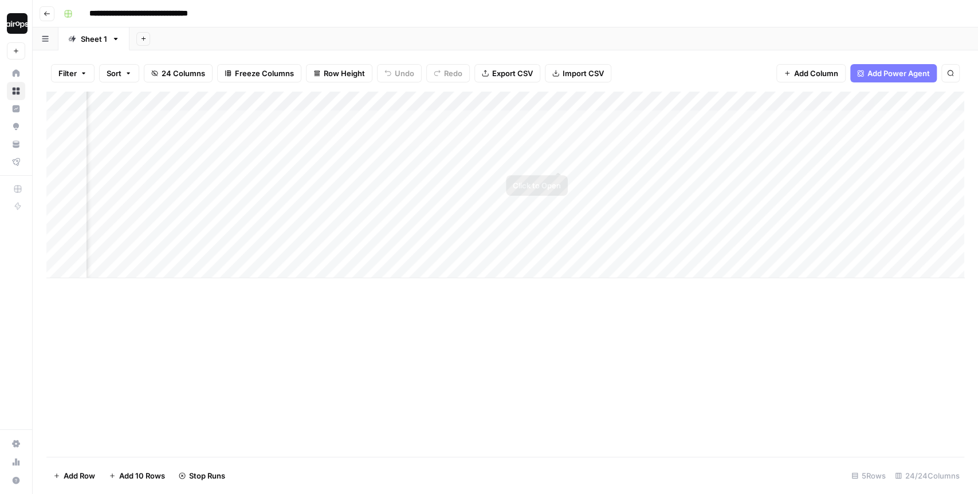
drag, startPoint x: 558, startPoint y: 128, endPoint x: 558, endPoint y: 241, distance: 112.9
click at [558, 241] on div "Add Column" at bounding box center [505, 185] width 918 height 187
click at [661, 148] on div "Add Column" at bounding box center [505, 185] width 918 height 187
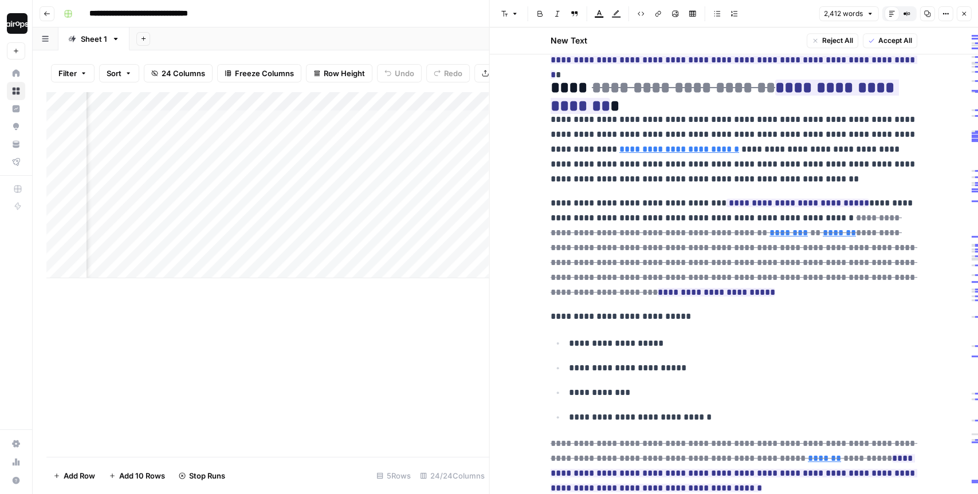
scroll to position [661, 0]
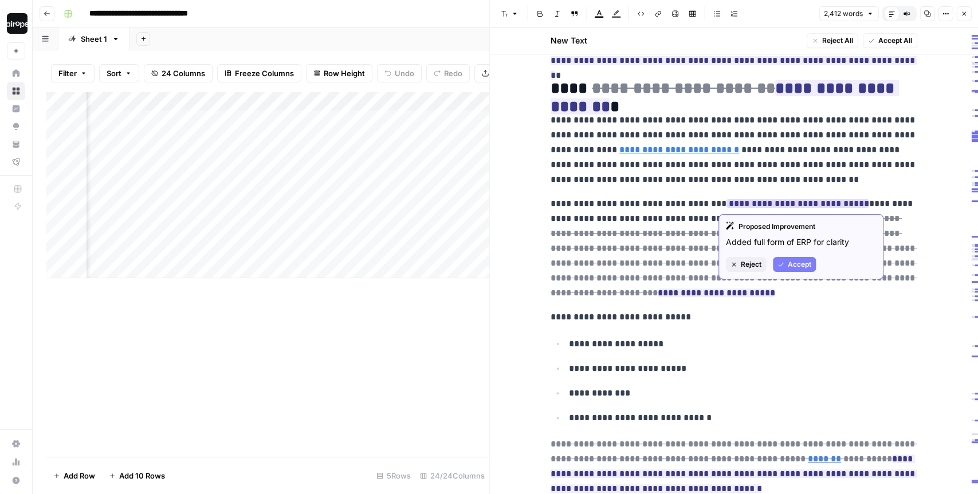
click at [788, 265] on span "Accept" at bounding box center [799, 265] width 23 height 10
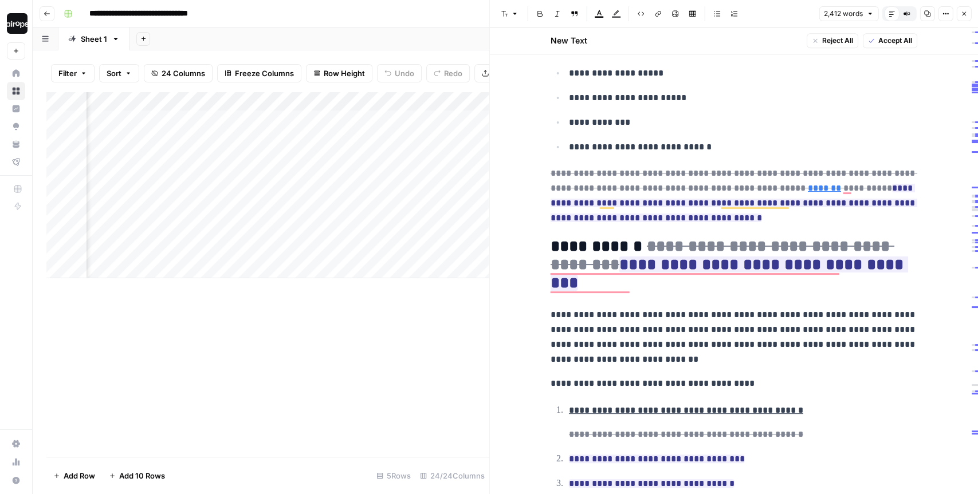
scroll to position [932, 0]
click at [966, 11] on icon "button" at bounding box center [963, 13] width 7 height 7
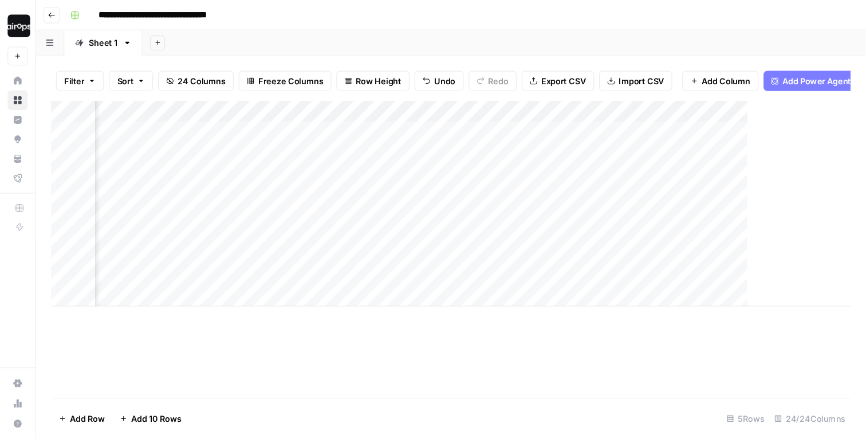
scroll to position [0, 1929]
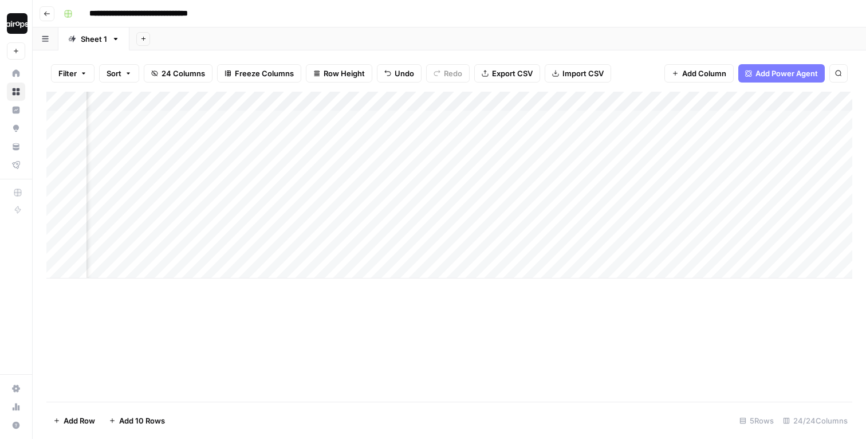
click at [491, 32] on div "Add Sheet" at bounding box center [497, 38] width 737 height 23
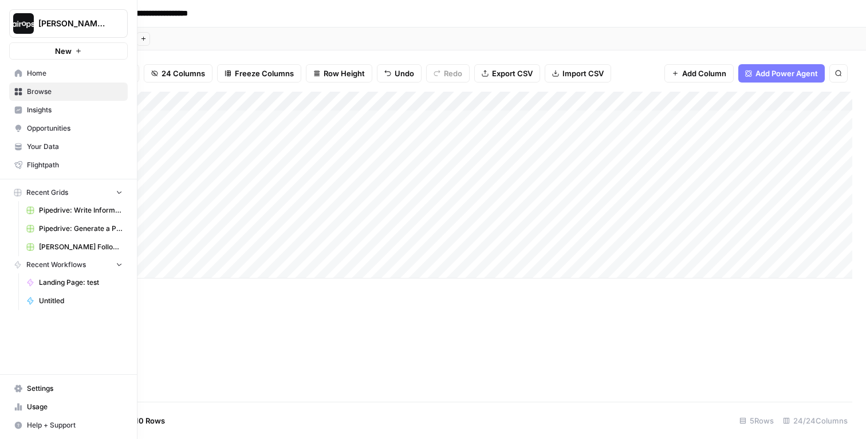
click at [13, 72] on link "Home" at bounding box center [68, 73] width 119 height 18
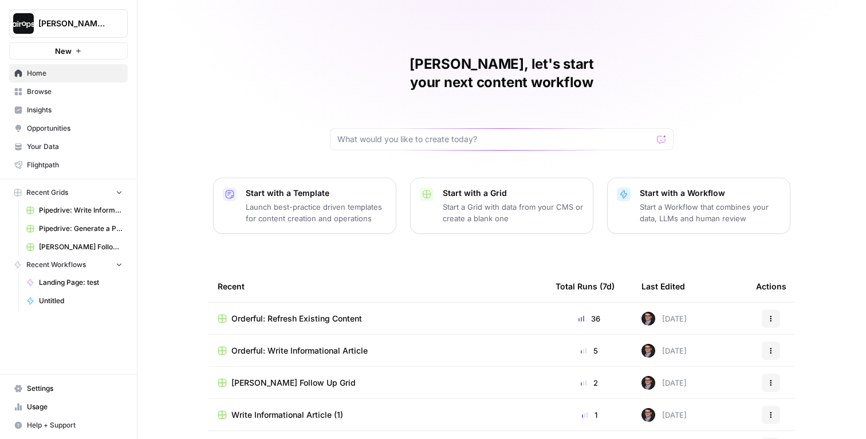
click at [177, 221] on div "Mike, let's start your next content workflow Start with a Template Launch best-…" at bounding box center [501, 272] width 729 height 545
click at [44, 26] on span "[PERSON_NAME]-Sandbox" at bounding box center [72, 23] width 69 height 11
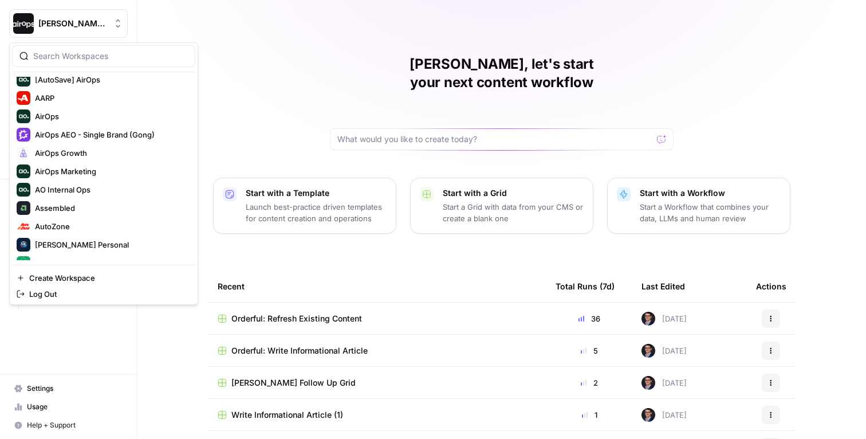
scroll to position [46, 0]
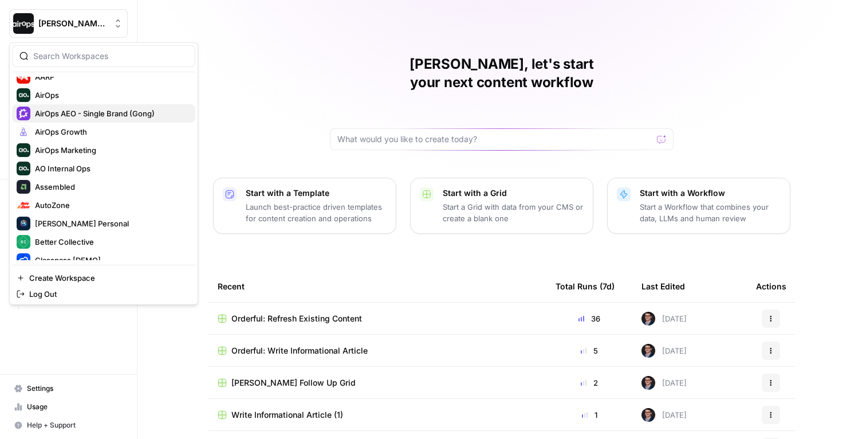
click at [72, 115] on span "AirOps AEO - Single Brand (Gong)" at bounding box center [110, 113] width 151 height 11
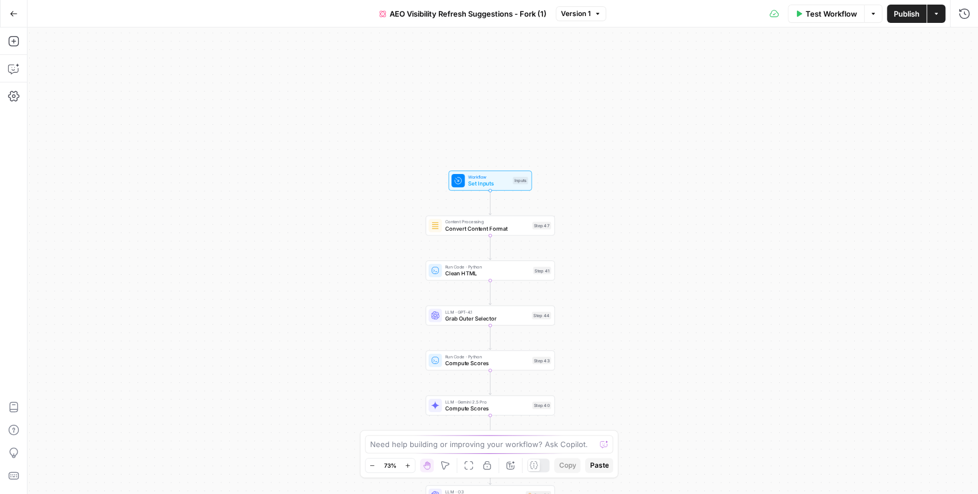
drag, startPoint x: 616, startPoint y: 86, endPoint x: 604, endPoint y: 208, distance: 122.6
click at [603, 208] on div "Workflow Set Inputs Inputs Content Processing Convert Content Format Step 47 Ru…" at bounding box center [502, 260] width 950 height 467
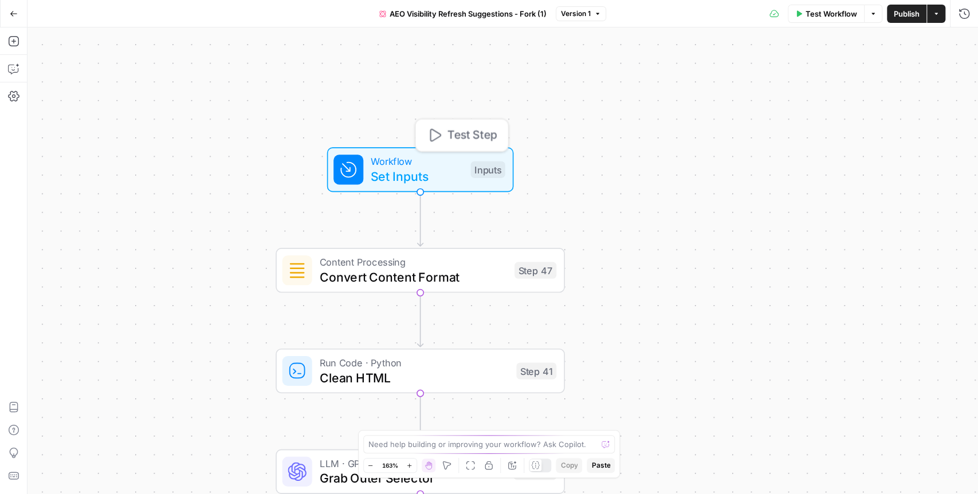
click at [450, 165] on span "Workflow" at bounding box center [417, 161] width 92 height 15
click at [968, 44] on button "Close" at bounding box center [963, 41] width 15 height 15
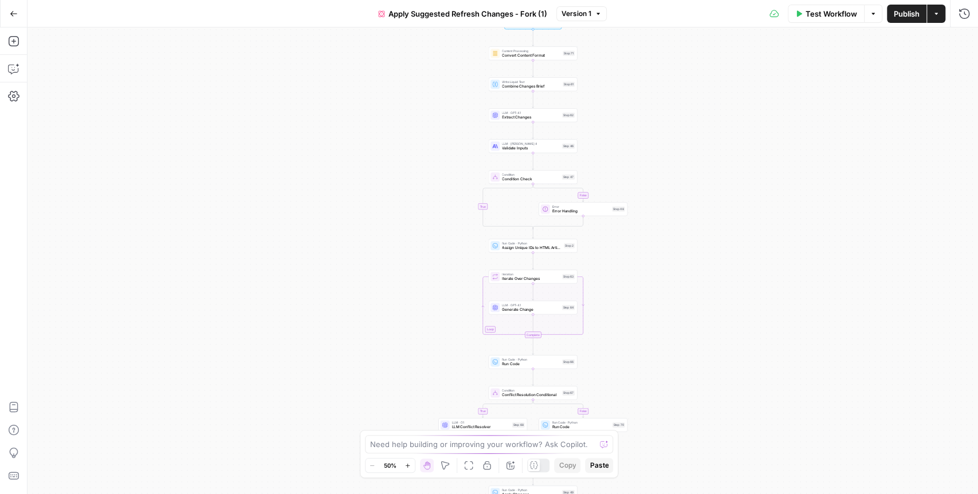
drag, startPoint x: 642, startPoint y: 105, endPoint x: 635, endPoint y: 278, distance: 173.2
click at [635, 278] on div "true false true false true false true false true false Workflow Set Inputs Inpu…" at bounding box center [502, 260] width 950 height 467
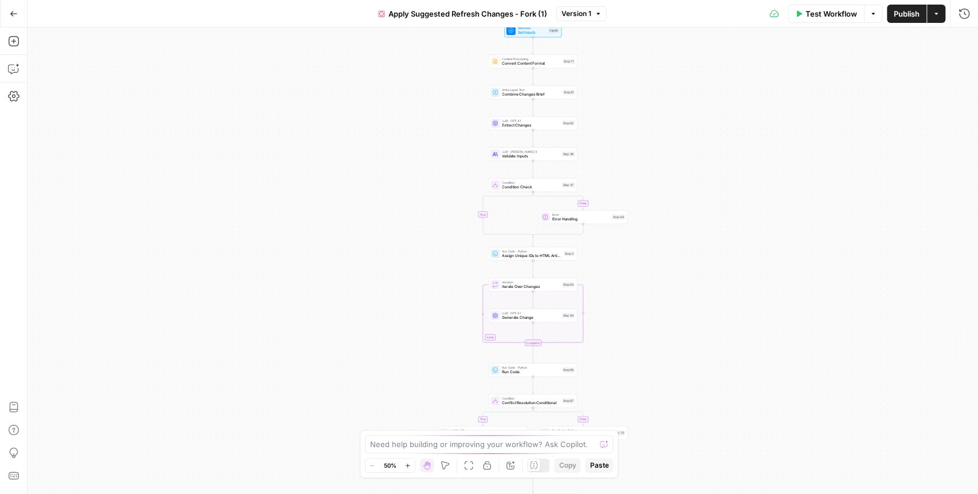
drag, startPoint x: 645, startPoint y: 117, endPoint x: 639, endPoint y: 221, distance: 103.8
click at [639, 221] on div "true false true false true false true false true false Workflow Set Inputs Inpu…" at bounding box center [502, 260] width 950 height 467
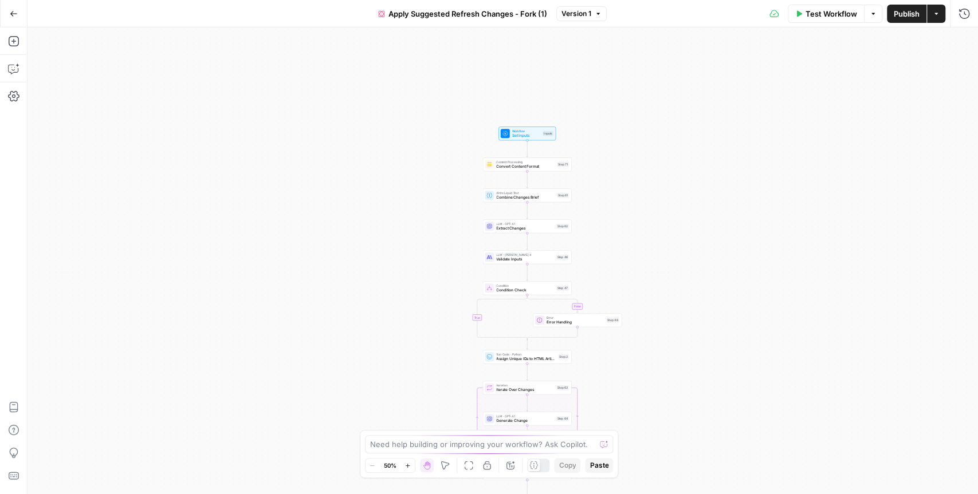
click at [536, 132] on span "Workflow" at bounding box center [526, 131] width 29 height 5
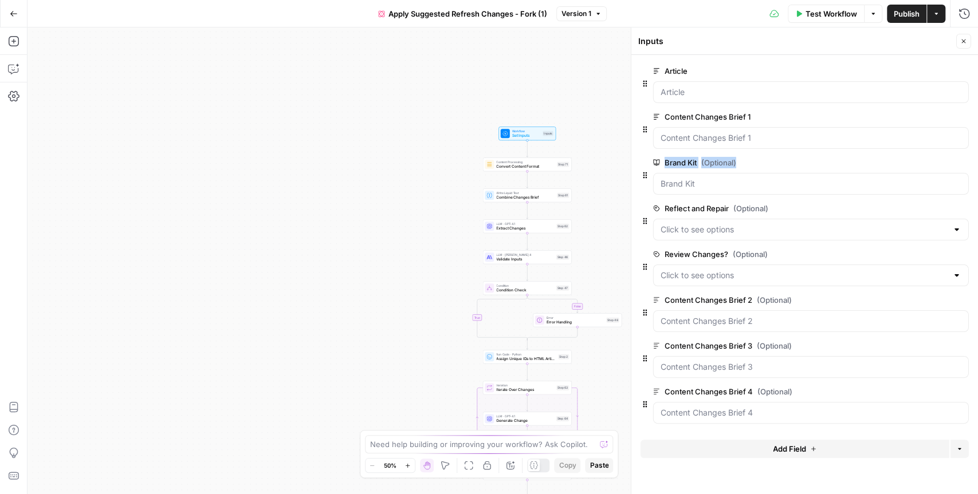
drag, startPoint x: 755, startPoint y: 165, endPoint x: 654, endPoint y: 163, distance: 101.4
click at [654, 163] on label "Brand Kit (Optional)" at bounding box center [778, 162] width 251 height 11
click at [905, 36] on div "Inputs" at bounding box center [795, 41] width 314 height 11
click at [964, 41] on icon "button" at bounding box center [963, 41] width 7 height 7
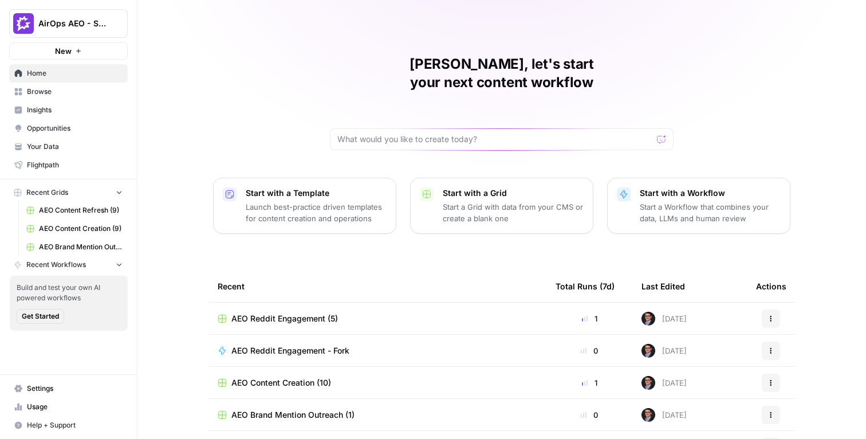
click at [56, 131] on span "Opportunities" at bounding box center [75, 128] width 96 height 10
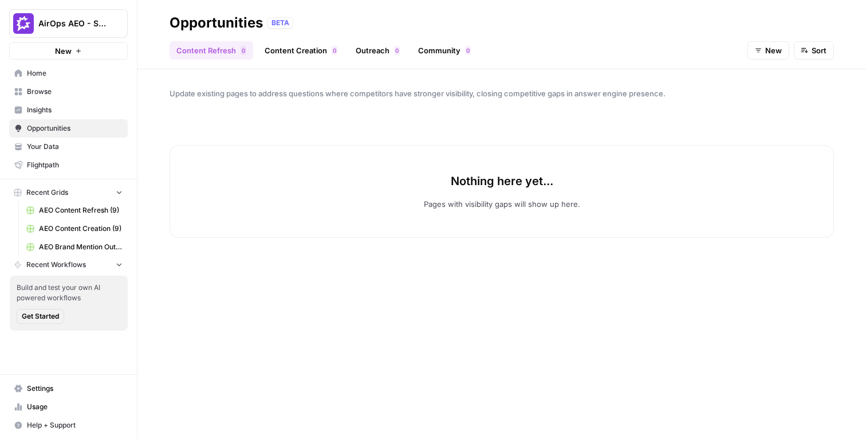
click at [368, 127] on div "Nothing here yet... Pages with visibility gaps will show up here." at bounding box center [502, 268] width 665 height 303
click at [305, 116] on div "Update existing pages to address questions where competitors have stronger visi…" at bounding box center [501, 253] width 729 height 369
click at [70, 107] on span "Insights" at bounding box center [75, 110] width 96 height 10
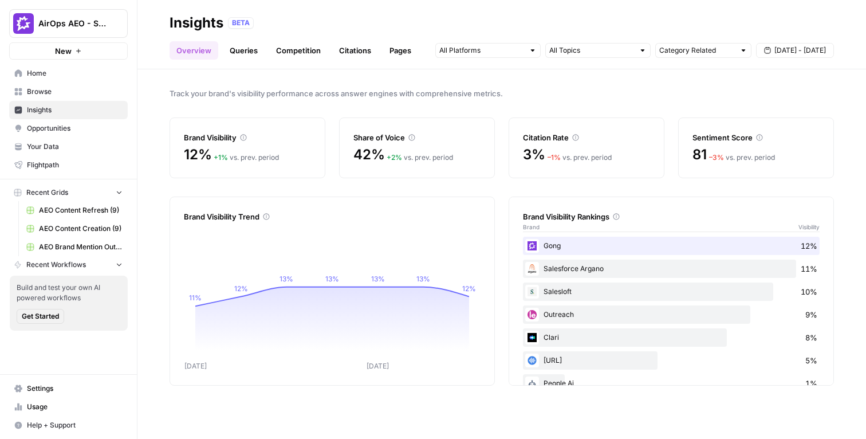
click at [253, 50] on link "Queries" at bounding box center [244, 50] width 42 height 18
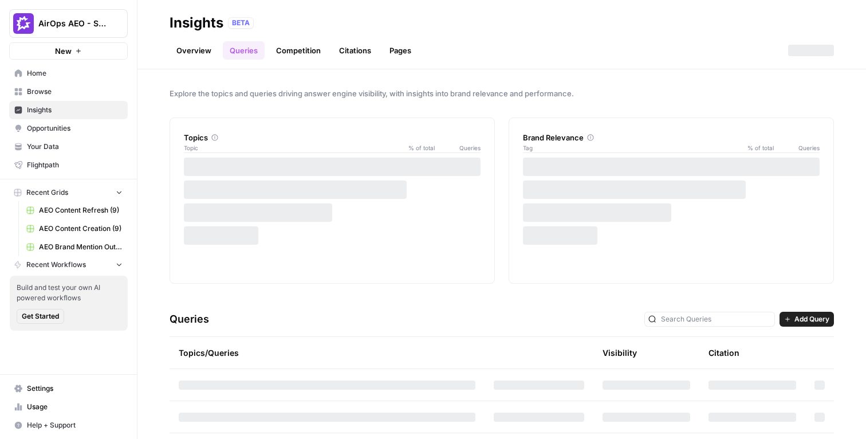
click at [203, 50] on link "Overview" at bounding box center [194, 50] width 49 height 18
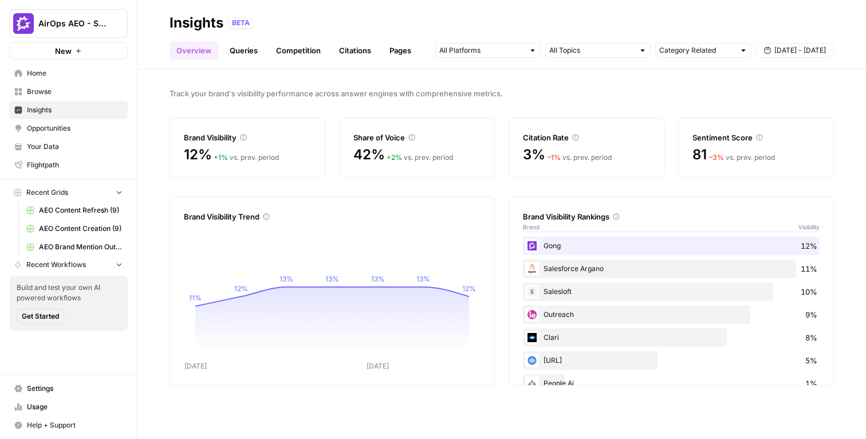
click at [64, 127] on span "Opportunities" at bounding box center [75, 128] width 96 height 10
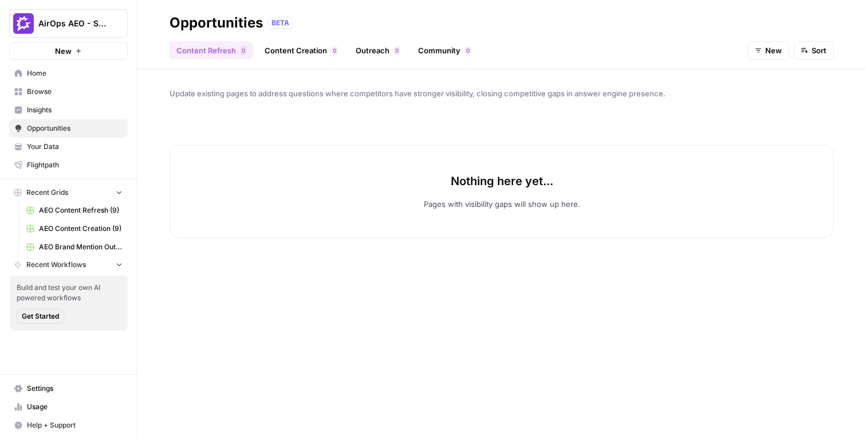
click at [219, 132] on div "Nothing here yet... Pages with visibility gaps will show up here." at bounding box center [502, 268] width 665 height 303
click at [42, 69] on span "Home" at bounding box center [75, 73] width 96 height 10
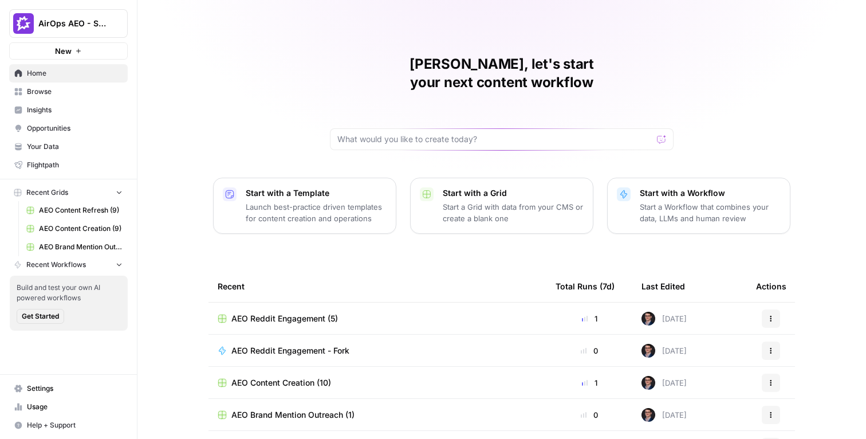
click at [50, 107] on span "Insights" at bounding box center [75, 110] width 96 height 10
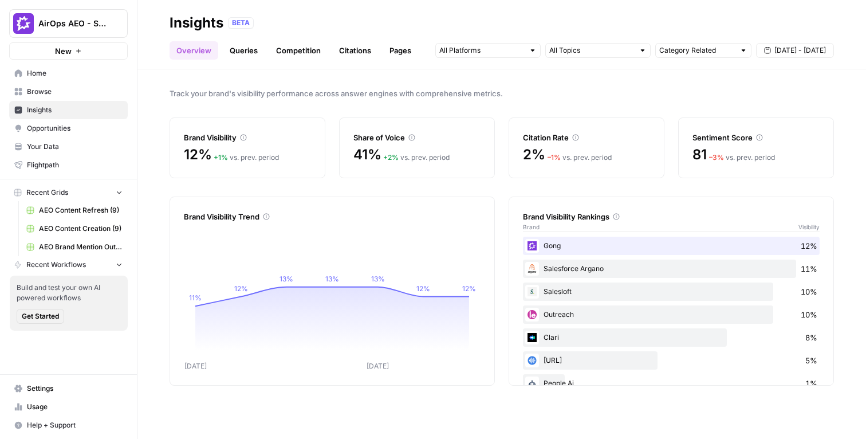
click at [106, 18] on span "AirOps AEO - Single Brand (Gong)" at bounding box center [72, 23] width 69 height 11
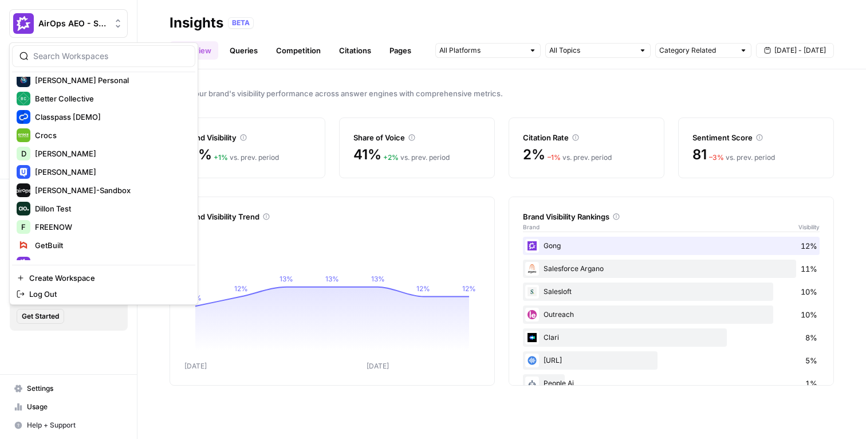
scroll to position [186, 0]
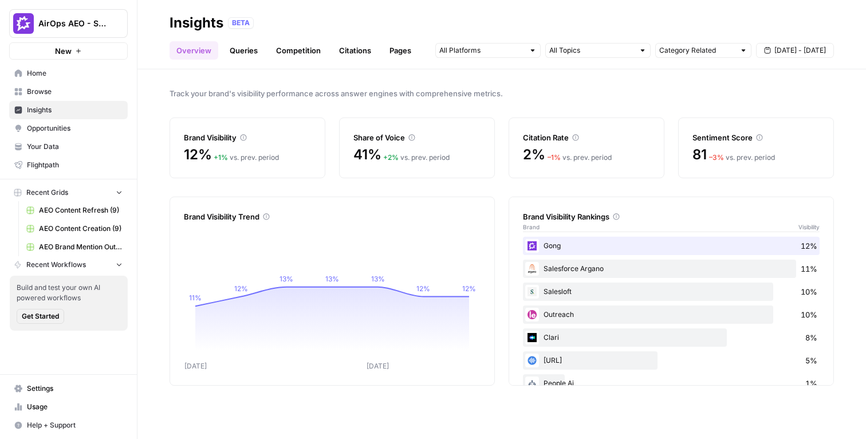
click at [403, 93] on span "Track your brand's visibility performance across answer engines with comprehens…" at bounding box center [502, 93] width 665 height 11
click at [44, 388] on span "Settings" at bounding box center [75, 388] width 96 height 10
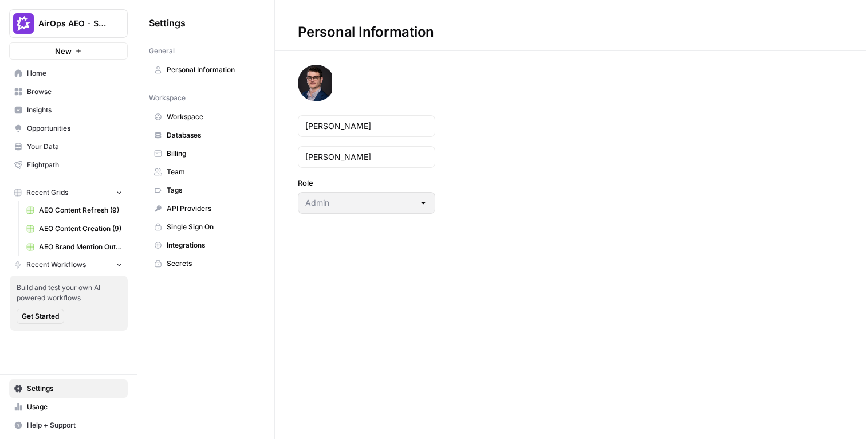
click at [192, 165] on link "Team" at bounding box center [206, 172] width 114 height 18
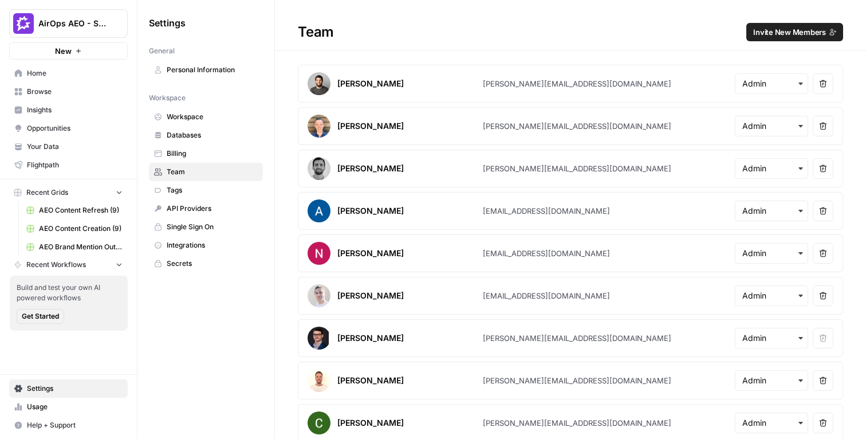
click at [777, 28] on span "Invite New Members" at bounding box center [789, 31] width 73 height 11
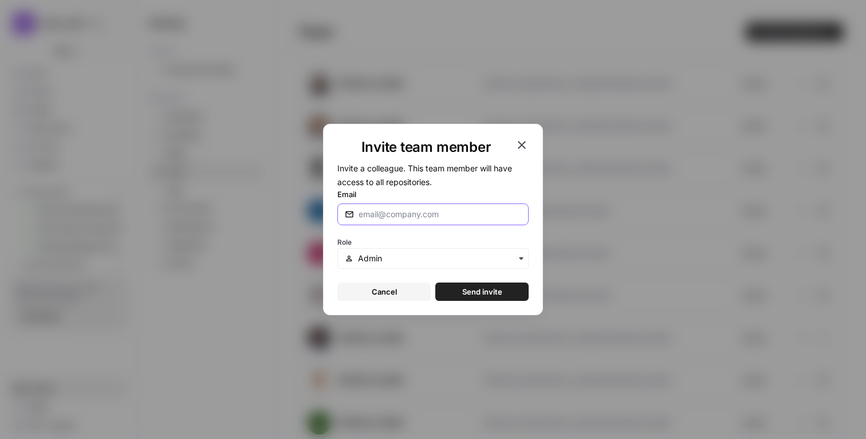
click at [410, 211] on input "Email" at bounding box center [440, 214] width 163 height 11
click at [392, 218] on input "[PERSON_NAME]." at bounding box center [440, 214] width 163 height 11
paste input "[PERSON_NAME][EMAIL_ADDRESS][DOMAIN_NAME]"
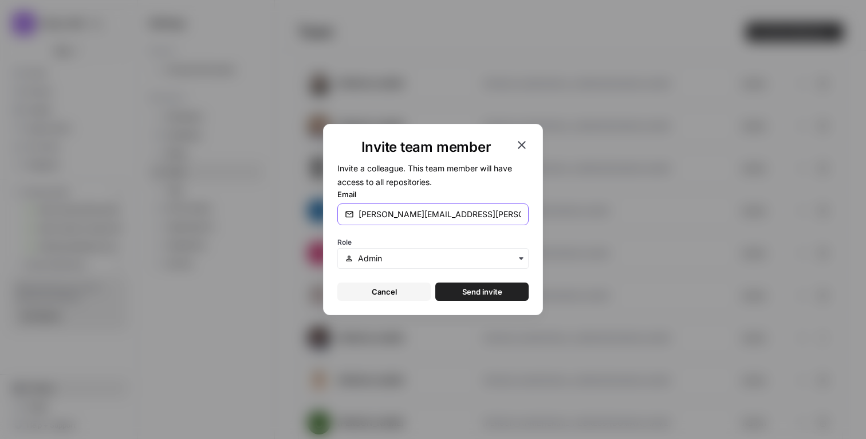
type input "[PERSON_NAME][EMAIL_ADDRESS][PERSON_NAME][DOMAIN_NAME]"
click at [420, 233] on form "Invite a colleague. This team member will have access to all repositories. Emai…" at bounding box center [432, 231] width 191 height 140
click at [475, 288] on span "Send invite" at bounding box center [482, 291] width 40 height 11
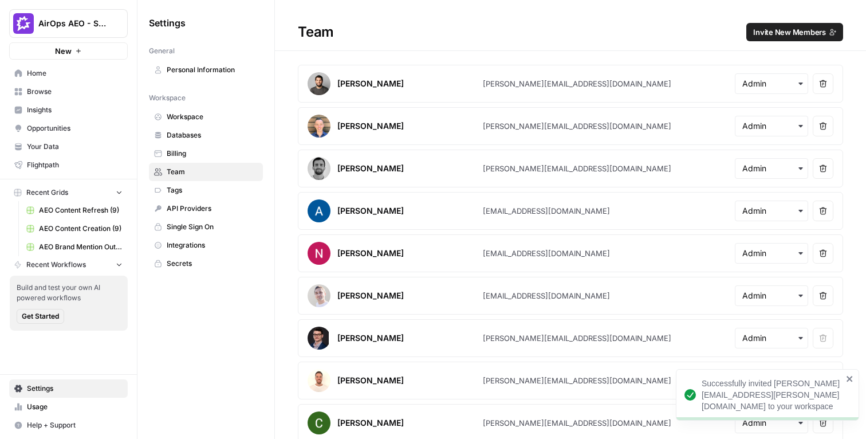
click at [487, 23] on div "Team Invite New Members" at bounding box center [570, 32] width 591 height 18
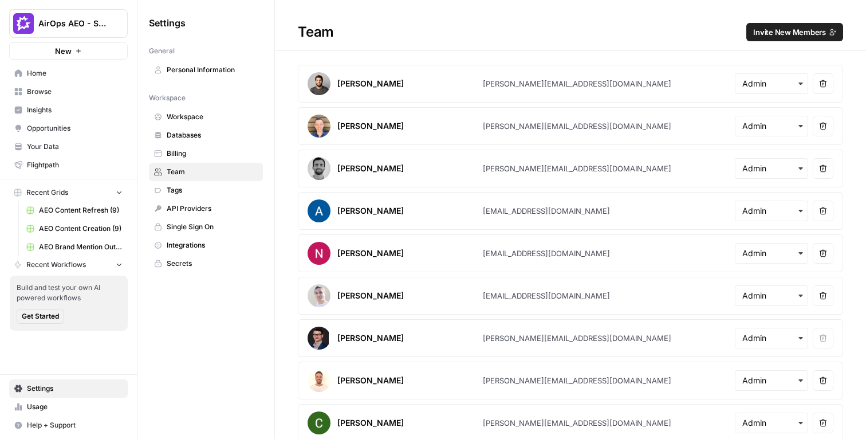
click at [490, 17] on h1 "Team Invite New Members" at bounding box center [570, 25] width 591 height 51
click at [53, 72] on span "Home" at bounding box center [75, 73] width 96 height 10
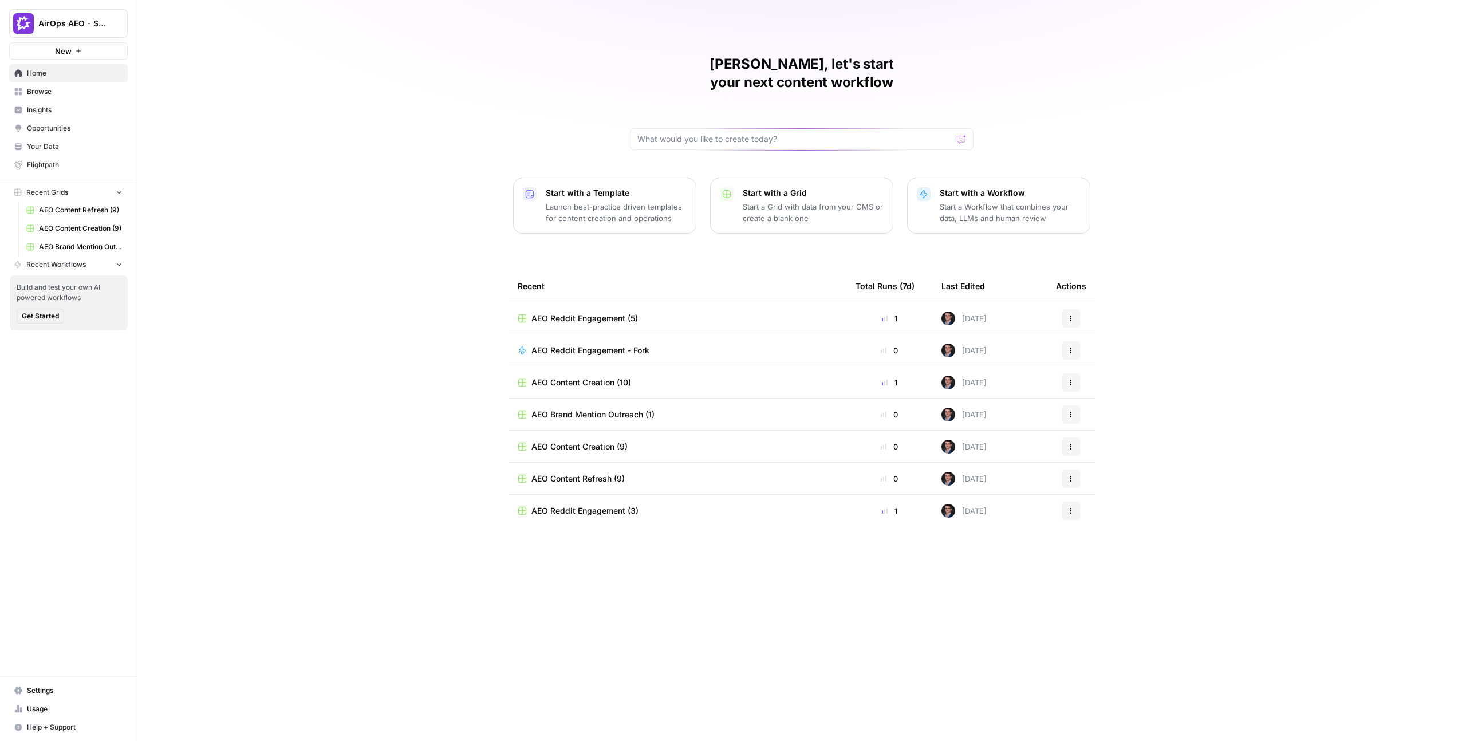
click at [737, 62] on h1 "[PERSON_NAME], let's start your next content workflow" at bounding box center [802, 73] width 344 height 37
click at [833, 64] on h1 "[PERSON_NAME], let's start your next content workflow" at bounding box center [802, 73] width 344 height 37
click at [866, 63] on h1 "[PERSON_NAME], let's start your next content workflow" at bounding box center [802, 73] width 344 height 37
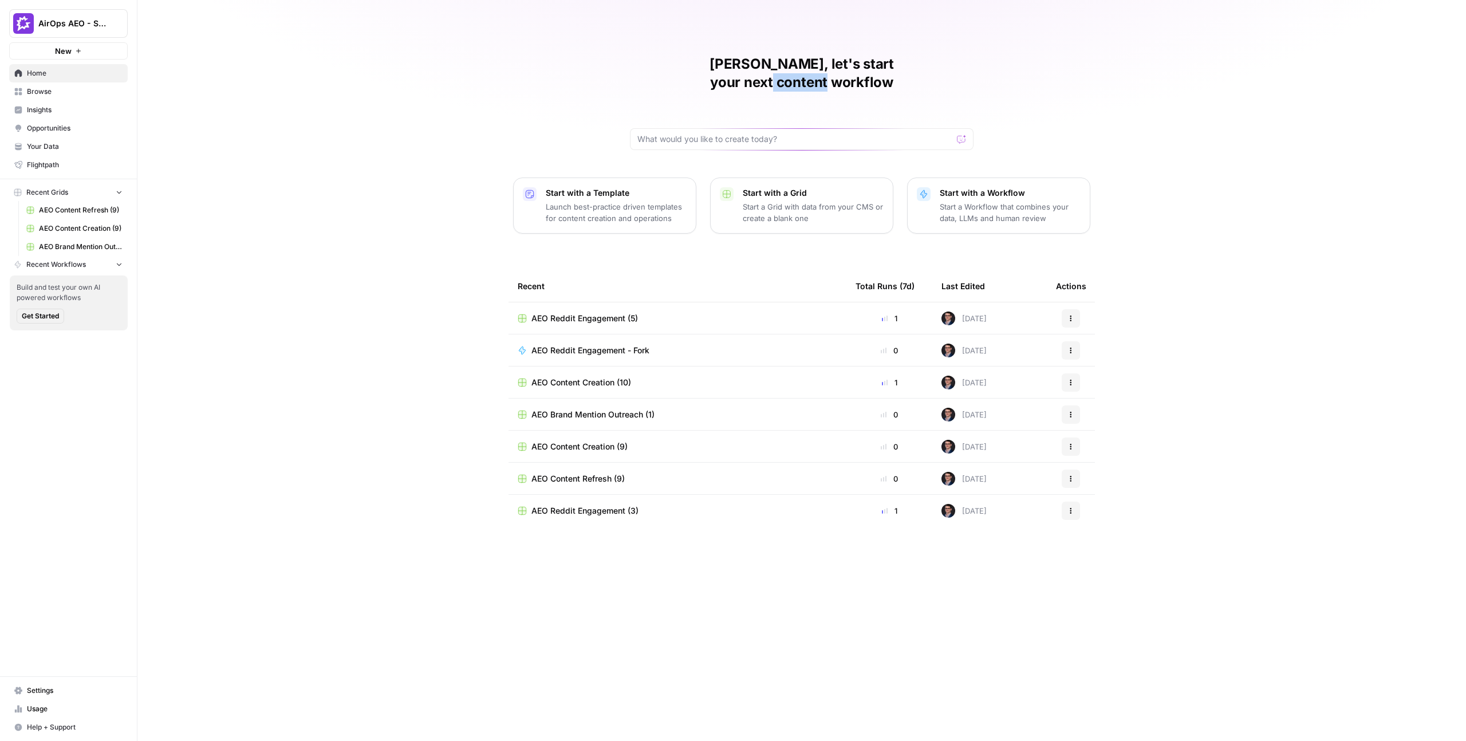
click at [866, 63] on h1 "[PERSON_NAME], let's start your next content workflow" at bounding box center [802, 73] width 344 height 37
click at [866, 64] on h1 "[PERSON_NAME], let's start your next content workflow" at bounding box center [802, 73] width 344 height 37
click at [40, 438] on span "Settings" at bounding box center [75, 691] width 96 height 10
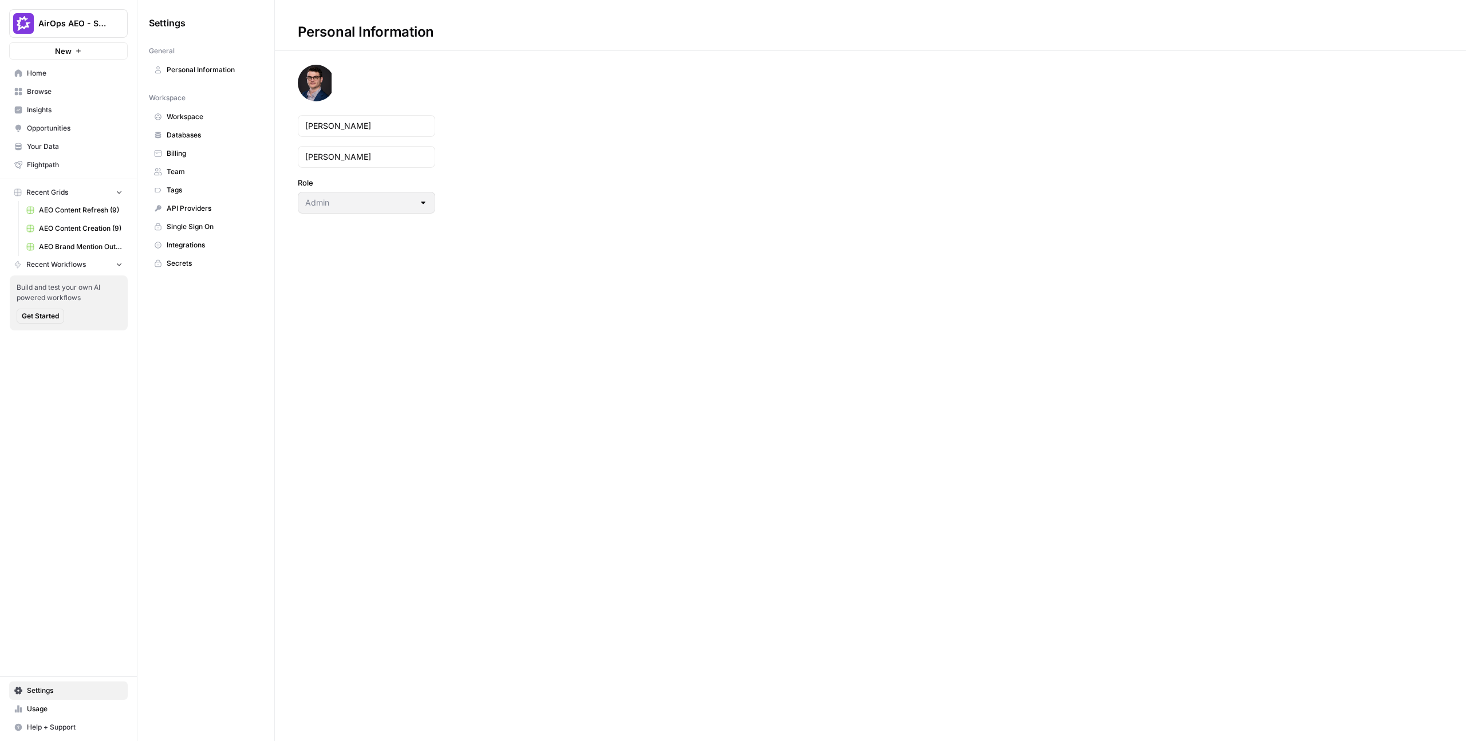
click at [196, 175] on span "Team" at bounding box center [212, 172] width 91 height 10
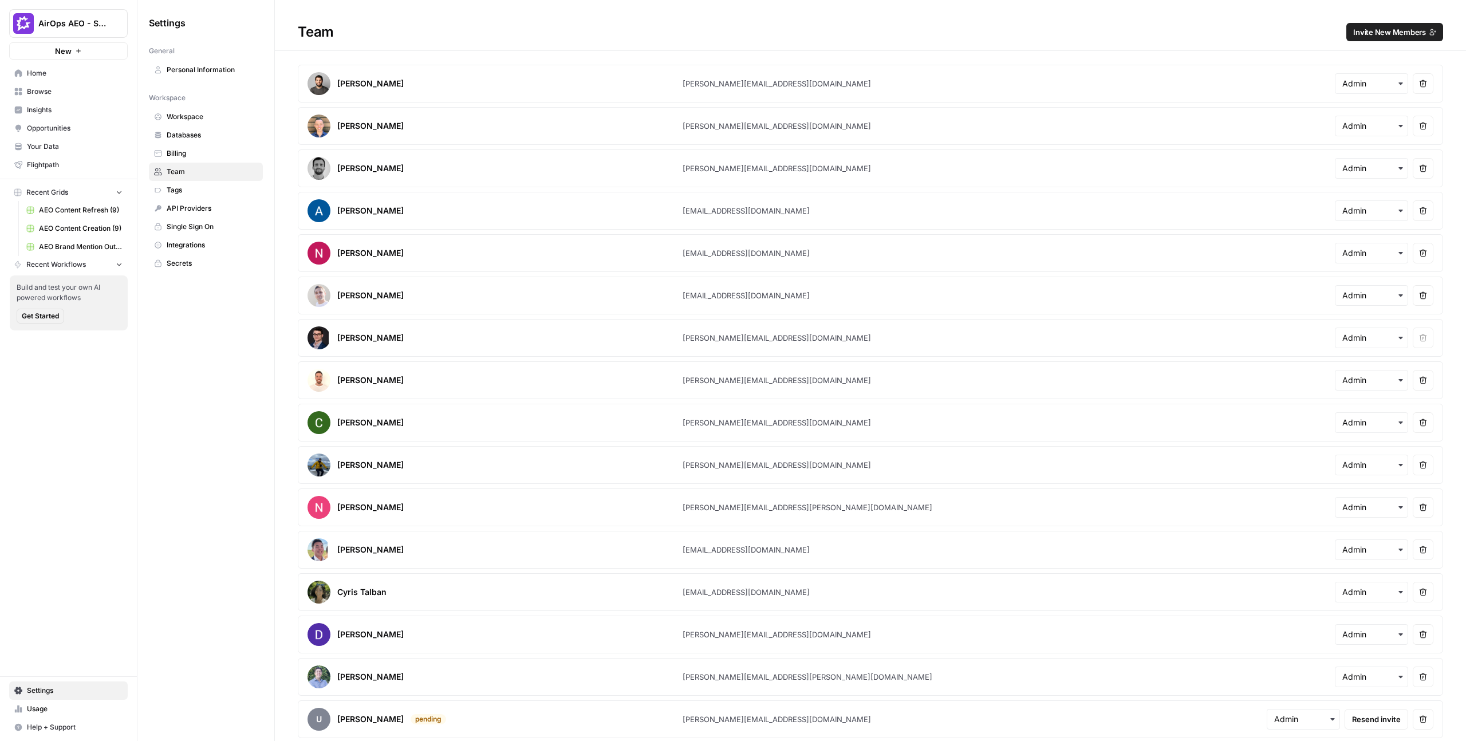
click at [866, 35] on span "Invite New Members" at bounding box center [1390, 31] width 73 height 11
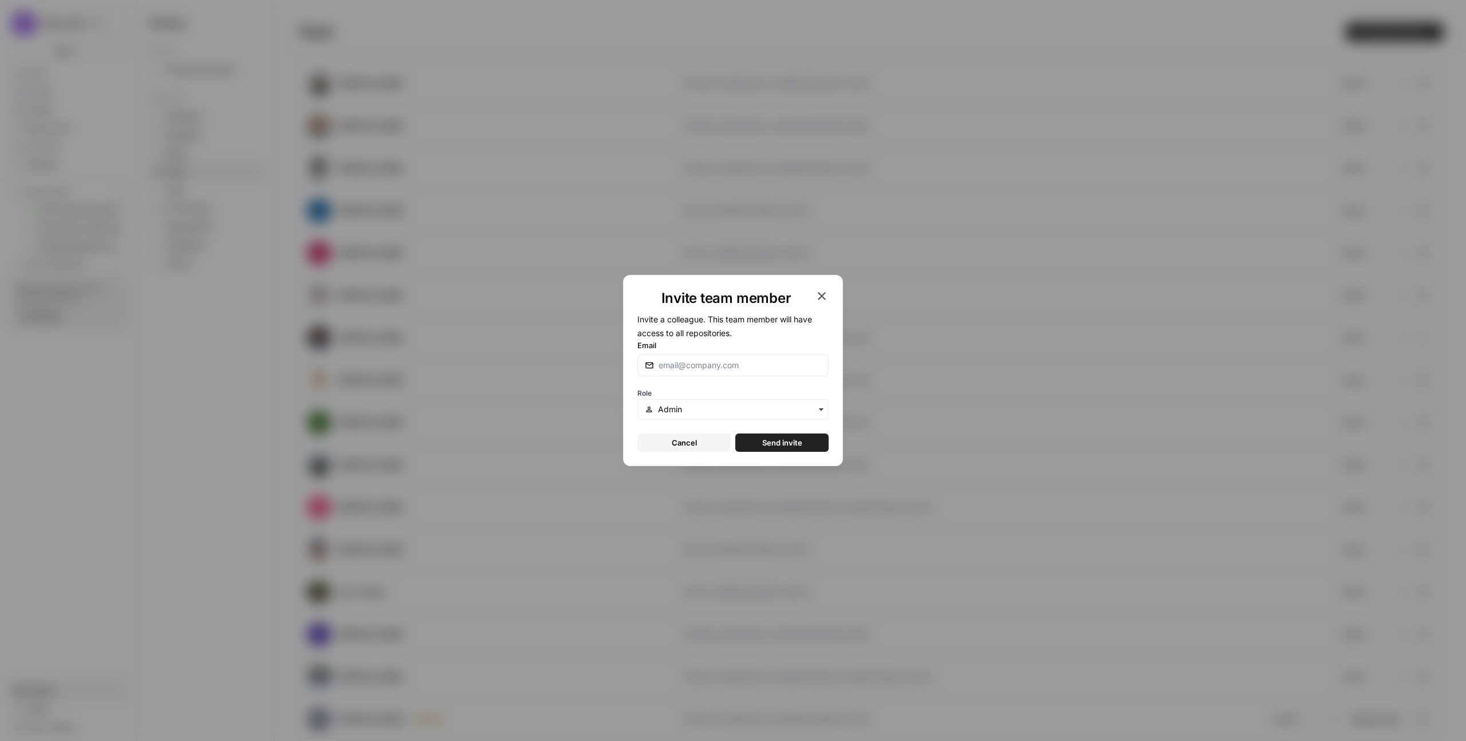
click at [753, 352] on div "Email" at bounding box center [733, 358] width 191 height 37
click at [743, 365] on input "Email" at bounding box center [740, 365] width 163 height 11
paste input "[URL][DOMAIN_NAME]"
type input "[URL][DOMAIN_NAME]"
click at [748, 361] on input "Email" at bounding box center [740, 365] width 163 height 11
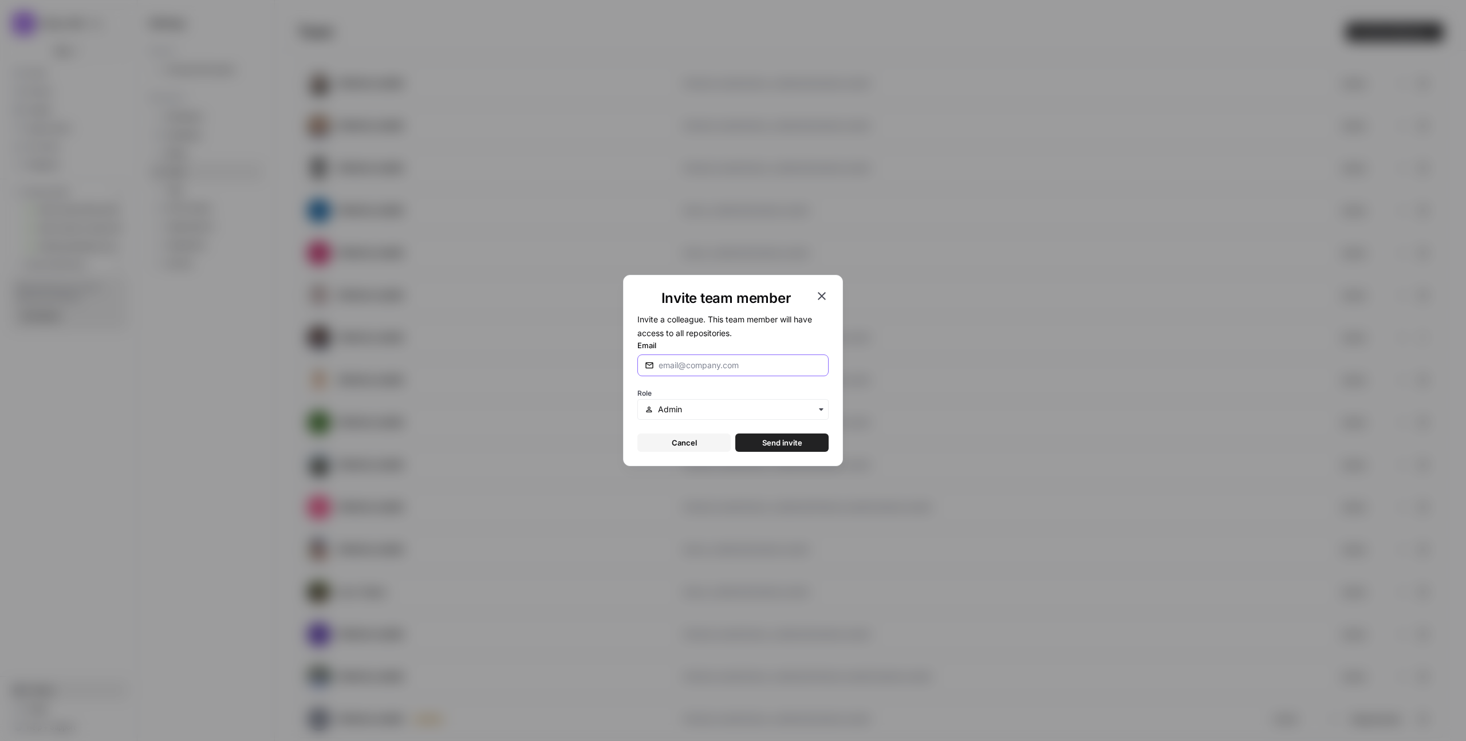
paste input "[PERSON_NAME][EMAIL_ADDRESS][DOMAIN_NAME]"
type input "[PERSON_NAME][EMAIL_ADDRESS][DOMAIN_NAME]"
click at [747, 393] on div "Role" at bounding box center [733, 403] width 191 height 34
click at [785, 438] on span "Send invite" at bounding box center [782, 442] width 40 height 11
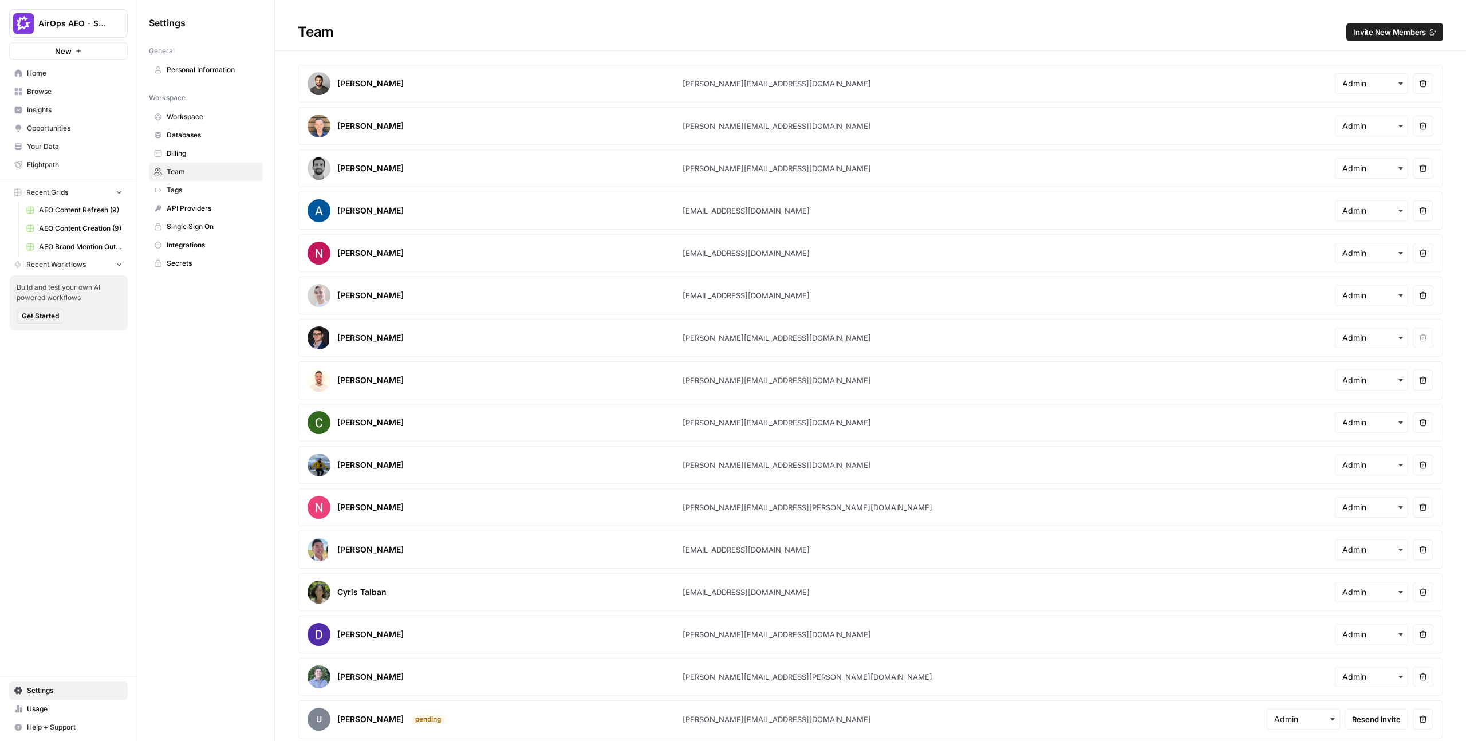
click at [866, 30] on span "Invite New Members" at bounding box center [1390, 31] width 73 height 11
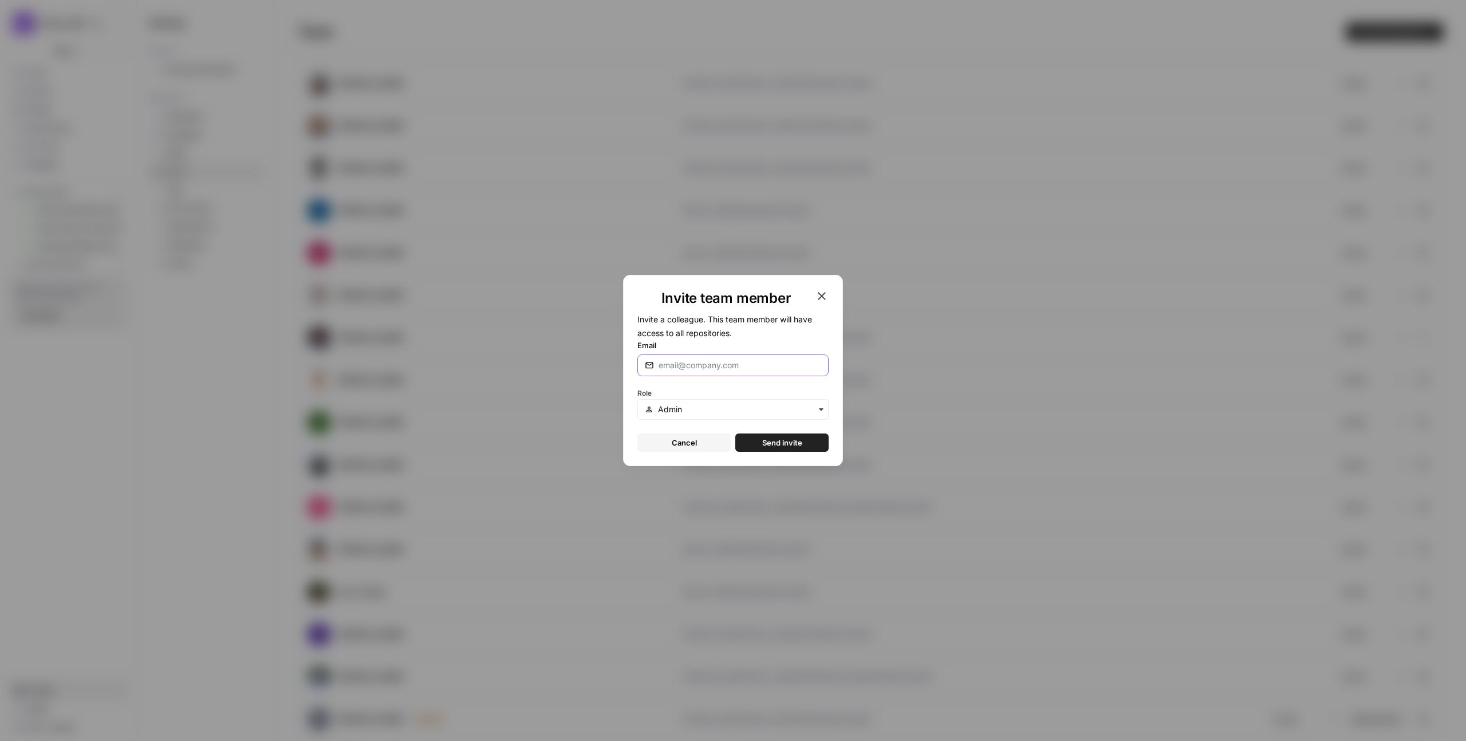
click at [716, 363] on input "Email" at bounding box center [740, 365] width 163 height 11
paste input "[PERSON_NAME][EMAIL_ADDRESS][PERSON_NAME][DOMAIN_NAME]"
type input "[PERSON_NAME][EMAIL_ADDRESS][PERSON_NAME][DOMAIN_NAME]"
click at [789, 438] on span "Send invite" at bounding box center [782, 442] width 40 height 11
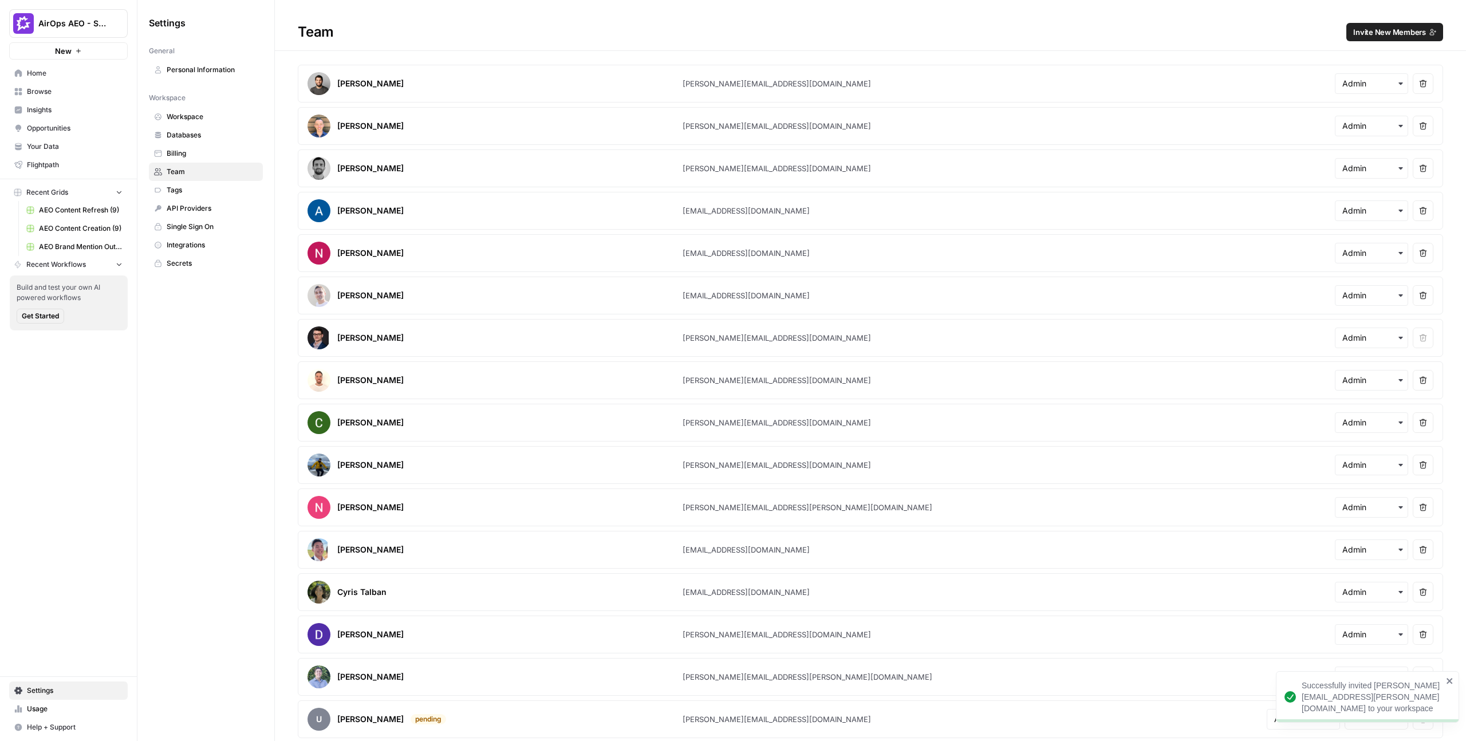
click at [556, 21] on h1 "Team Invite New Members" at bounding box center [871, 25] width 1192 height 51
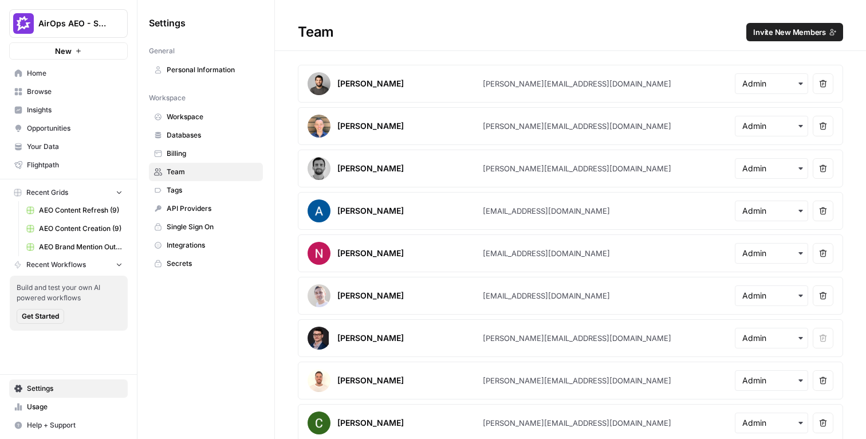
click at [375, 41] on div "Team Invite New Members" at bounding box center [570, 32] width 591 height 18
click at [88, 16] on button "AirOps AEO - Single Brand (Gong)" at bounding box center [68, 23] width 119 height 29
